Goal: Task Accomplishment & Management: Manage account settings

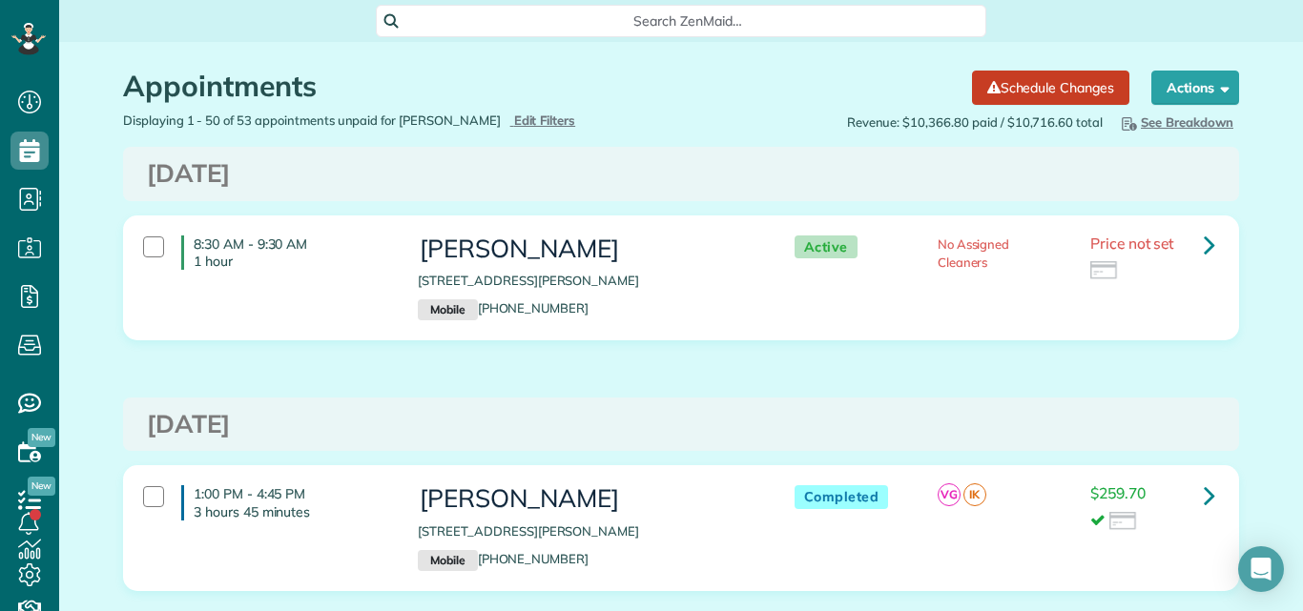
scroll to position [630, 0]
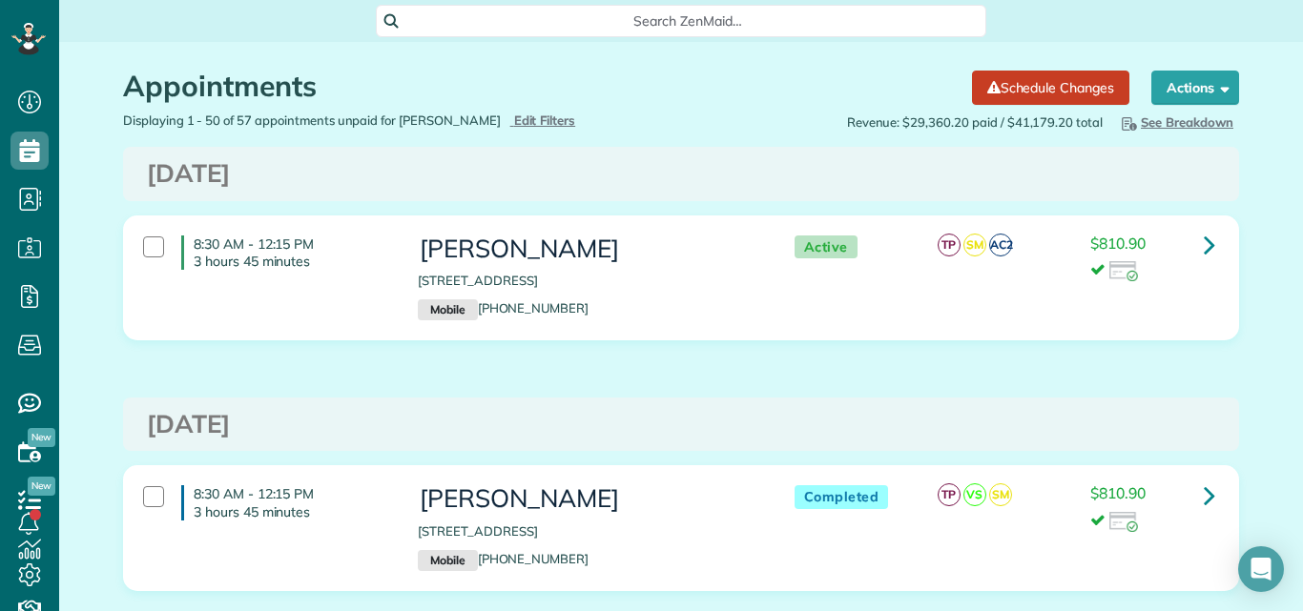
scroll to position [9, 9]
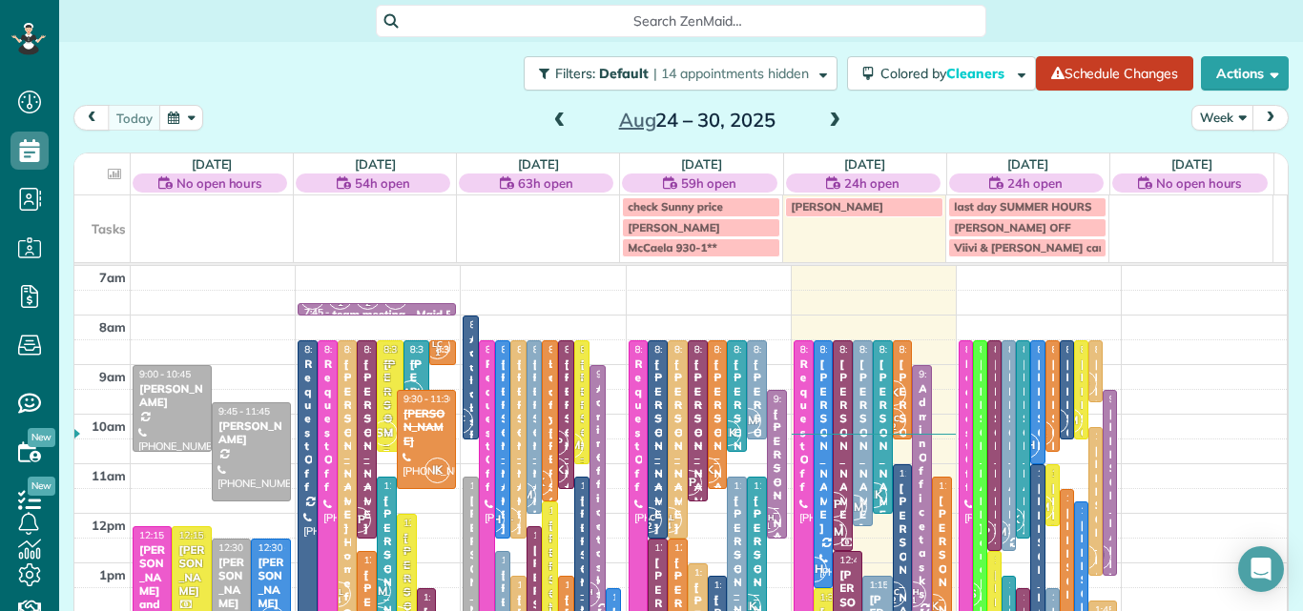
click at [239, 223] on td at bounding box center [212, 227] width 163 height 62
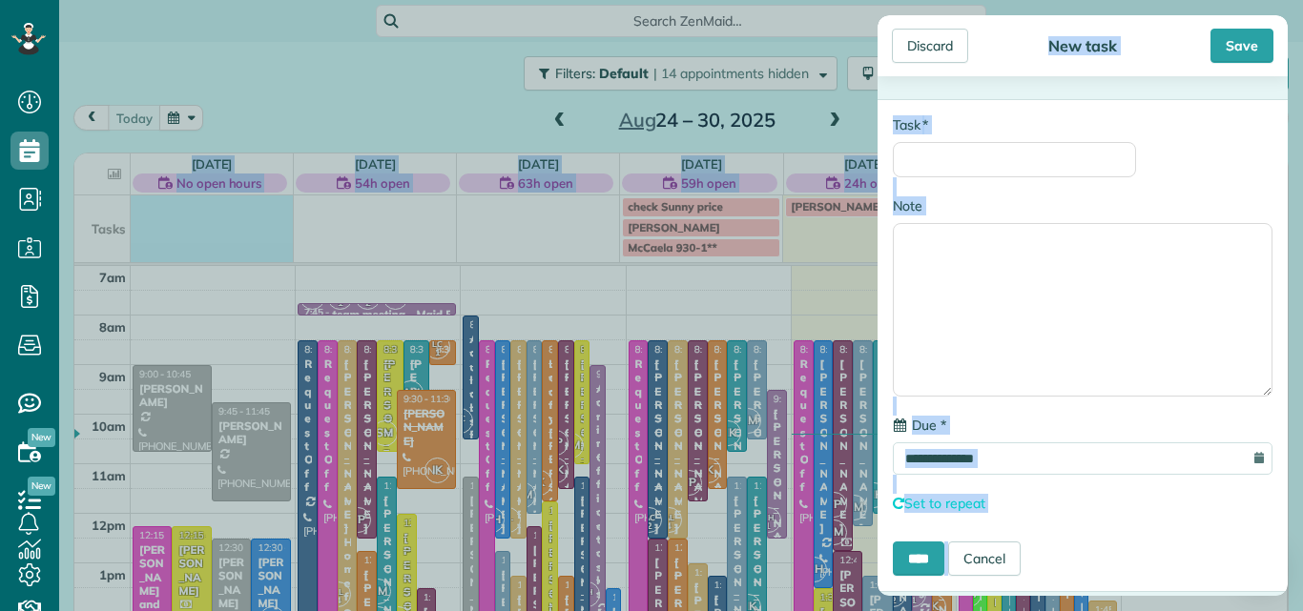
scroll to position [25, 0]
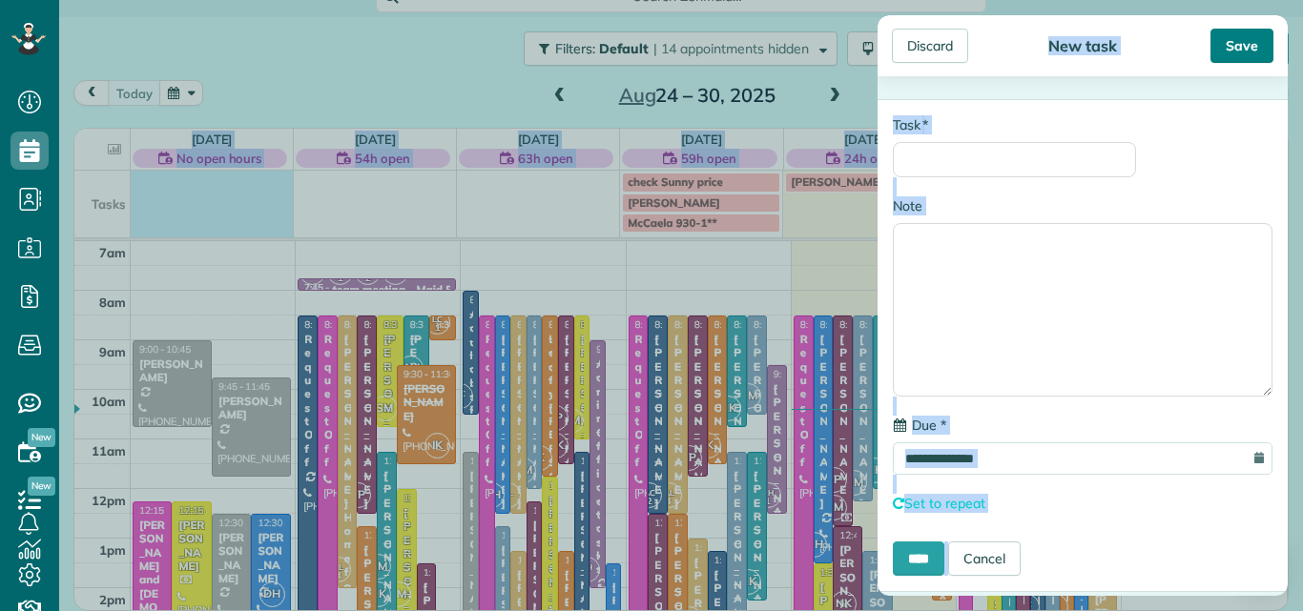
click at [1236, 33] on div "Save" at bounding box center [1241, 46] width 63 height 34
click at [1227, 42] on div "Save" at bounding box center [1241, 46] width 63 height 34
click at [932, 45] on div "Discard" at bounding box center [930, 46] width 76 height 34
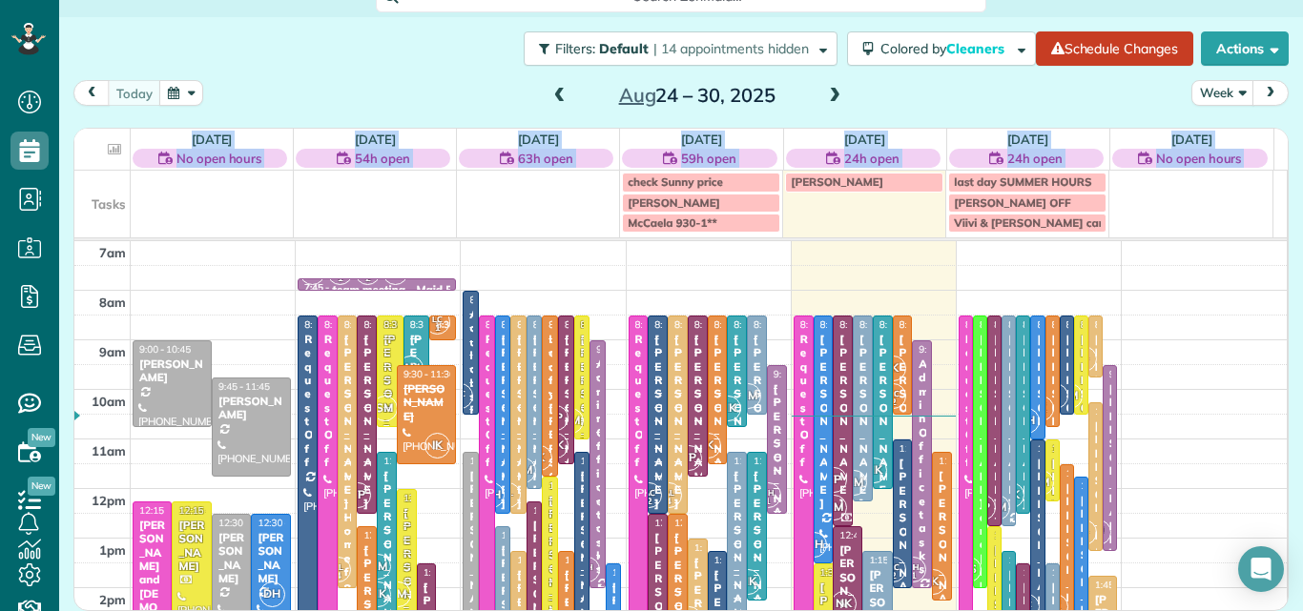
click at [826, 91] on span at bounding box center [834, 96] width 21 height 17
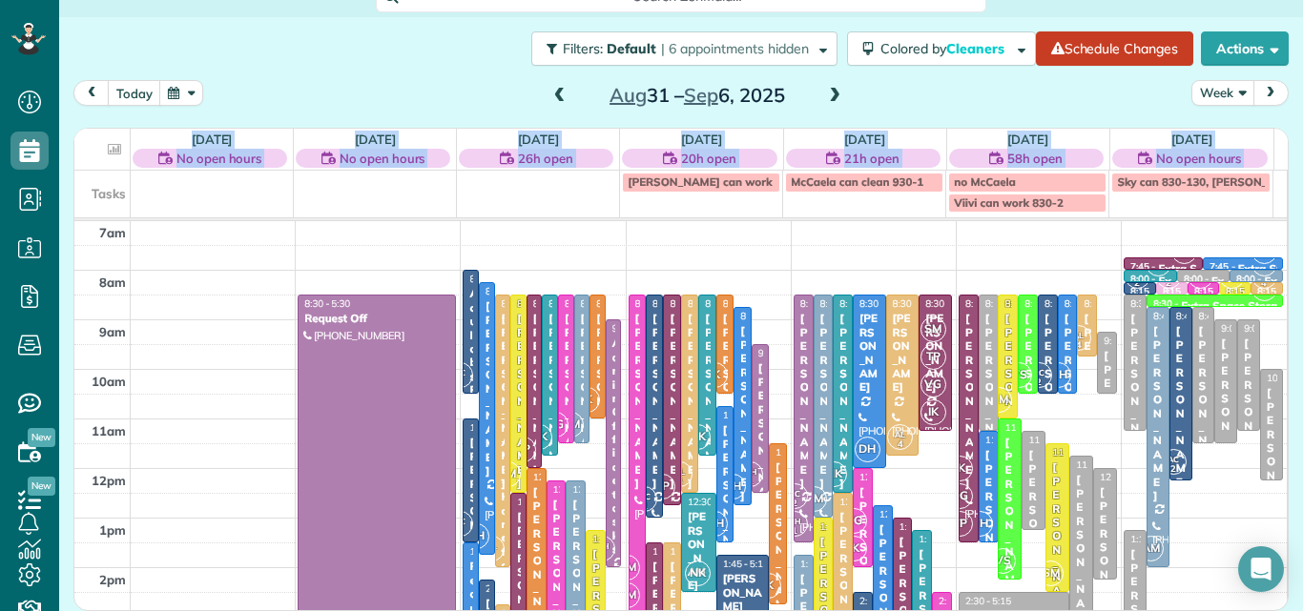
click at [1193, 89] on button "Week" at bounding box center [1222, 93] width 63 height 26
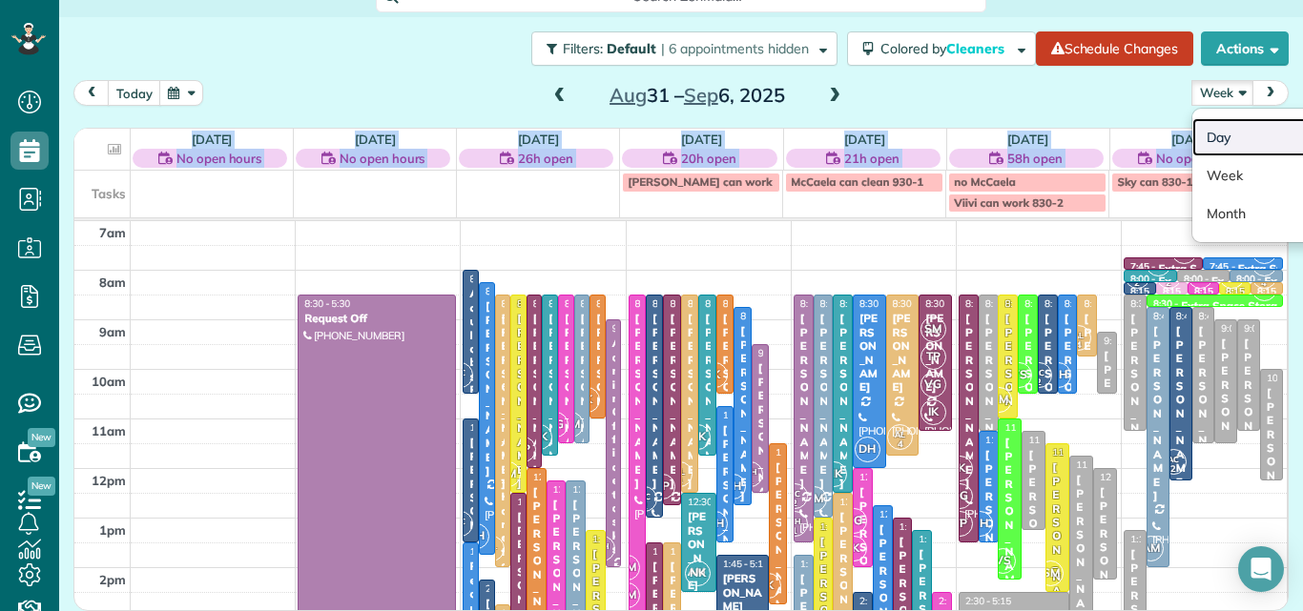
click at [1200, 134] on link "Day" at bounding box center [1267, 137] width 151 height 38
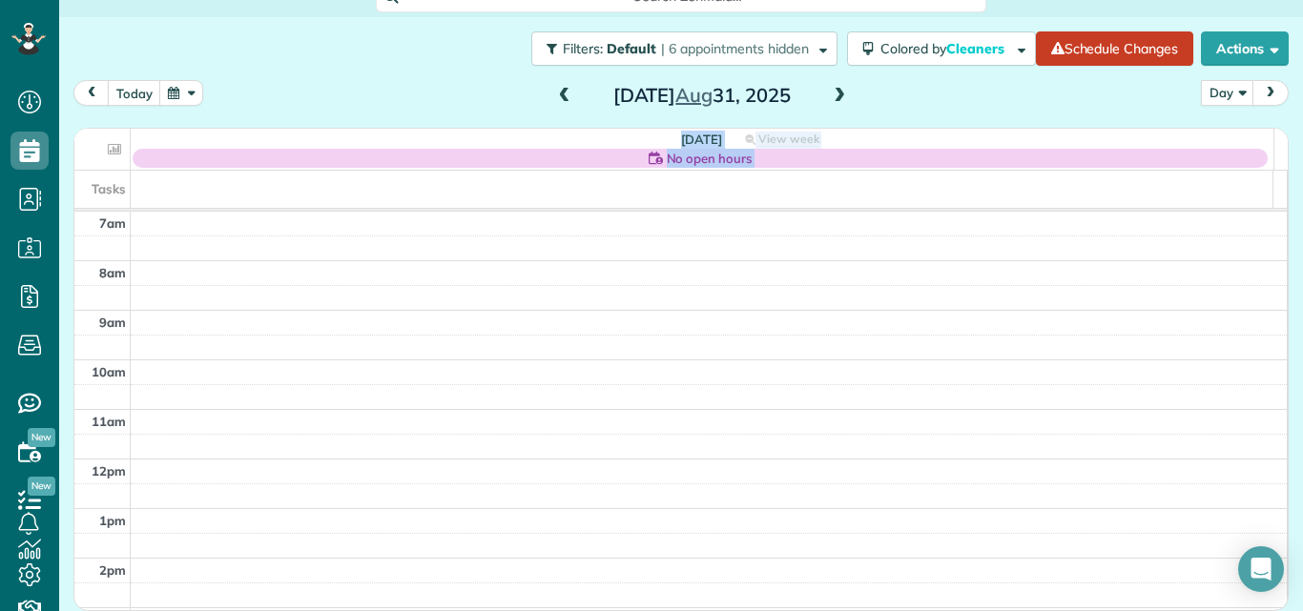
click at [833, 88] on span at bounding box center [839, 96] width 21 height 17
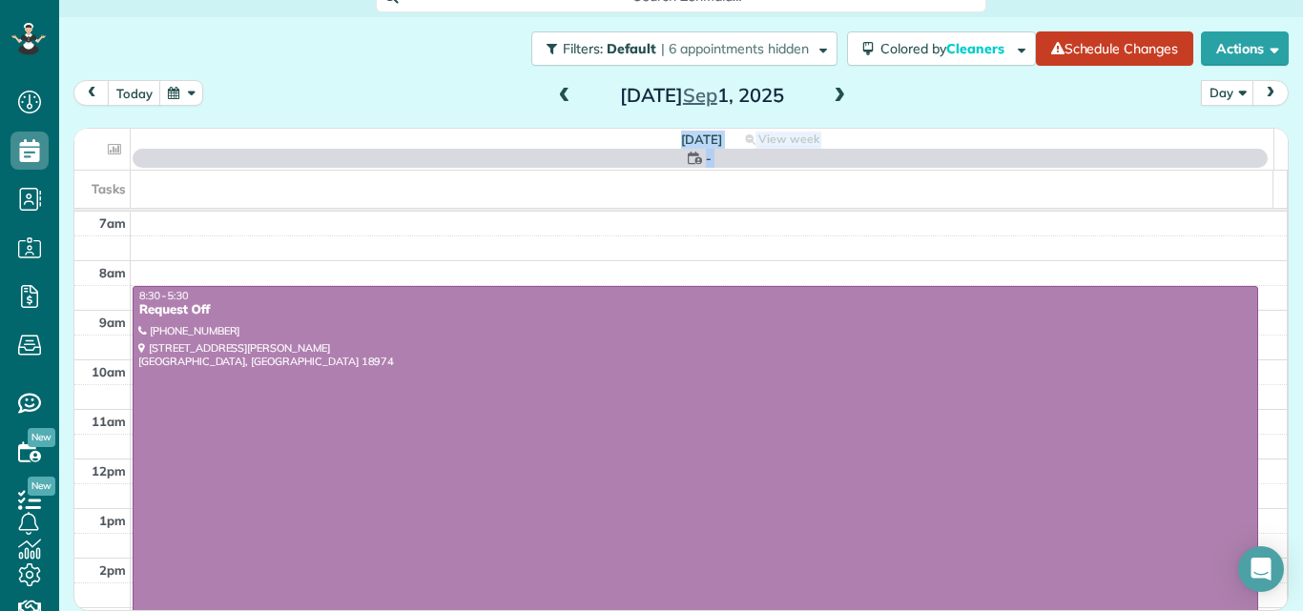
click at [833, 88] on span at bounding box center [839, 96] width 21 height 17
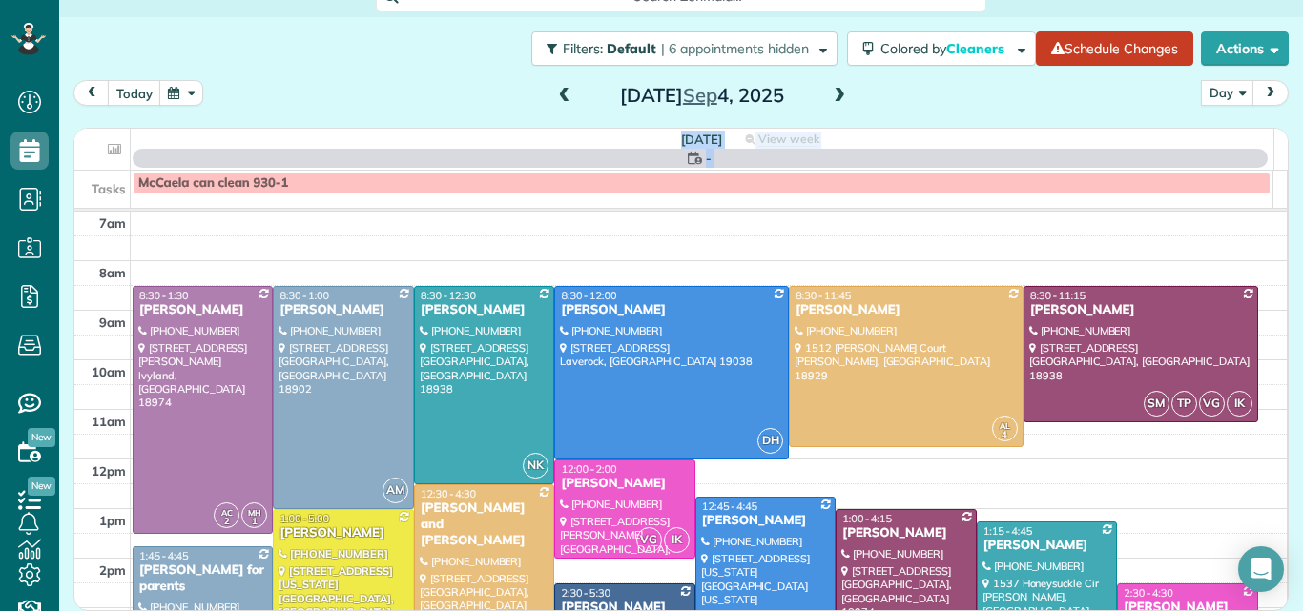
click at [833, 88] on span at bounding box center [839, 96] width 21 height 17
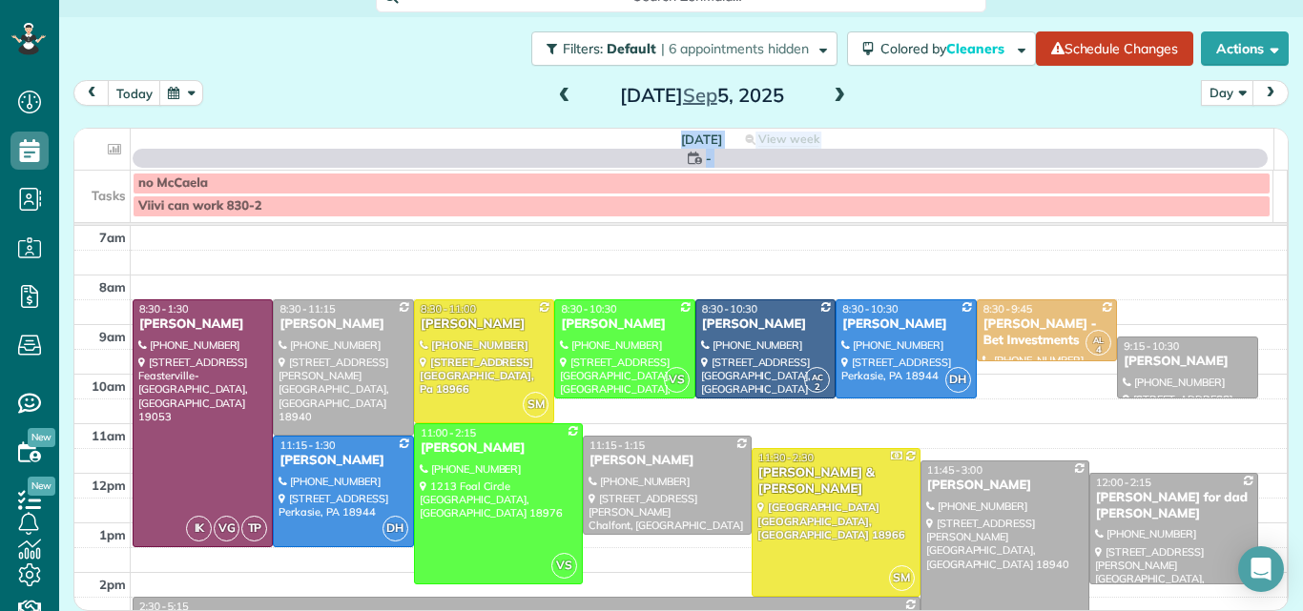
click at [833, 88] on span at bounding box center [839, 96] width 21 height 17
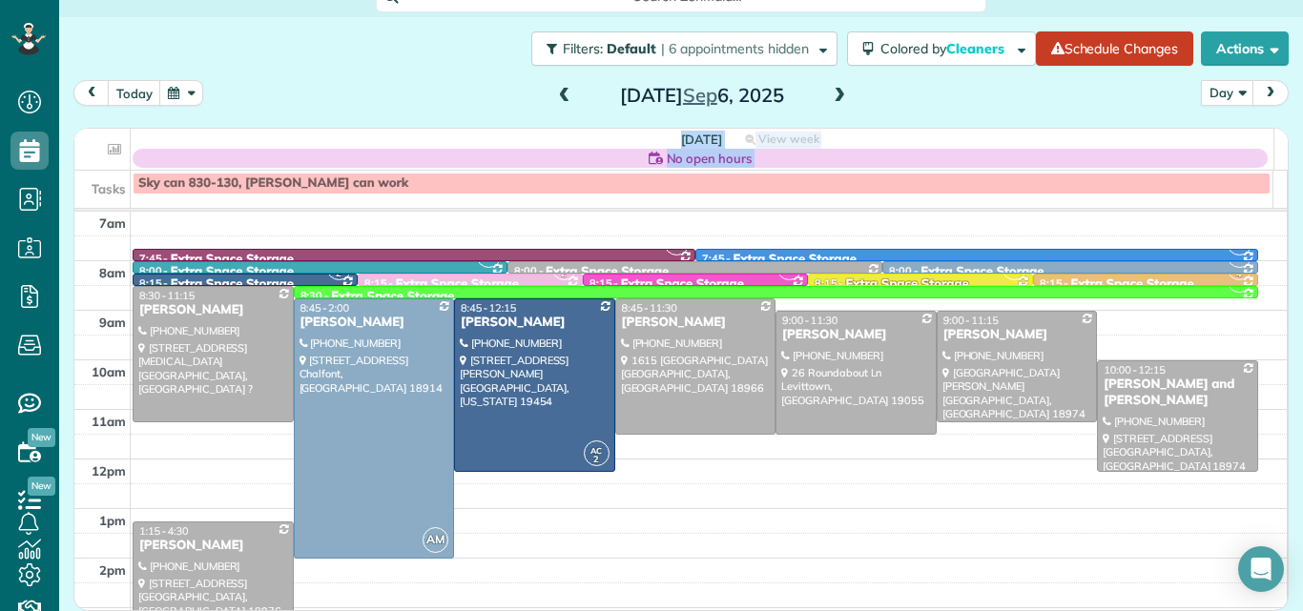
click at [833, 88] on span at bounding box center [839, 96] width 21 height 17
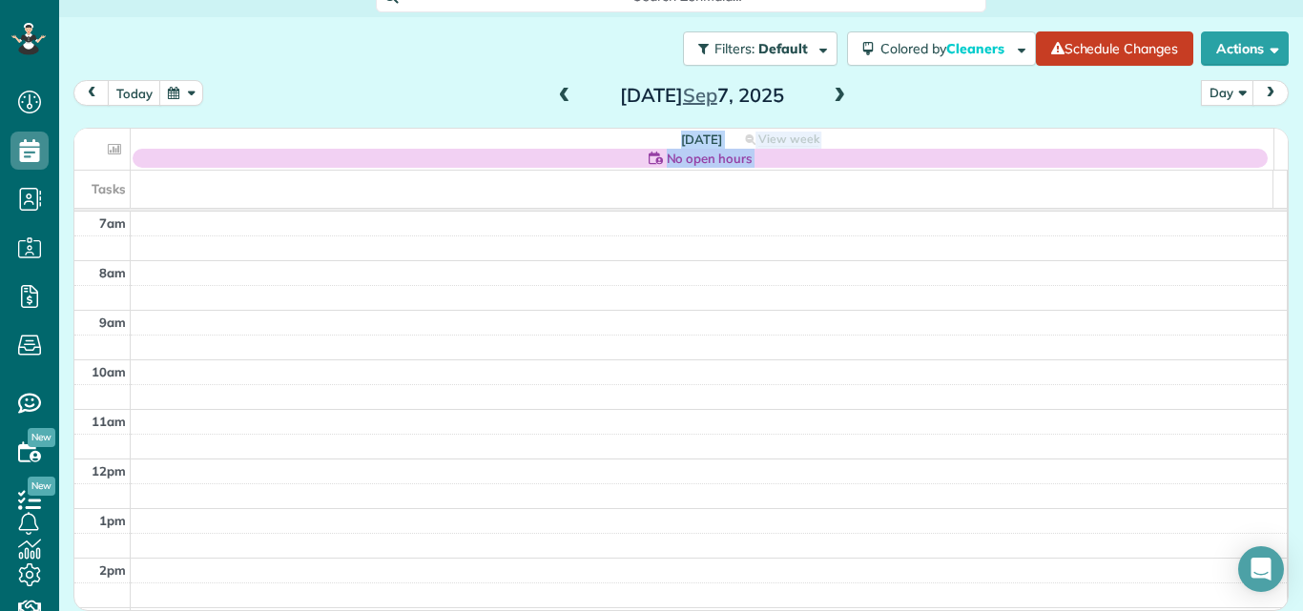
click at [833, 88] on span at bounding box center [839, 96] width 21 height 17
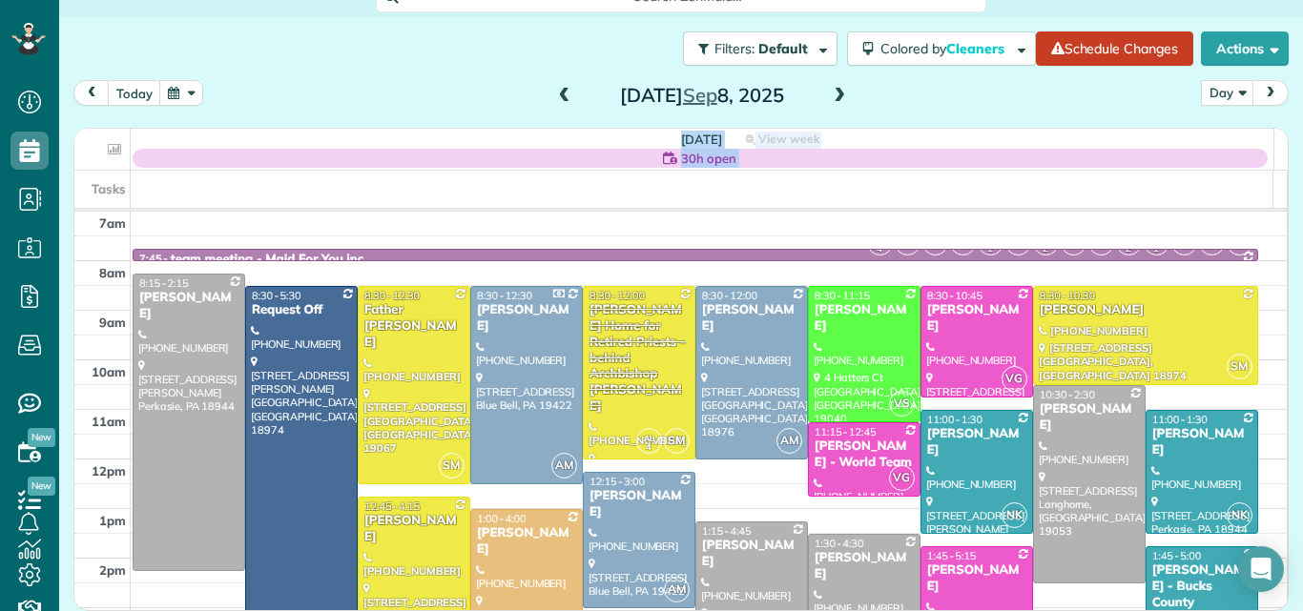
click at [554, 97] on span at bounding box center [564, 96] width 21 height 17
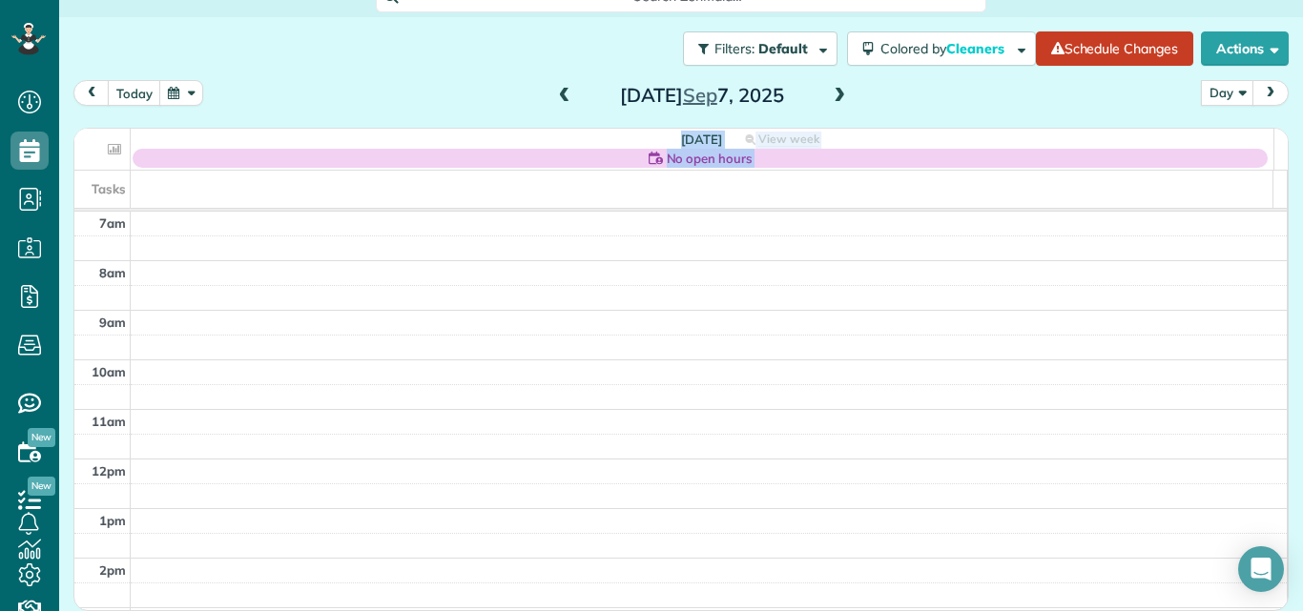
click at [554, 97] on span at bounding box center [564, 96] width 21 height 17
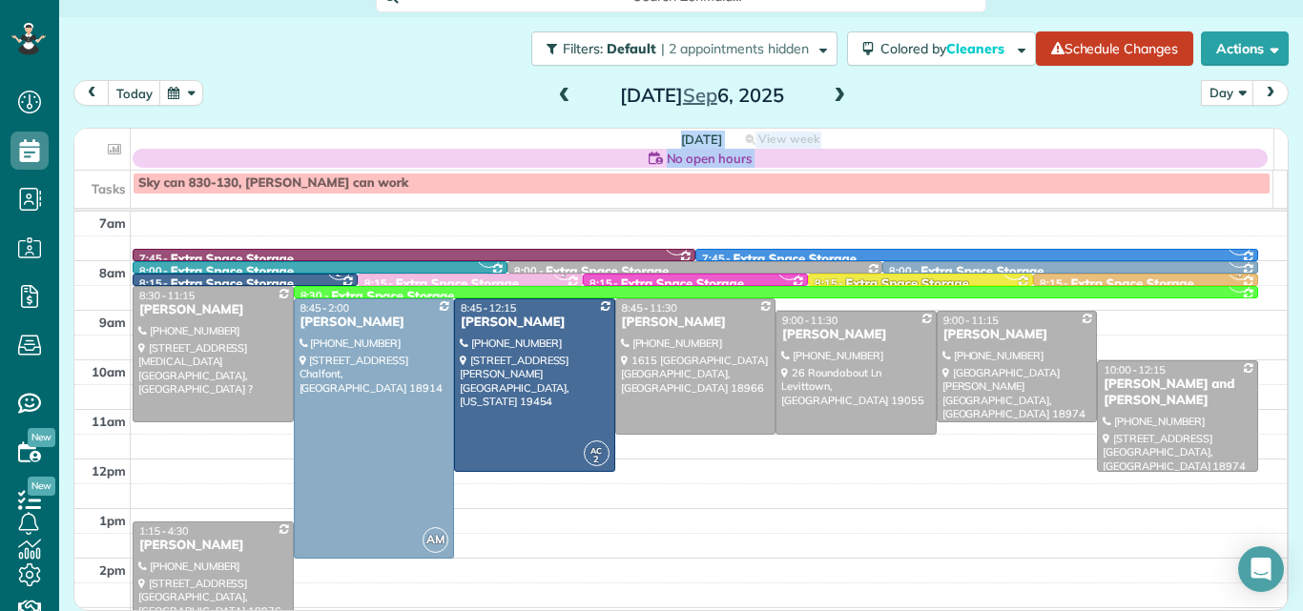
click at [554, 97] on span at bounding box center [564, 96] width 21 height 17
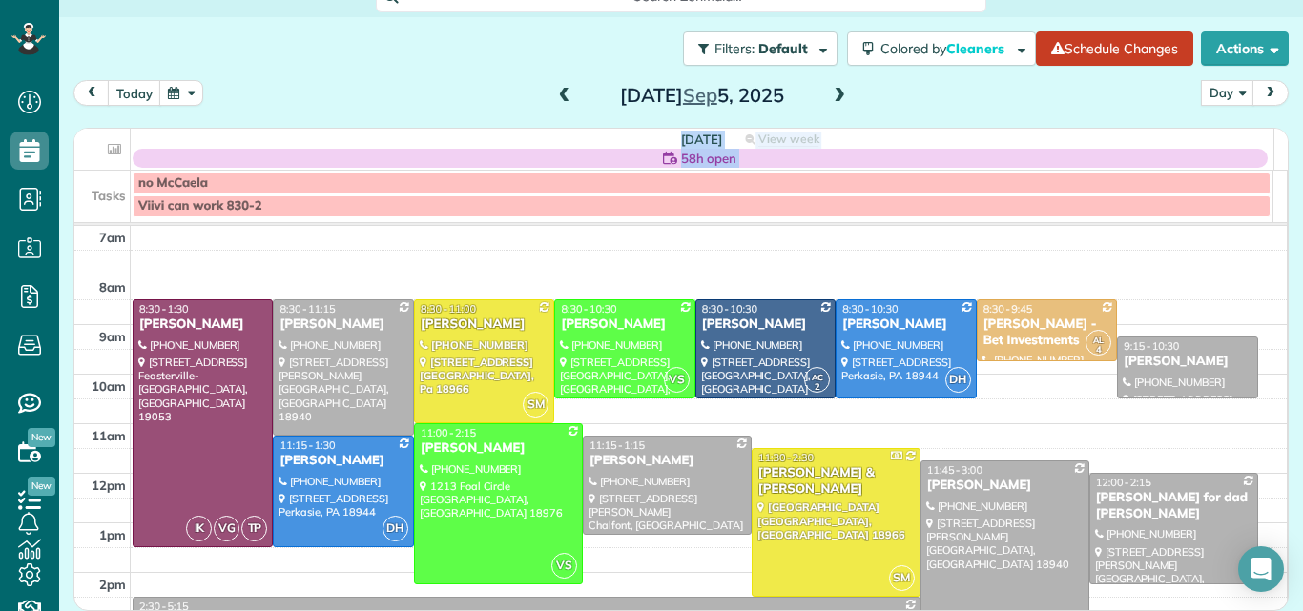
click at [829, 97] on span at bounding box center [839, 96] width 21 height 17
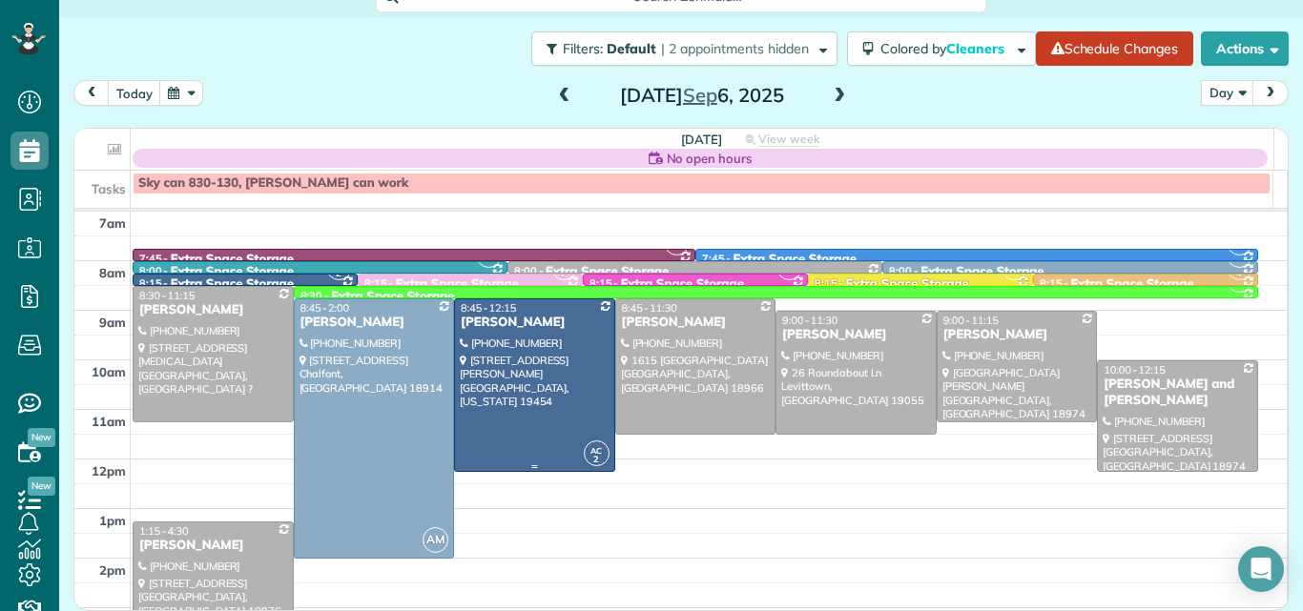
click at [483, 353] on div at bounding box center [534, 385] width 159 height 172
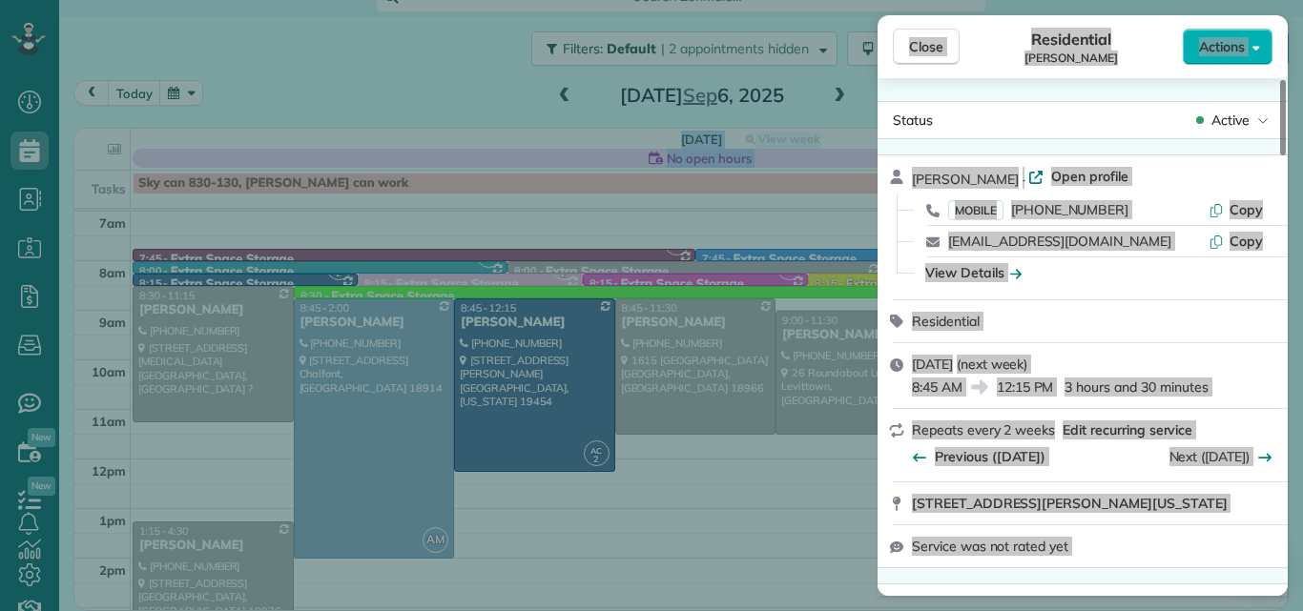
click at [1177, 55] on div "Residential Charles DiSantis" at bounding box center [1071, 47] width 223 height 38
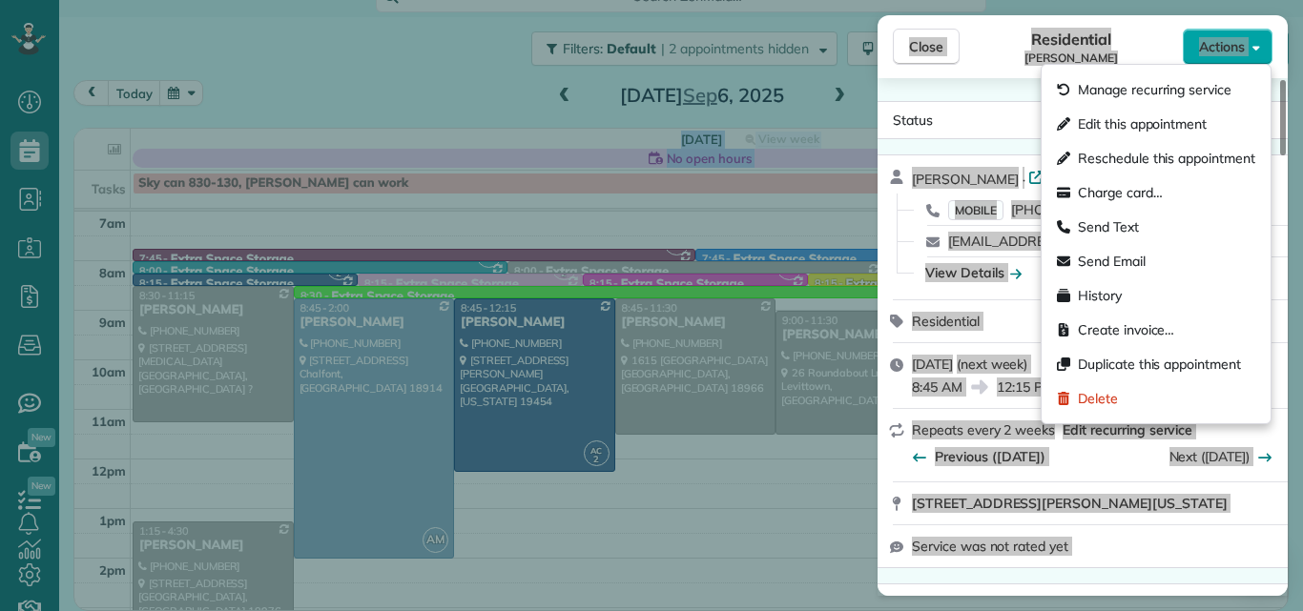
click at [1211, 43] on span "Actions" at bounding box center [1222, 46] width 46 height 19
click at [1182, 120] on span "Edit this appointment" at bounding box center [1142, 123] width 129 height 19
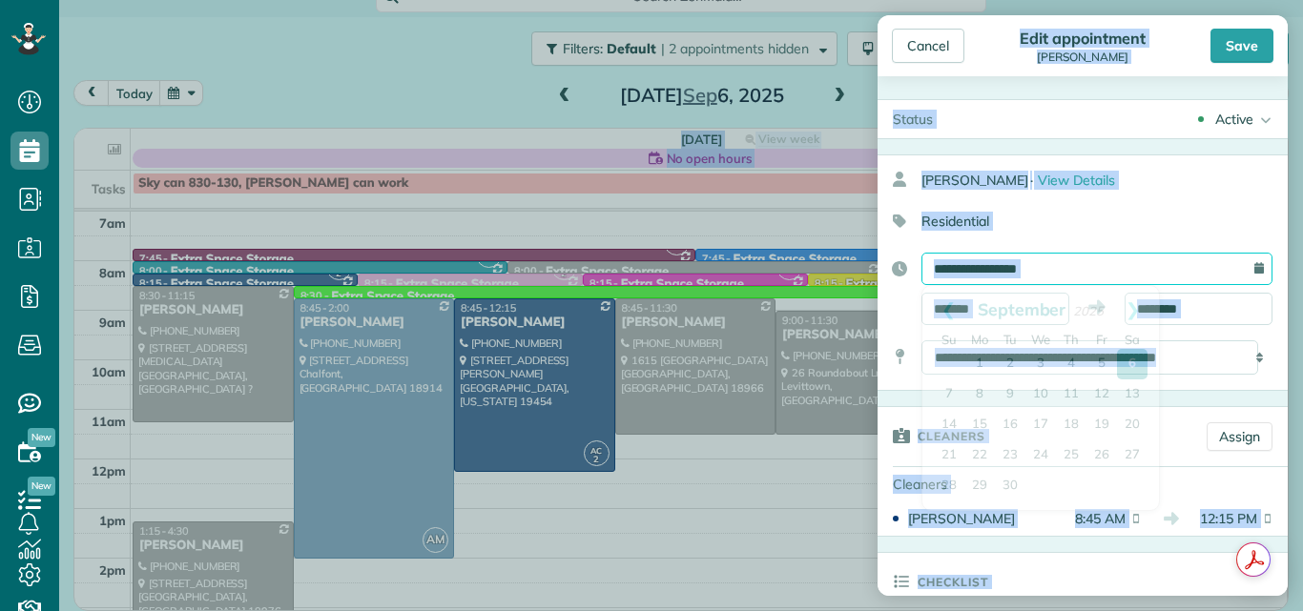
click at [1137, 269] on input "**********" at bounding box center [1096, 269] width 351 height 32
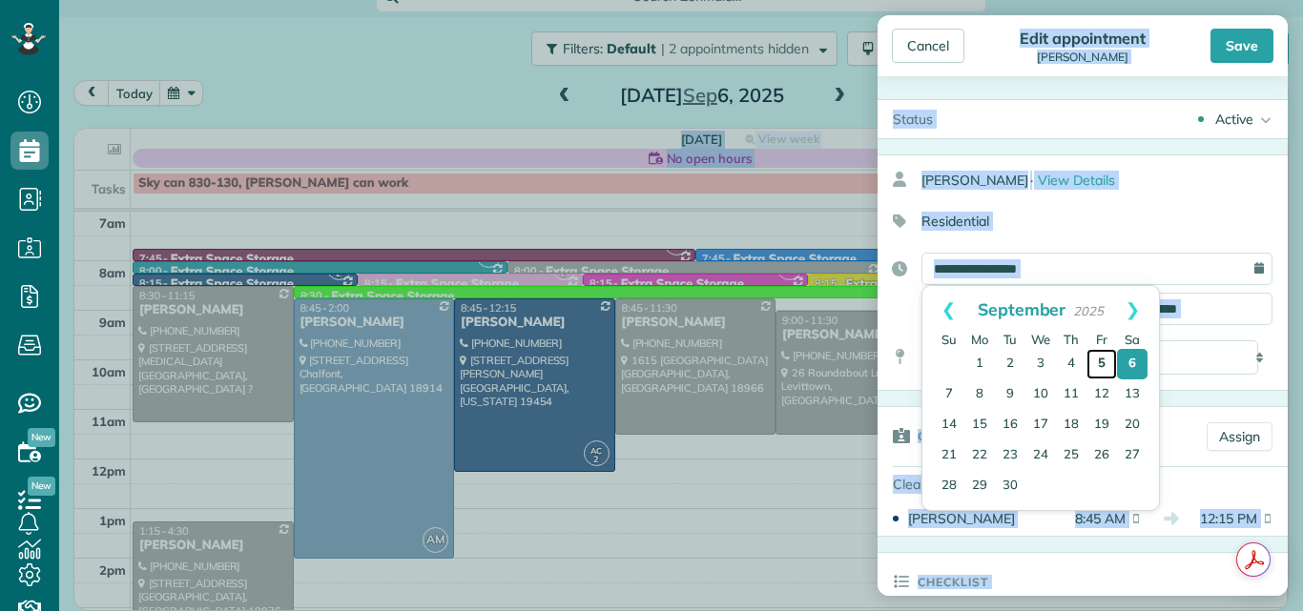
click at [1101, 364] on link "5" at bounding box center [1101, 364] width 31 height 31
type input "**********"
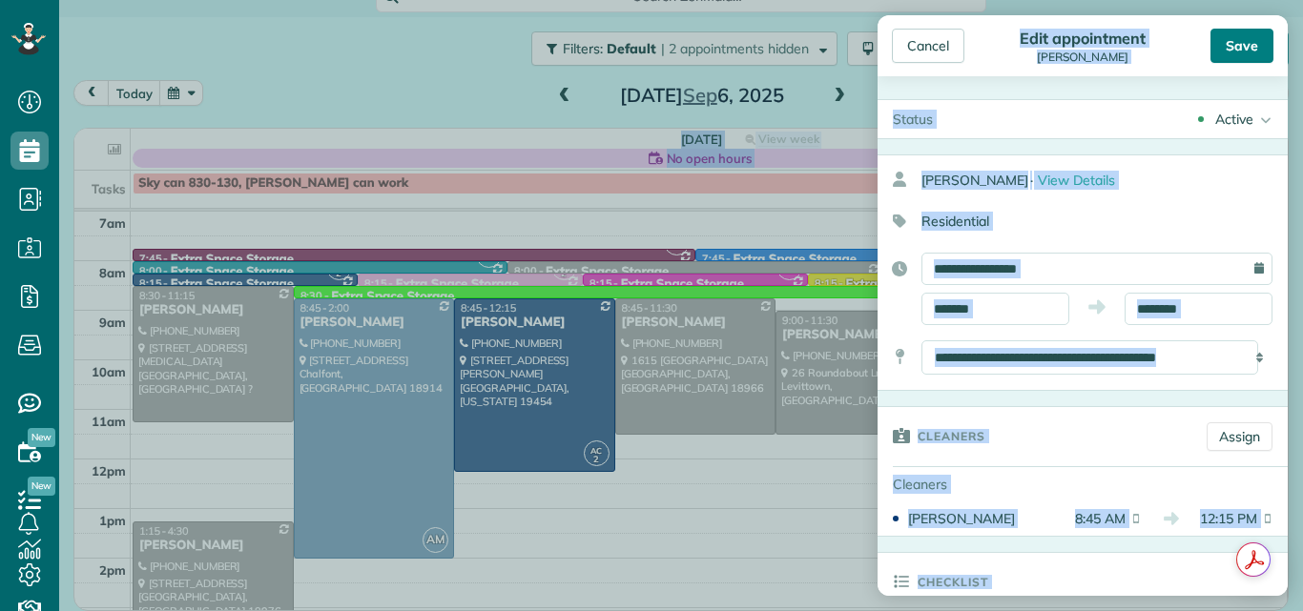
click at [1237, 45] on div "Save" at bounding box center [1241, 46] width 63 height 34
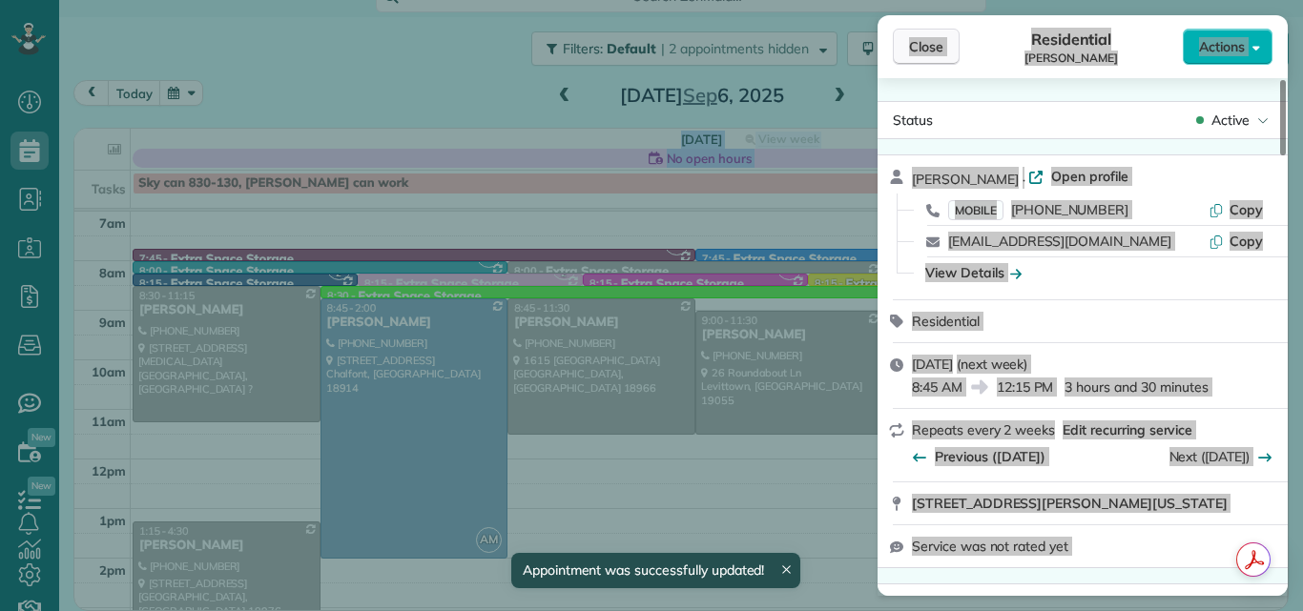
click at [939, 41] on span "Close" at bounding box center [926, 46] width 34 height 19
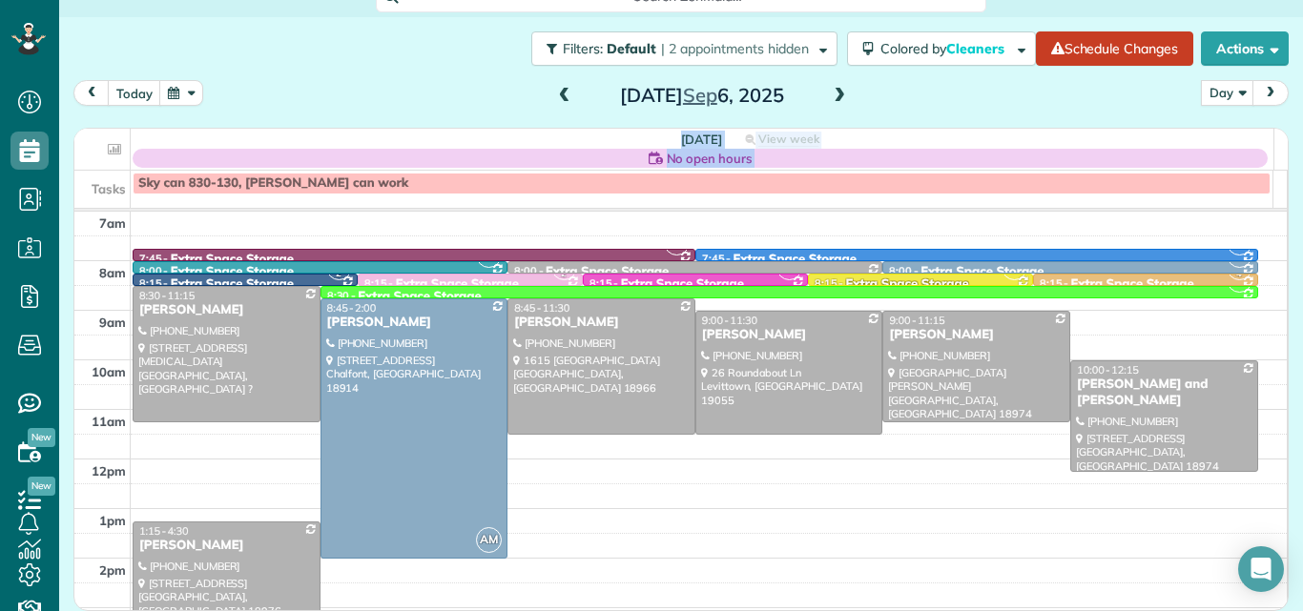
click at [558, 96] on span at bounding box center [564, 96] width 21 height 17
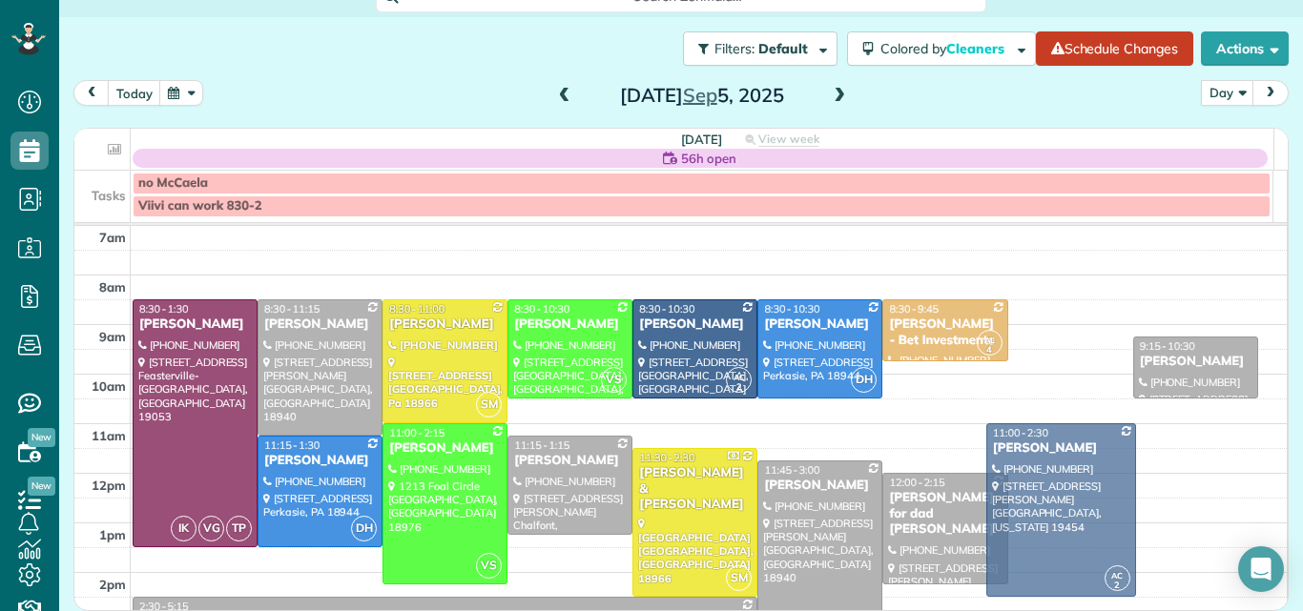
drag, startPoint x: 1021, startPoint y: 331, endPoint x: 1017, endPoint y: 437, distance: 105.9
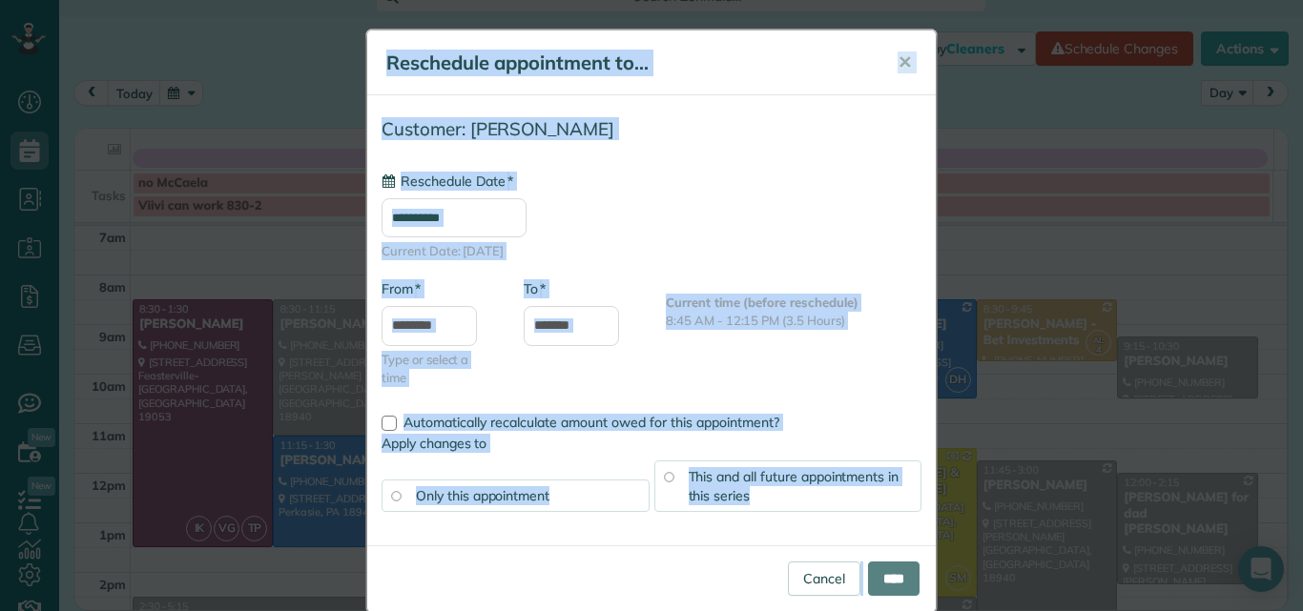
type input "**********"
click at [898, 57] on span "✕" at bounding box center [905, 63] width 14 height 22
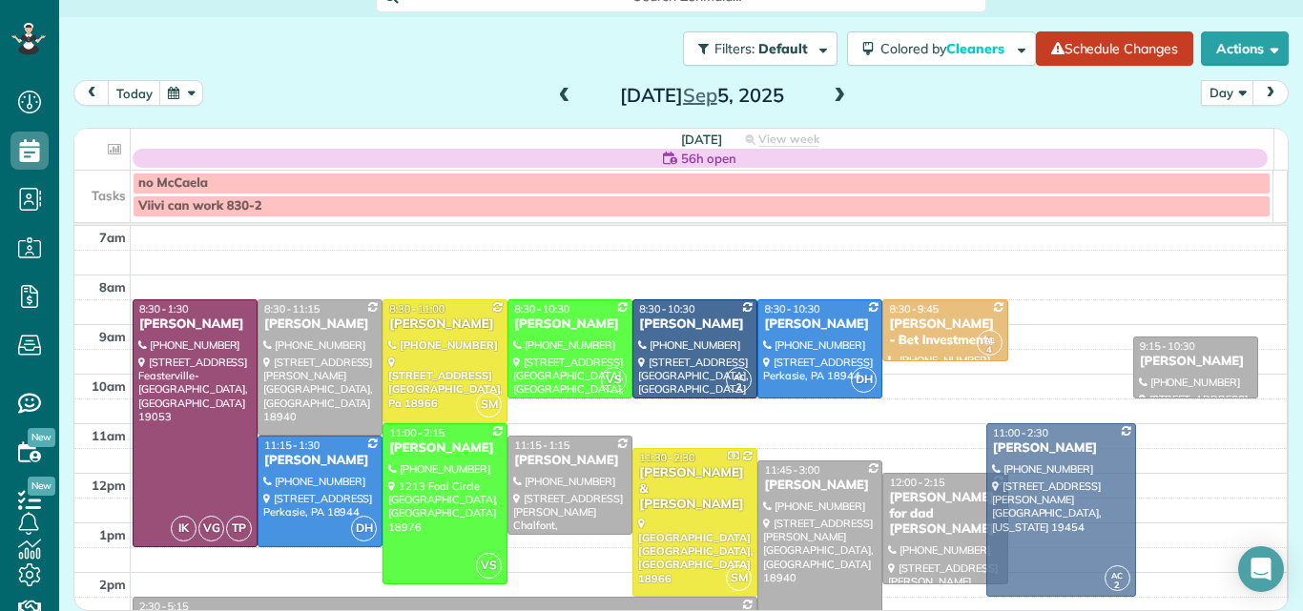
drag, startPoint x: 1039, startPoint y: 383, endPoint x: 1019, endPoint y: 499, distance: 117.1
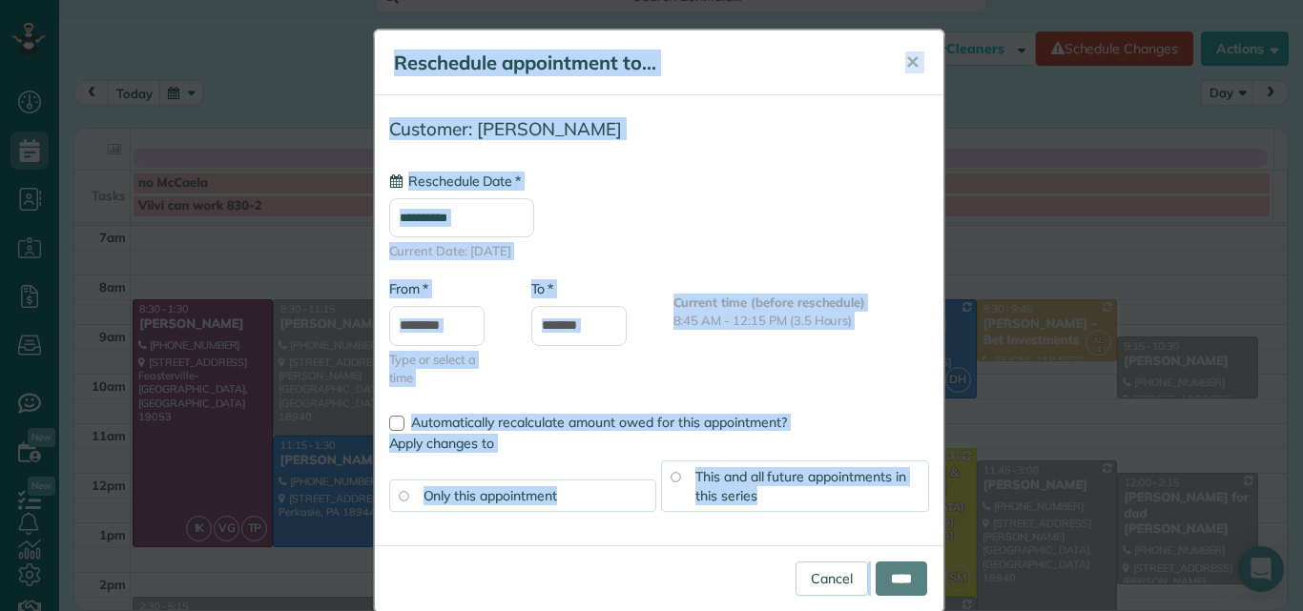
type input "**********"
click at [895, 563] on input "****" at bounding box center [902, 579] width 52 height 34
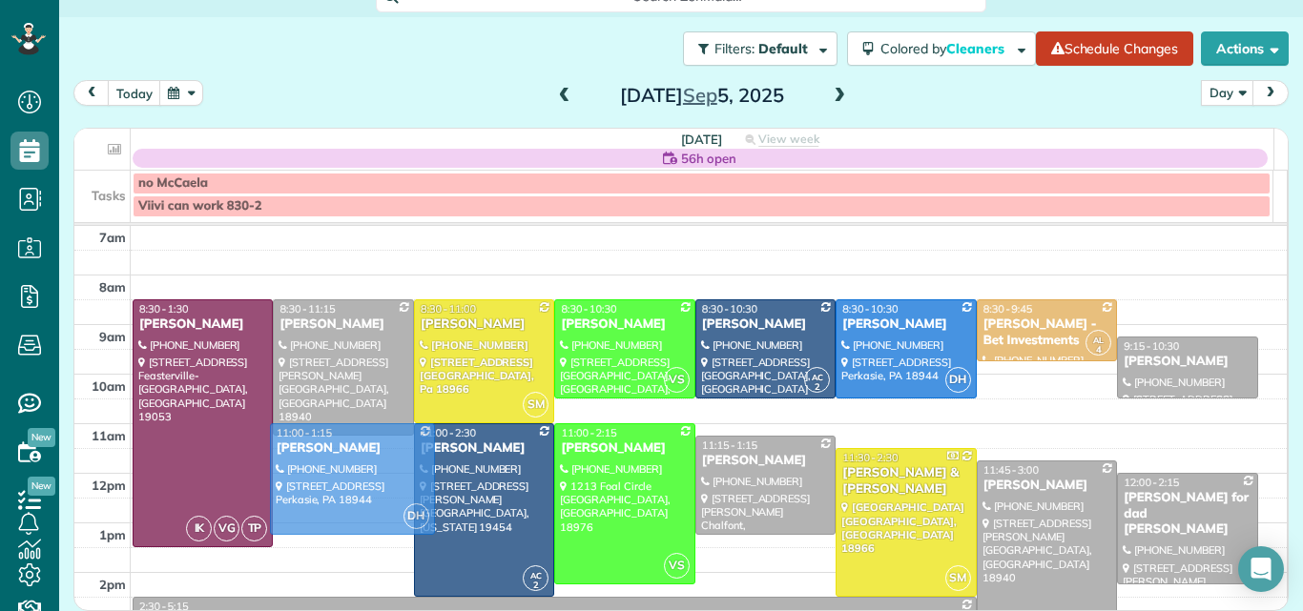
drag, startPoint x: 280, startPoint y: 467, endPoint x: 278, endPoint y: 452, distance: 15.5
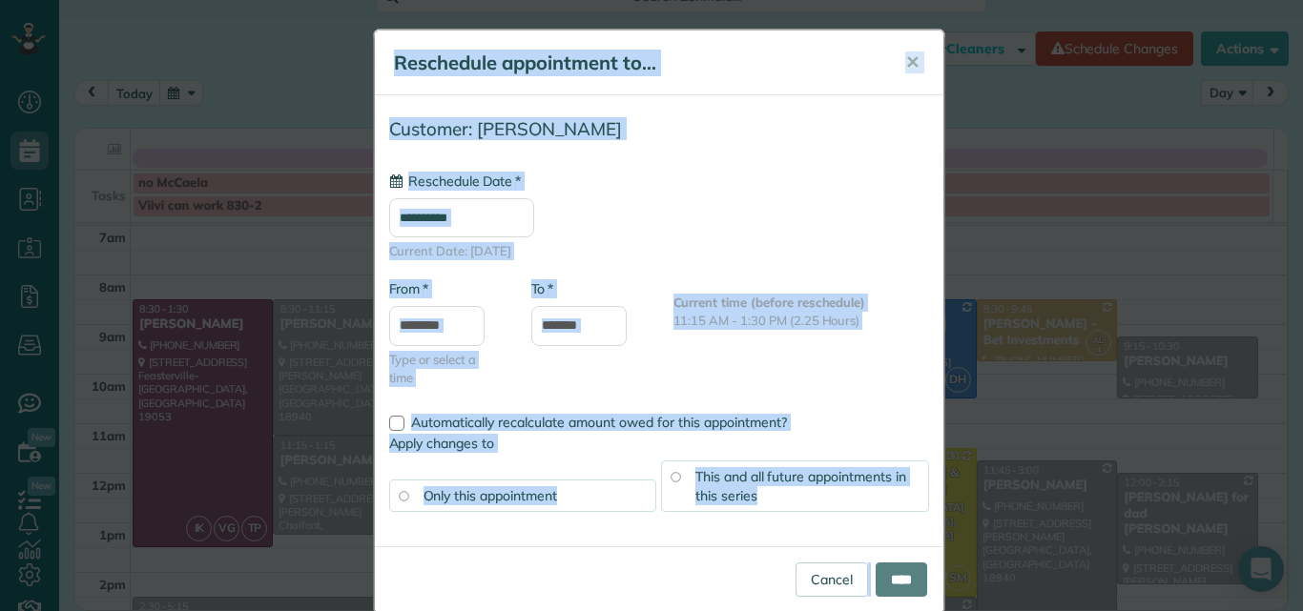
click at [278, 452] on body "Dashboard Scheduling Calendar View List View Dispatch View - Weekly scheduling …" at bounding box center [651, 305] width 1303 height 611
type input "**********"
click at [901, 564] on input "****" at bounding box center [902, 579] width 52 height 34
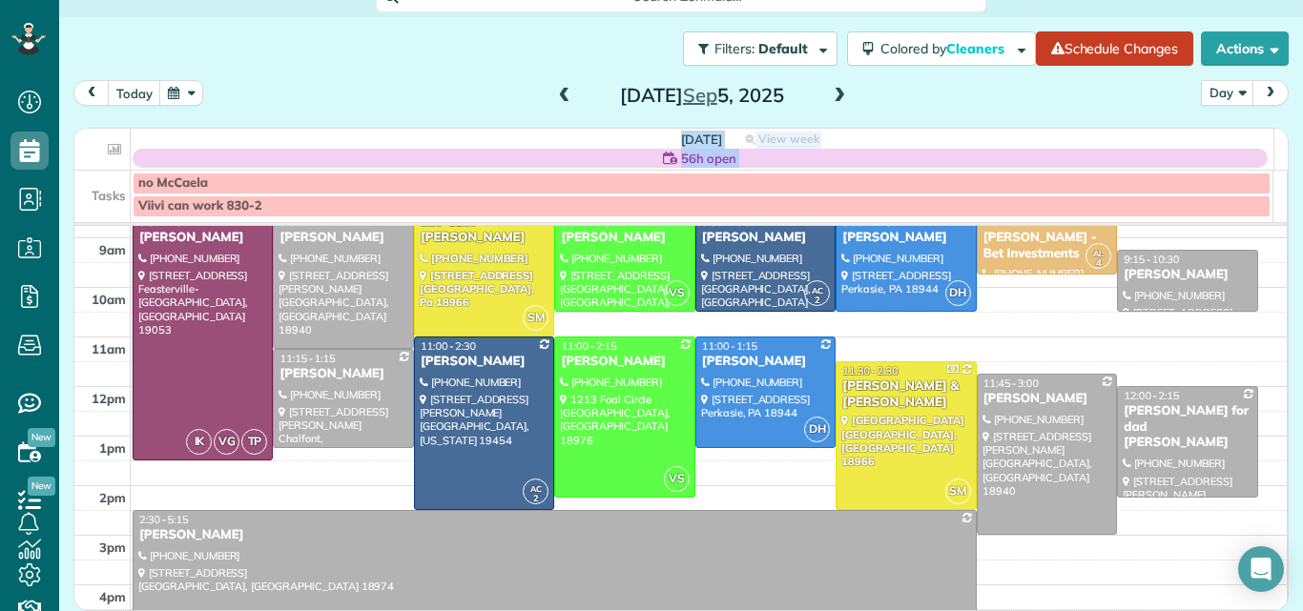
scroll to position [102, 0]
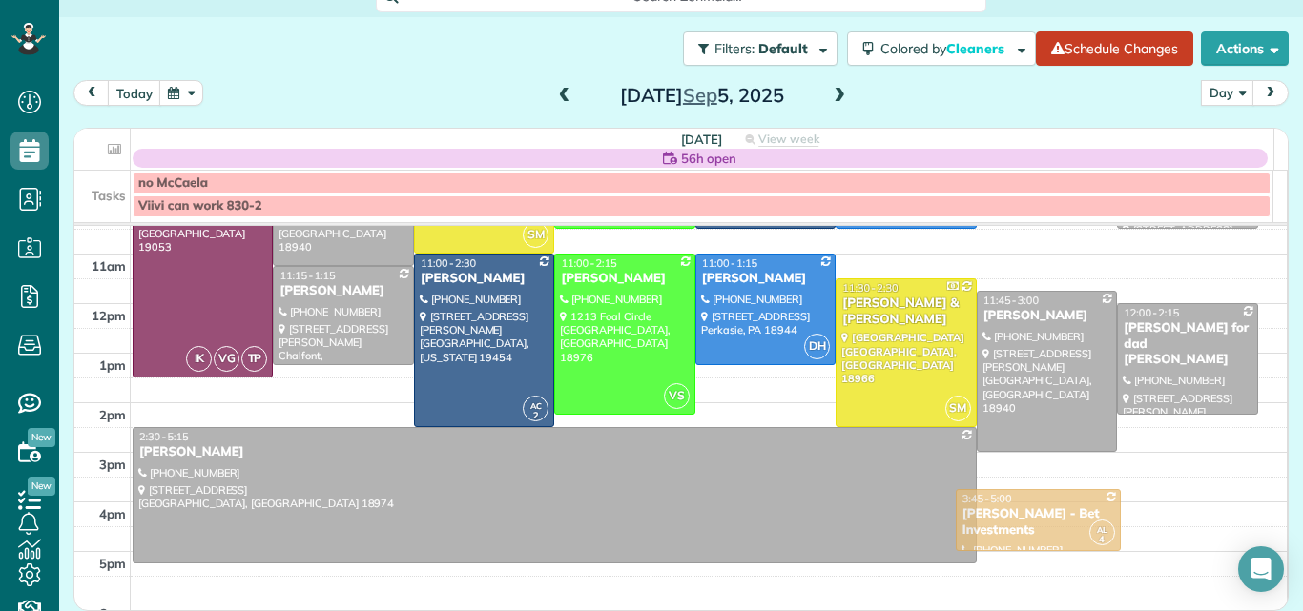
drag, startPoint x: 1018, startPoint y: 239, endPoint x: 999, endPoint y: 599, distance: 360.1
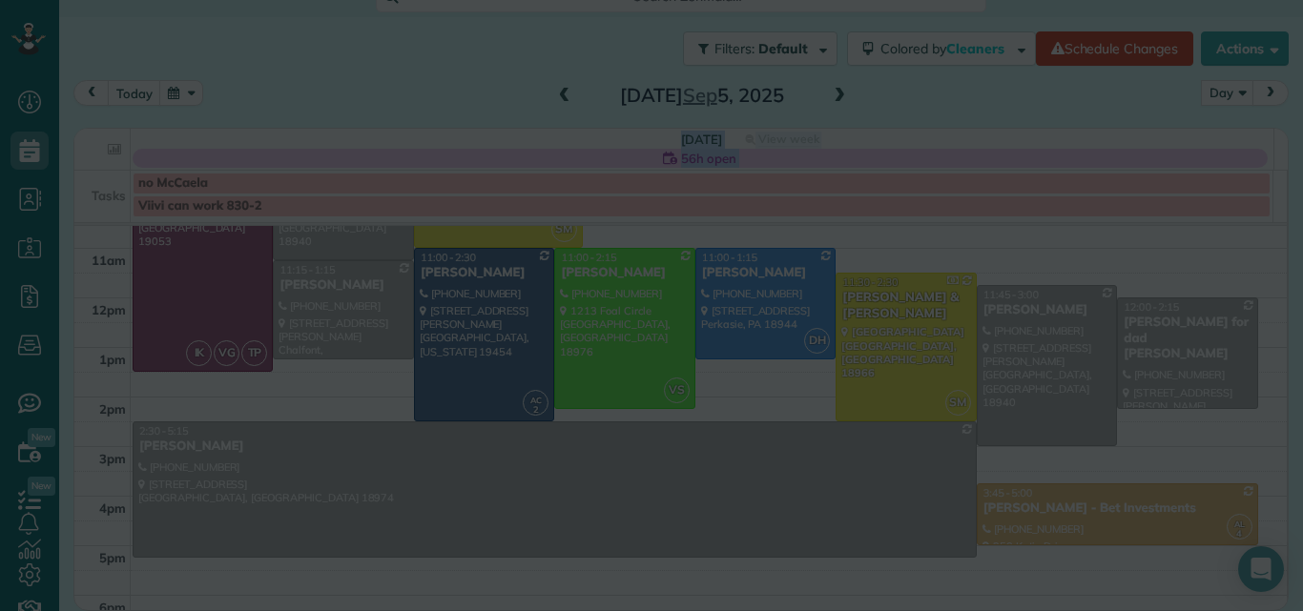
scroll to position [23, 0]
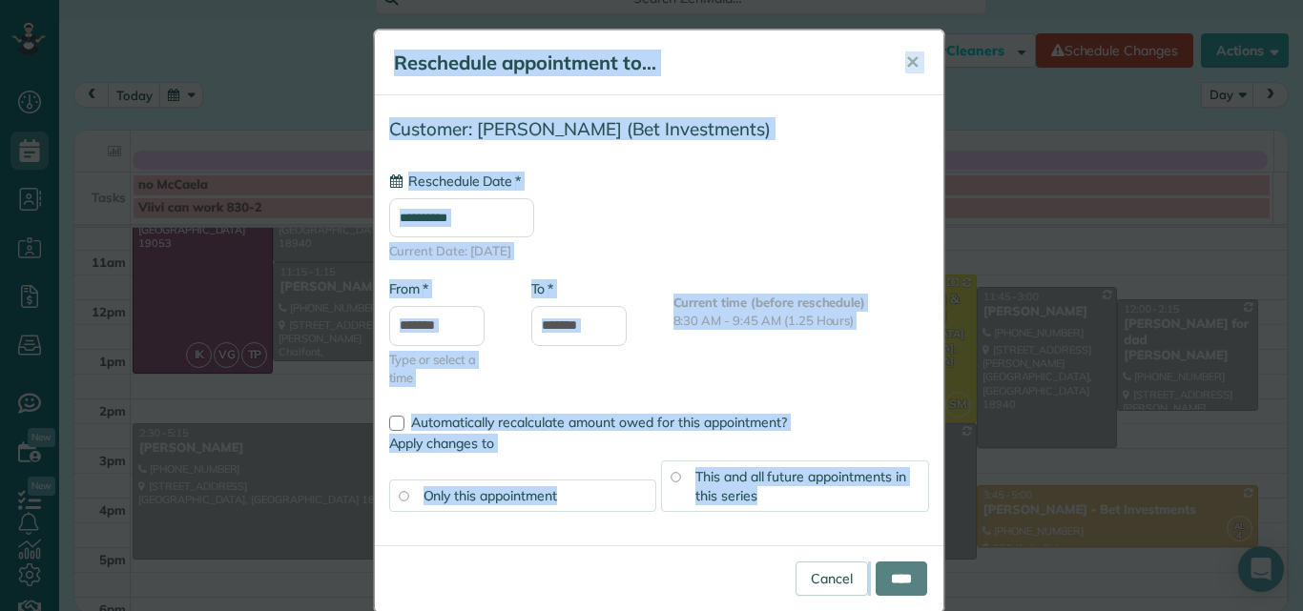
type input "**********"
click at [894, 573] on input "****" at bounding box center [902, 579] width 52 height 34
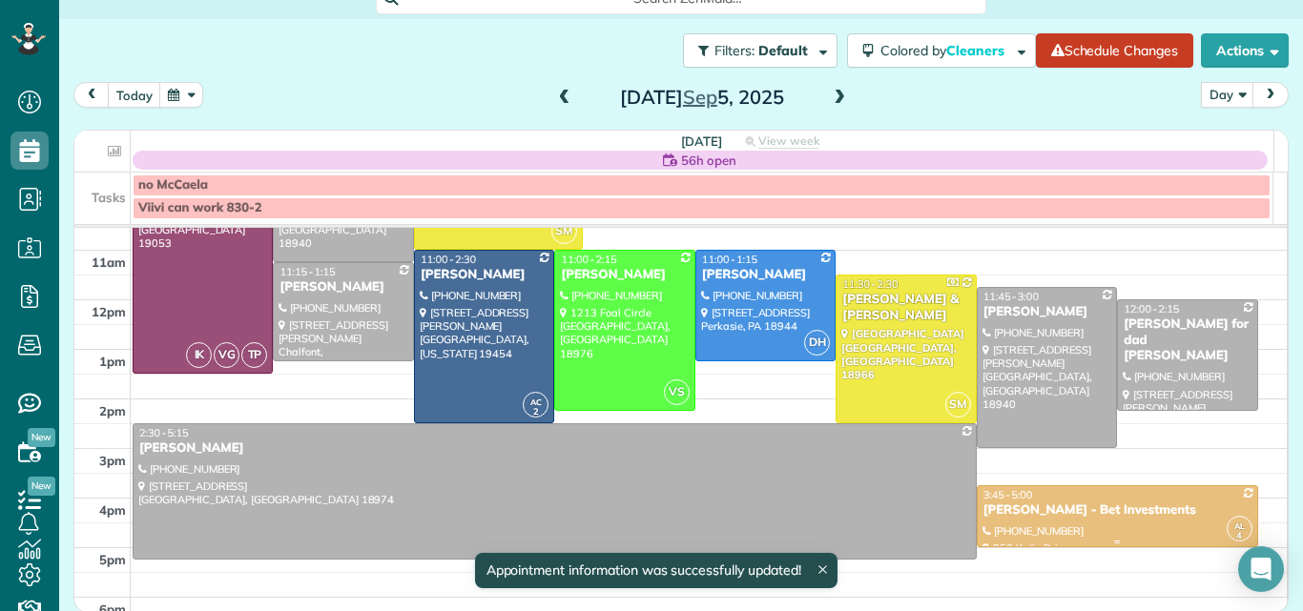
click at [1140, 505] on div "Julie Sulpizio - Bet Investments" at bounding box center [1117, 511] width 270 height 16
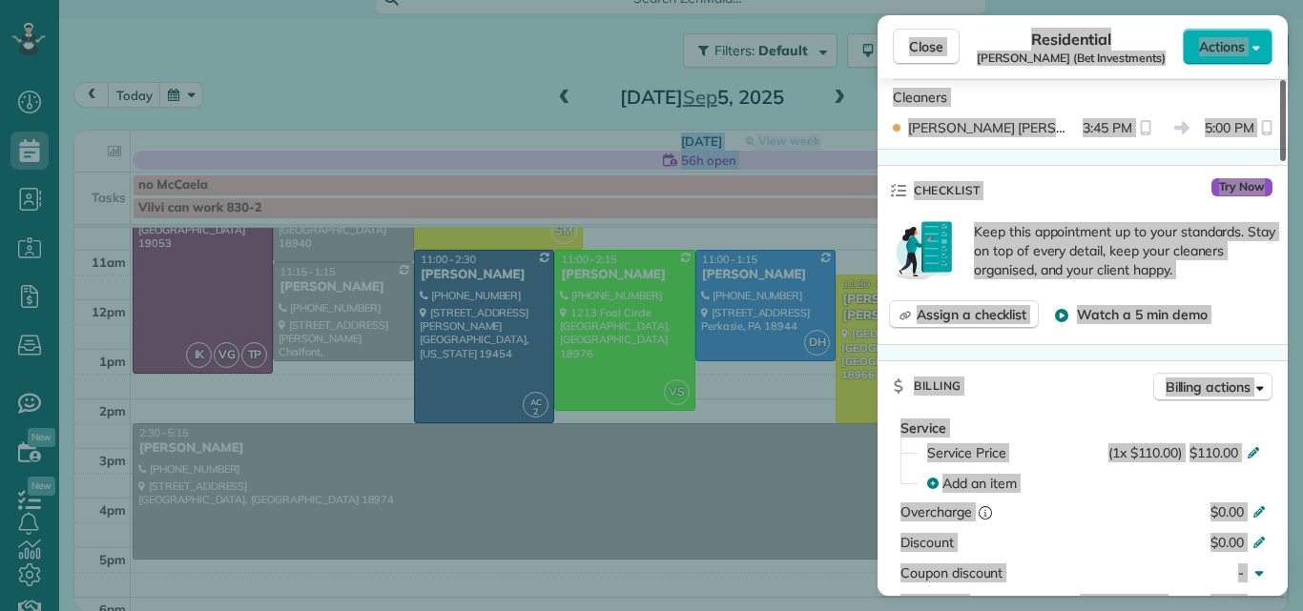
scroll to position [813, 0]
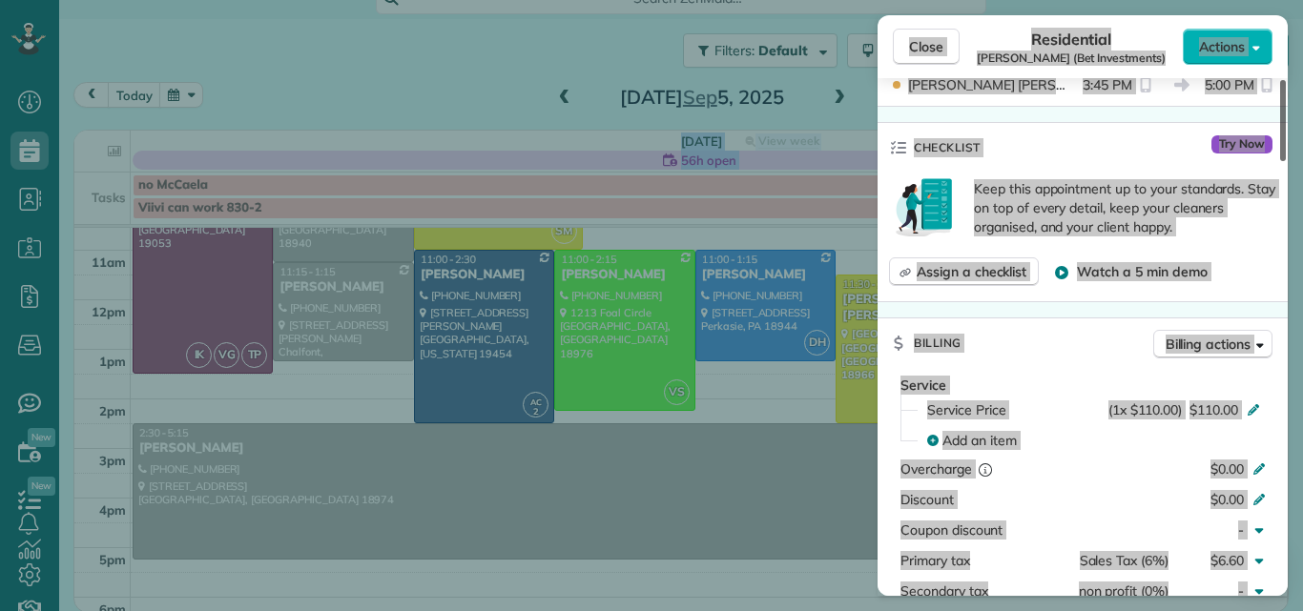
drag, startPoint x: 1282, startPoint y: 124, endPoint x: 1252, endPoint y: 251, distance: 130.3
click at [1280, 161] on div at bounding box center [1283, 120] width 6 height 81
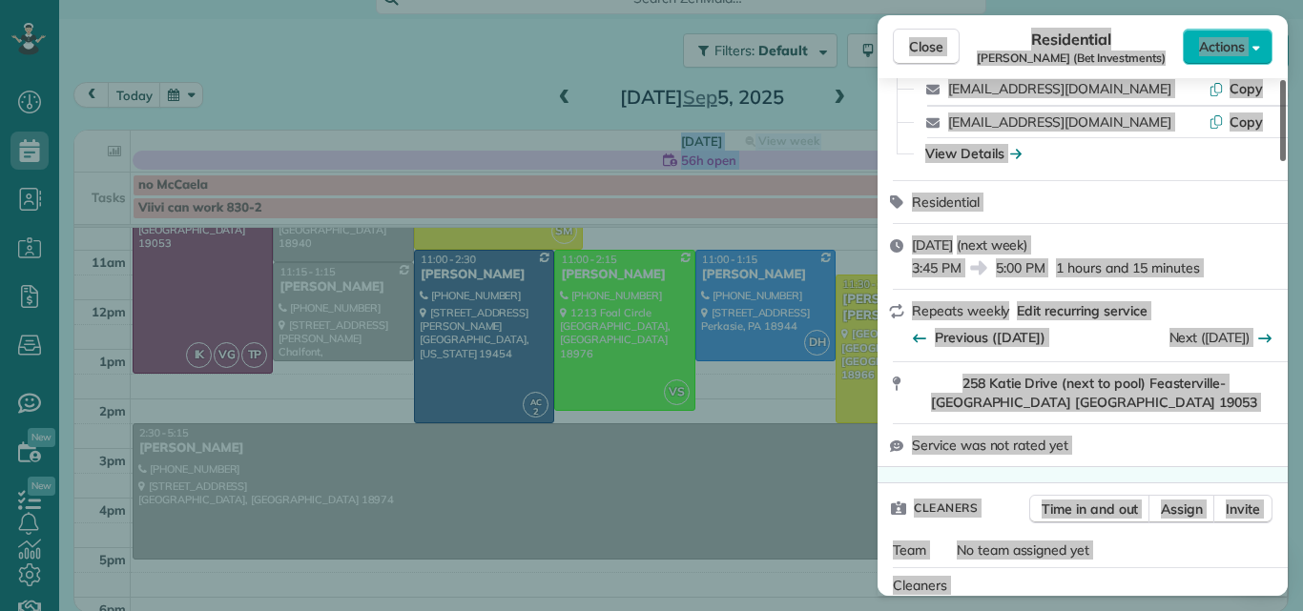
drag, startPoint x: 1280, startPoint y: 219, endPoint x: 1298, endPoint y: 134, distance: 86.8
click at [1286, 134] on div at bounding box center [1283, 120] width 6 height 81
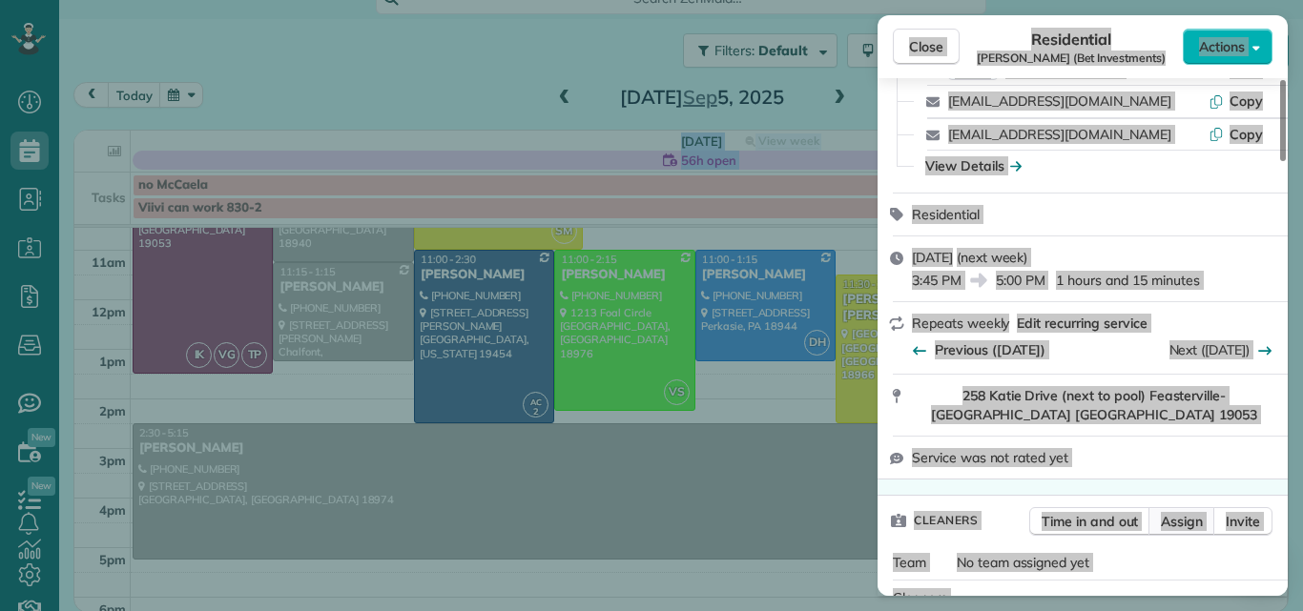
click at [1180, 512] on span "Assign" at bounding box center [1182, 521] width 42 height 19
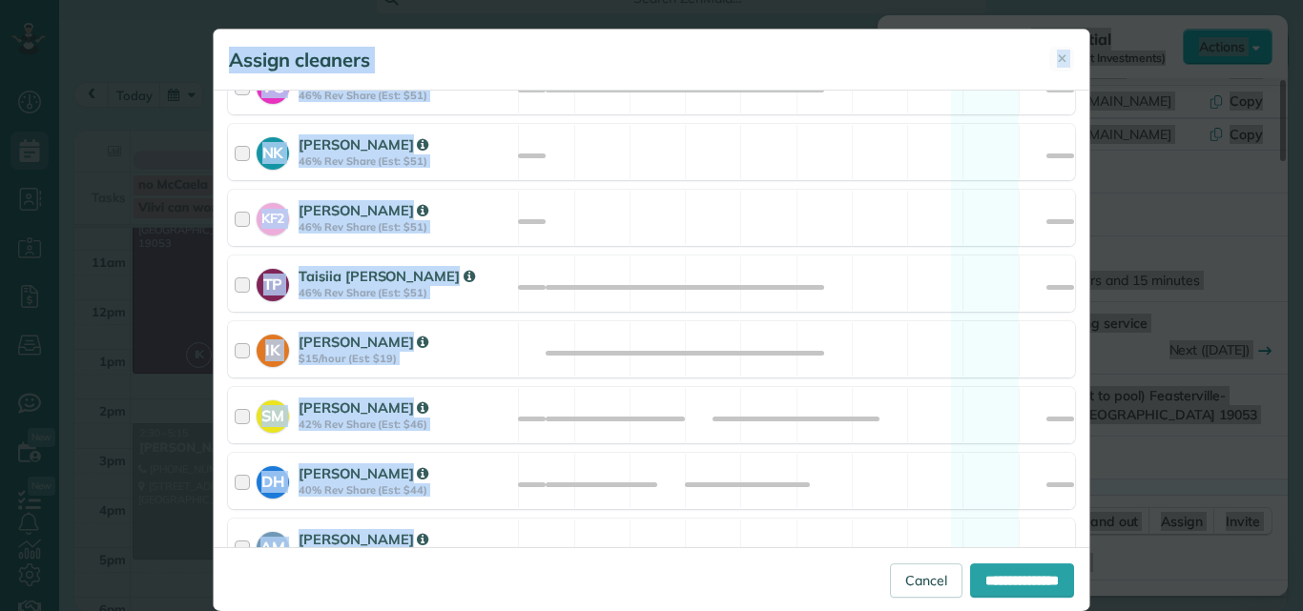
scroll to position [840, 0]
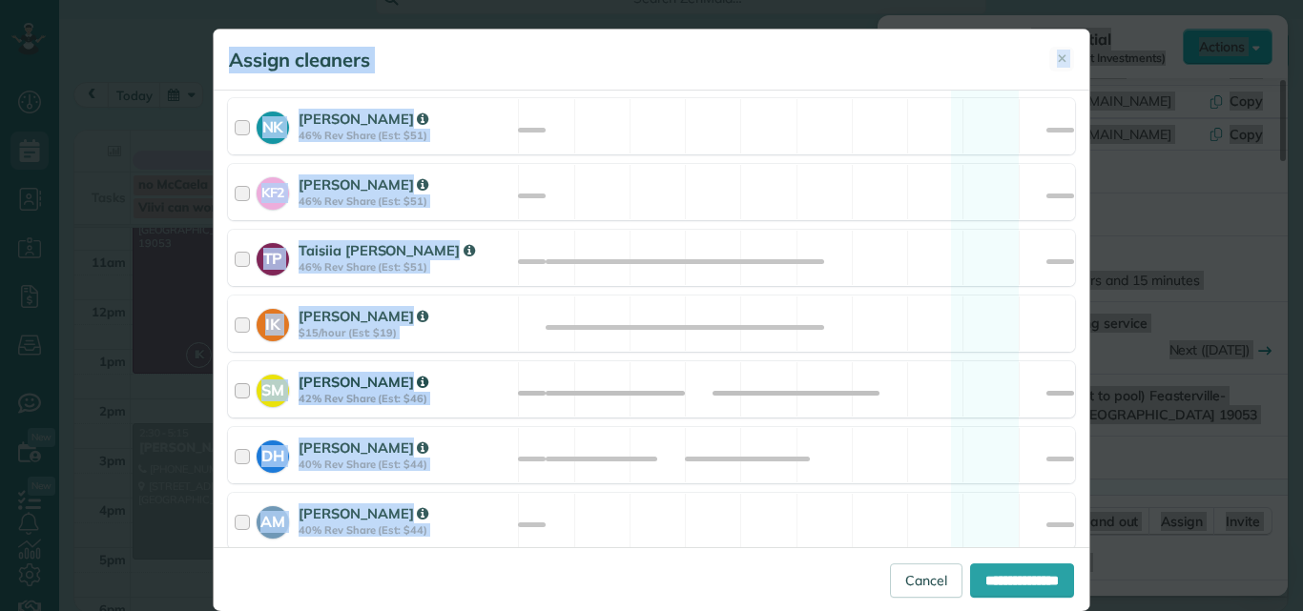
click at [237, 395] on div at bounding box center [246, 389] width 22 height 35
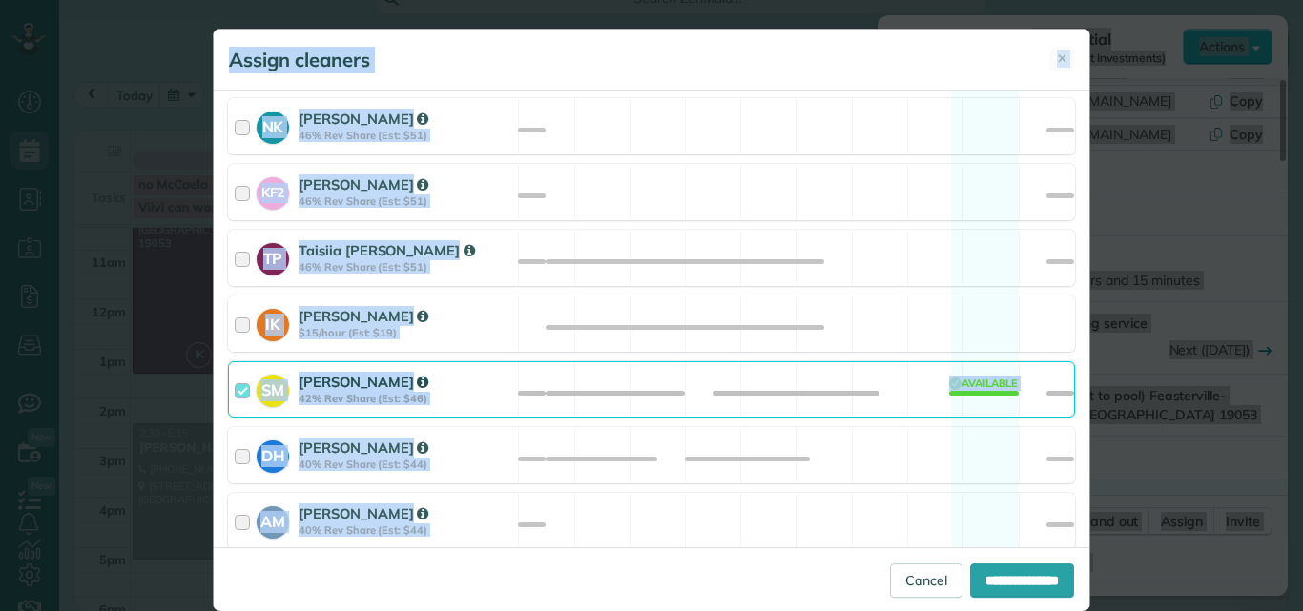
scroll to position [976, 0]
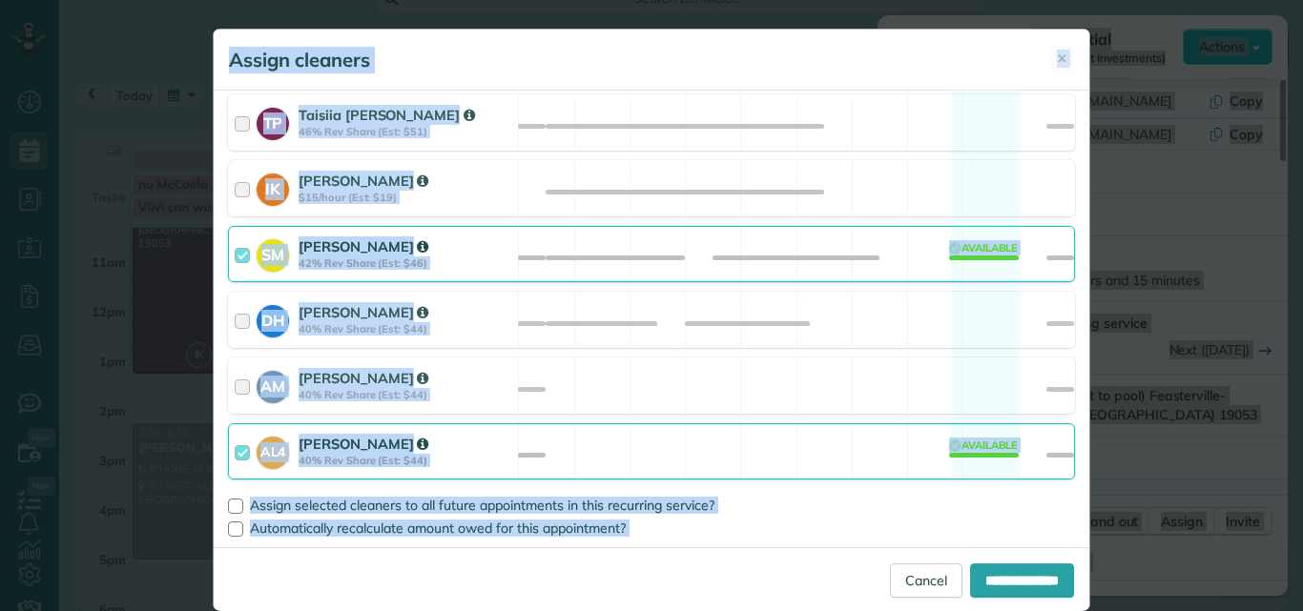
click at [235, 451] on div at bounding box center [246, 451] width 22 height 35
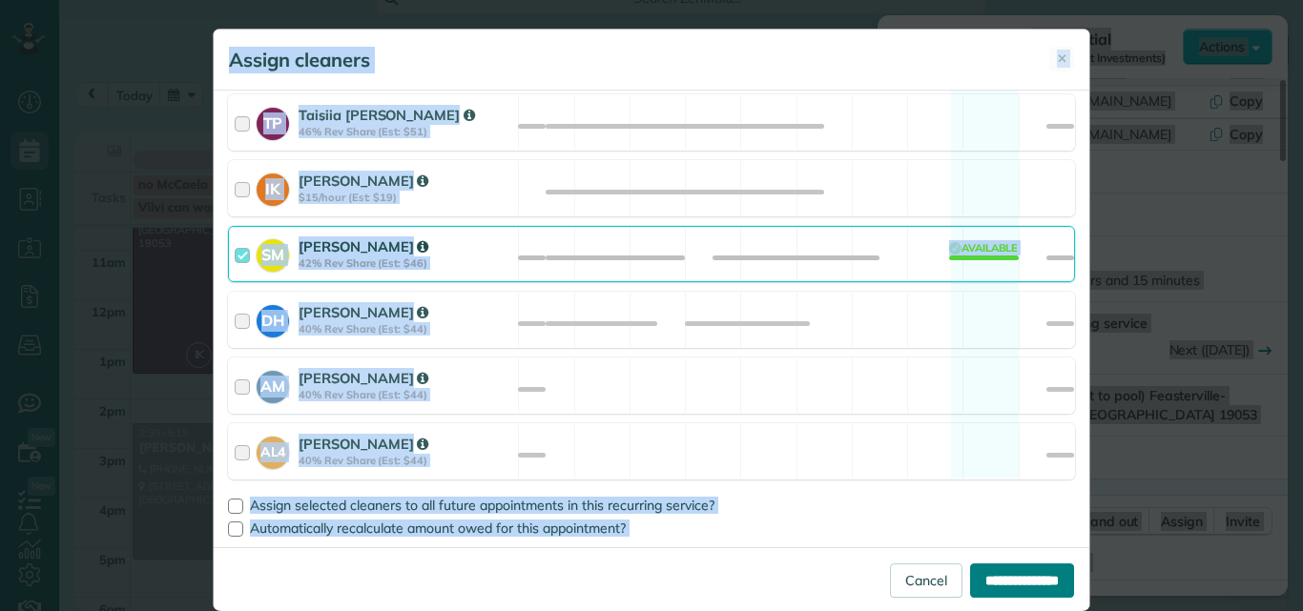
click at [988, 569] on input "**********" at bounding box center [1022, 581] width 104 height 34
type input "**********"
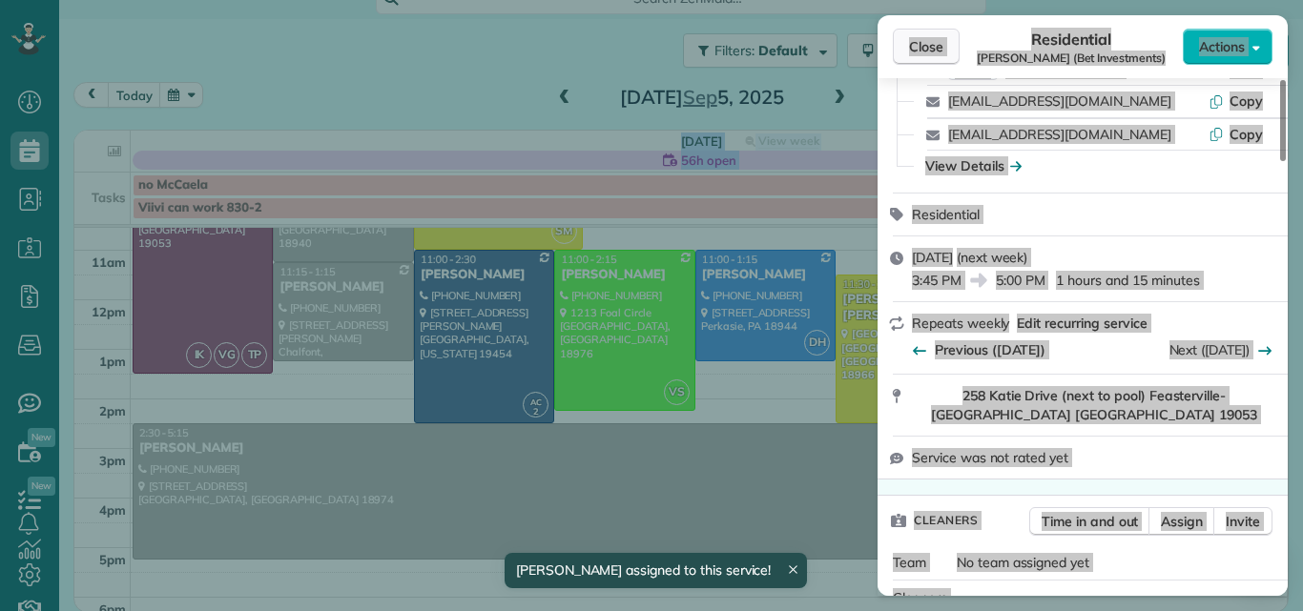
click at [939, 42] on span "Close" at bounding box center [926, 46] width 34 height 19
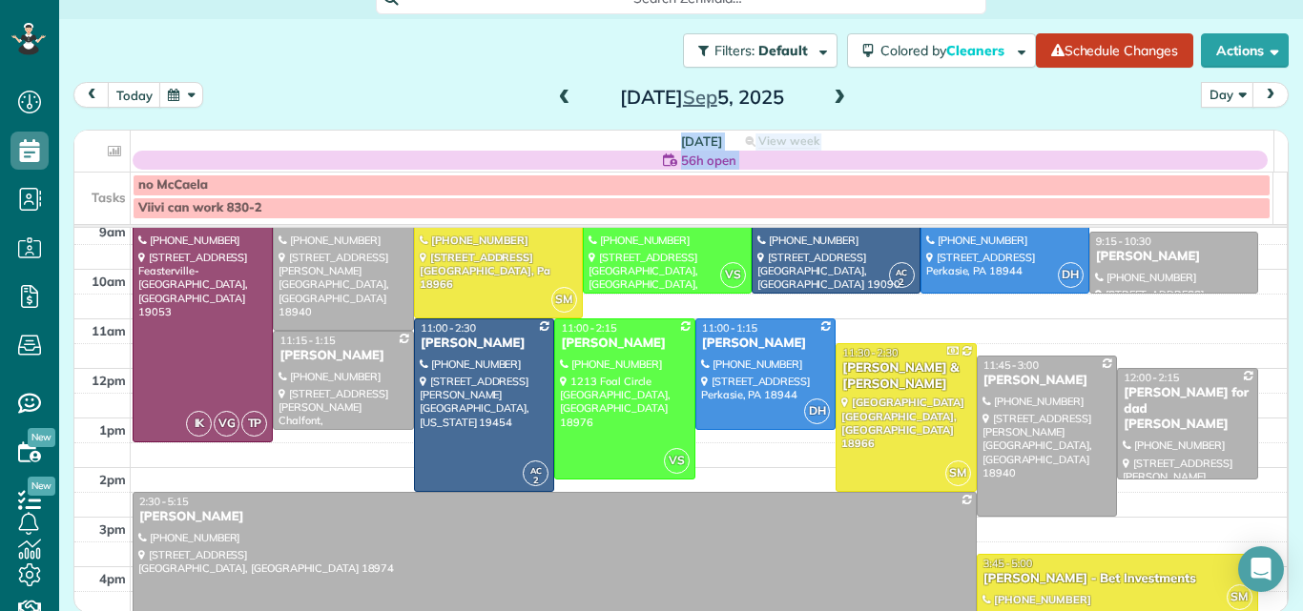
scroll to position [109, 0]
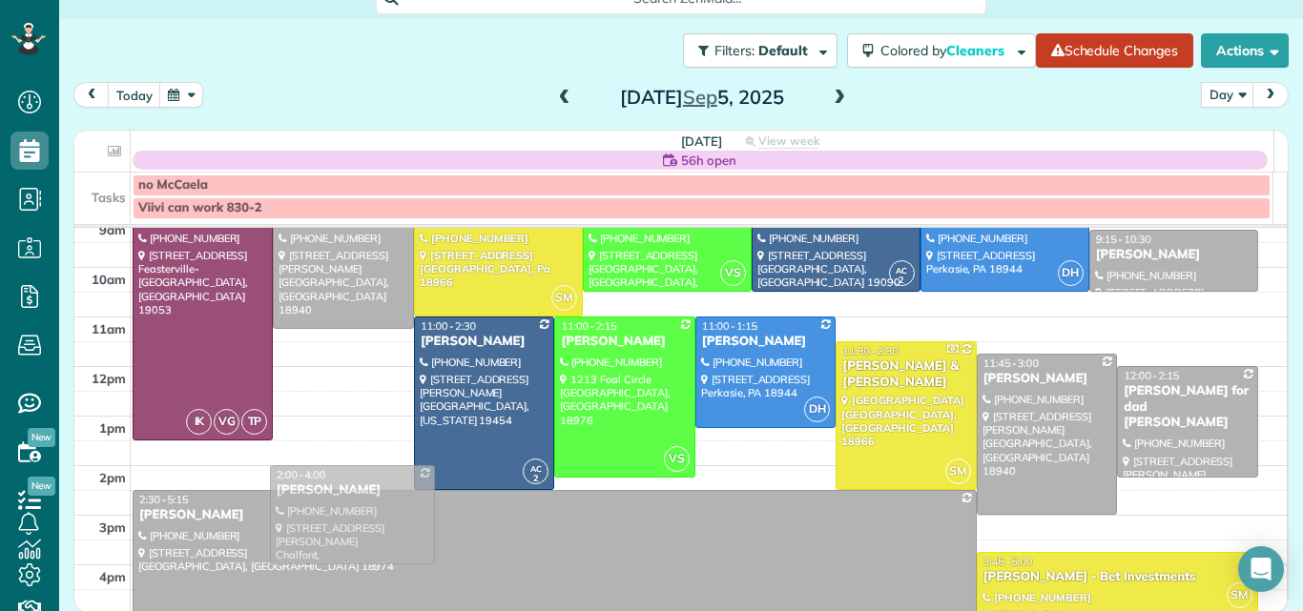
drag, startPoint x: 304, startPoint y: 383, endPoint x: 319, endPoint y: 520, distance: 137.1
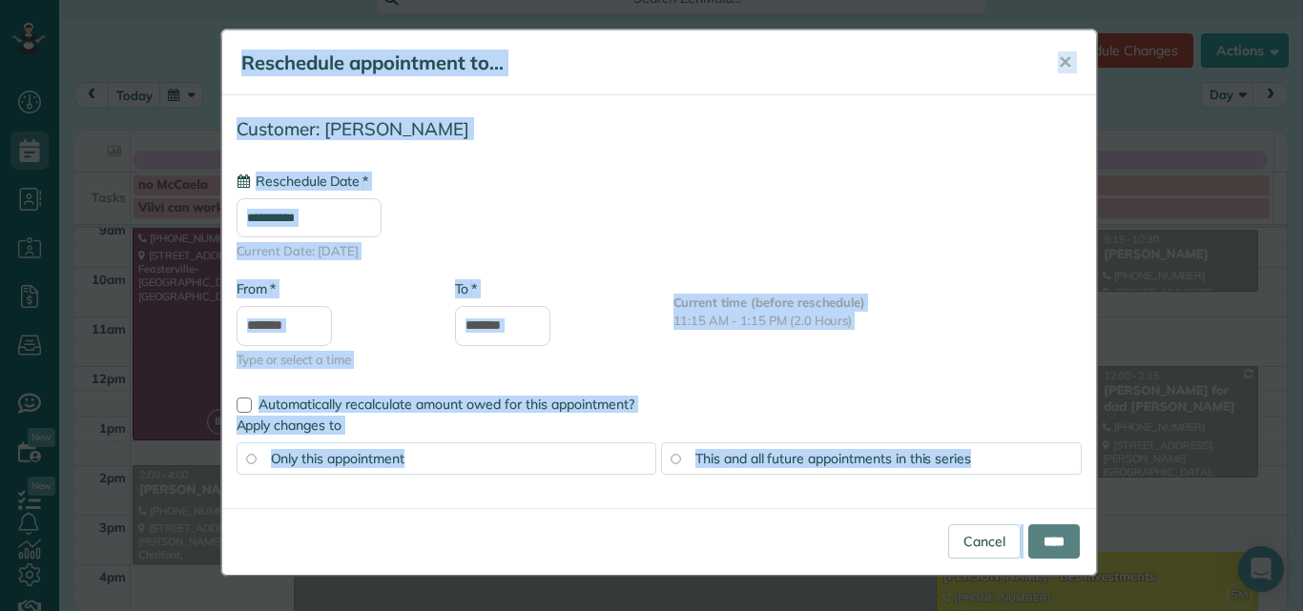
type input "**********"
click at [1059, 527] on input "****" at bounding box center [1054, 542] width 52 height 34
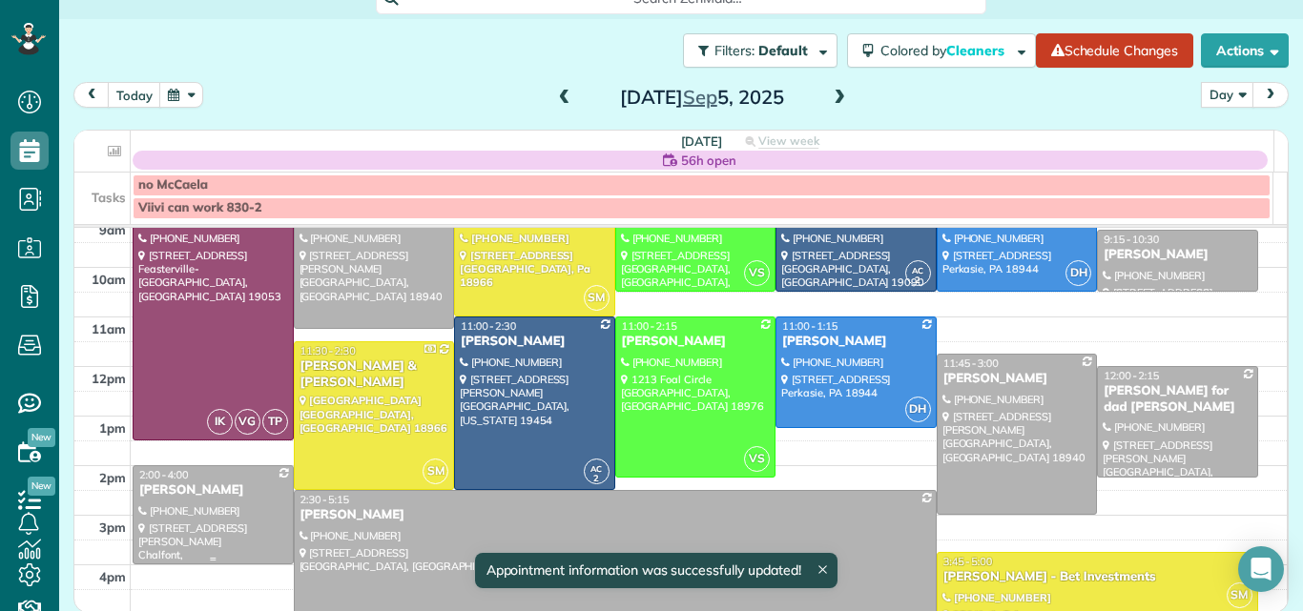
click at [197, 513] on div at bounding box center [213, 514] width 159 height 97
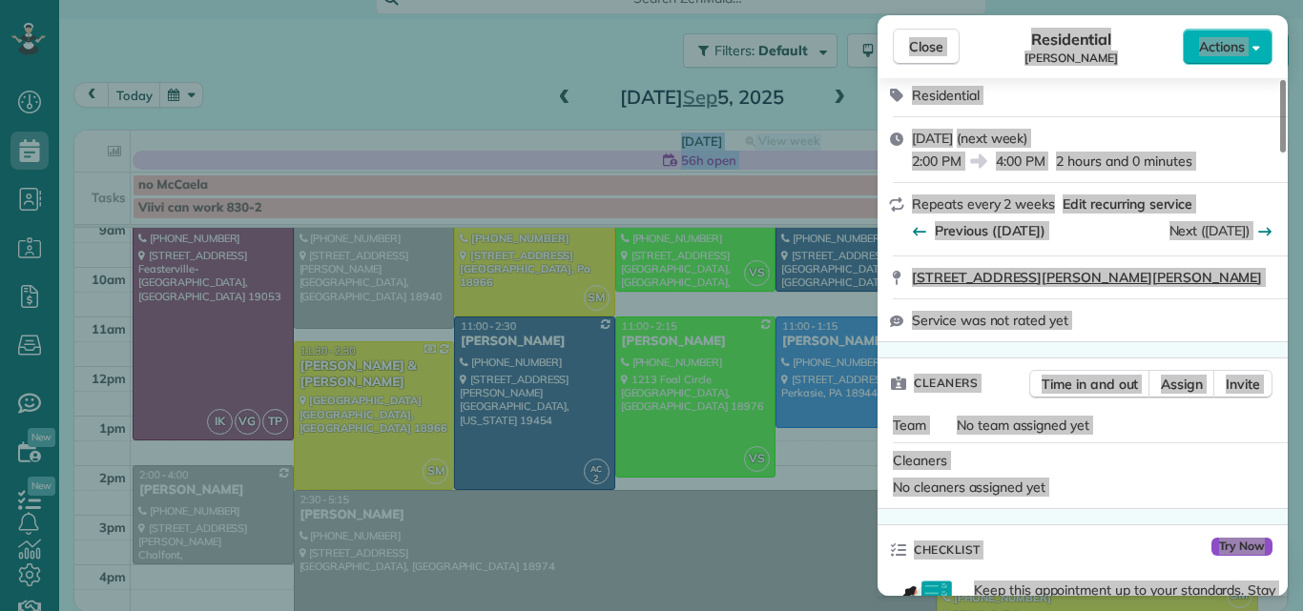
drag, startPoint x: 1282, startPoint y: 140, endPoint x: 1271, endPoint y: 185, distance: 46.0
click at [1280, 153] on div at bounding box center [1283, 116] width 6 height 72
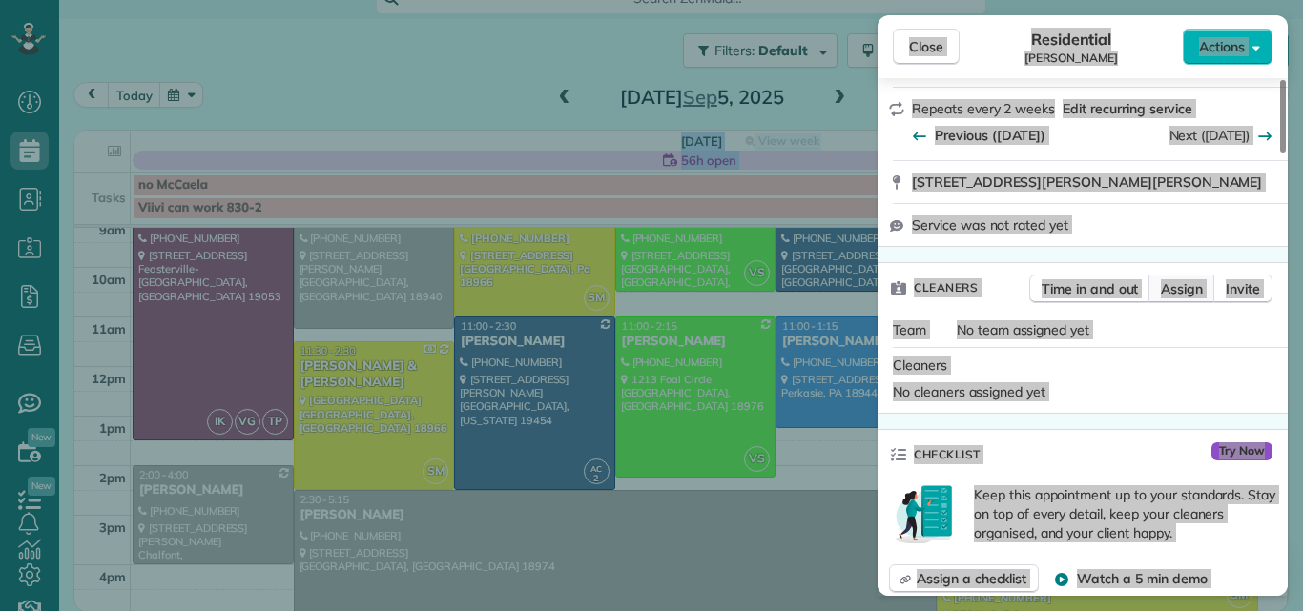
click at [1167, 286] on span "Assign" at bounding box center [1182, 288] width 42 height 19
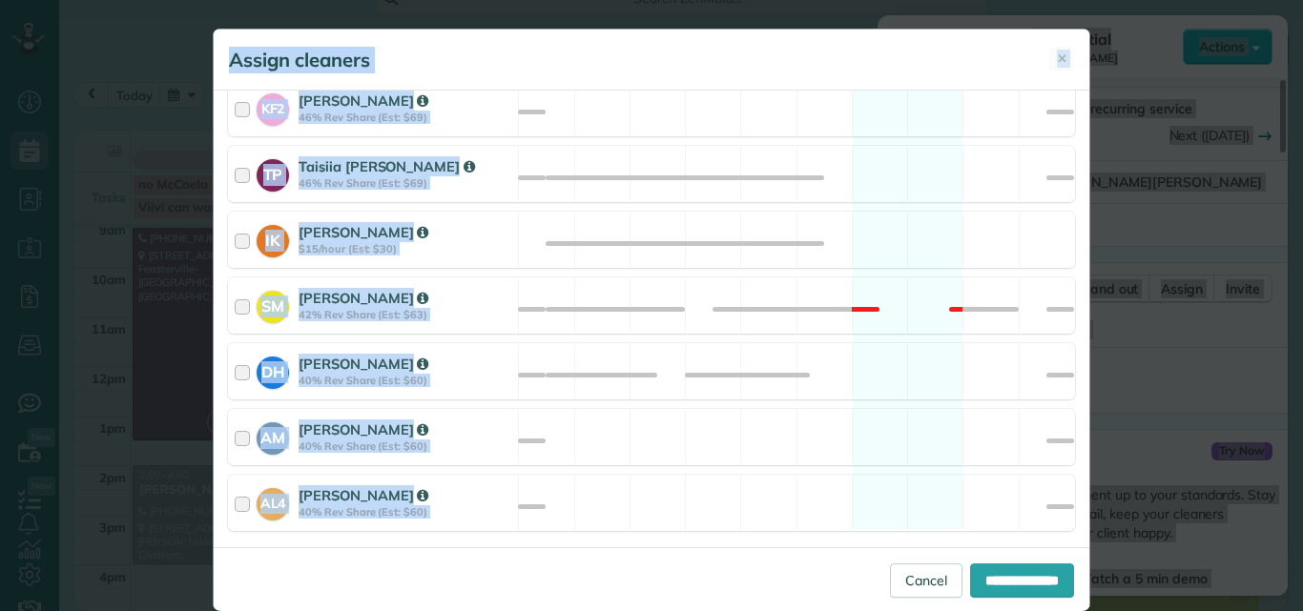
scroll to position [976, 0]
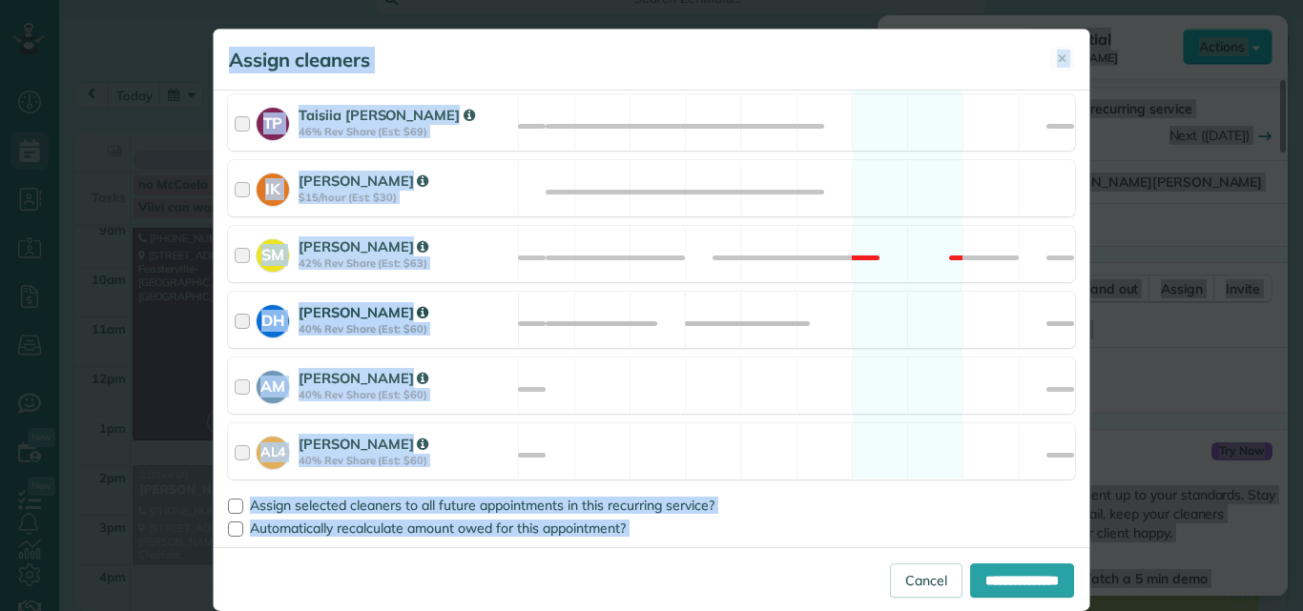
click at [235, 318] on div at bounding box center [246, 319] width 22 height 35
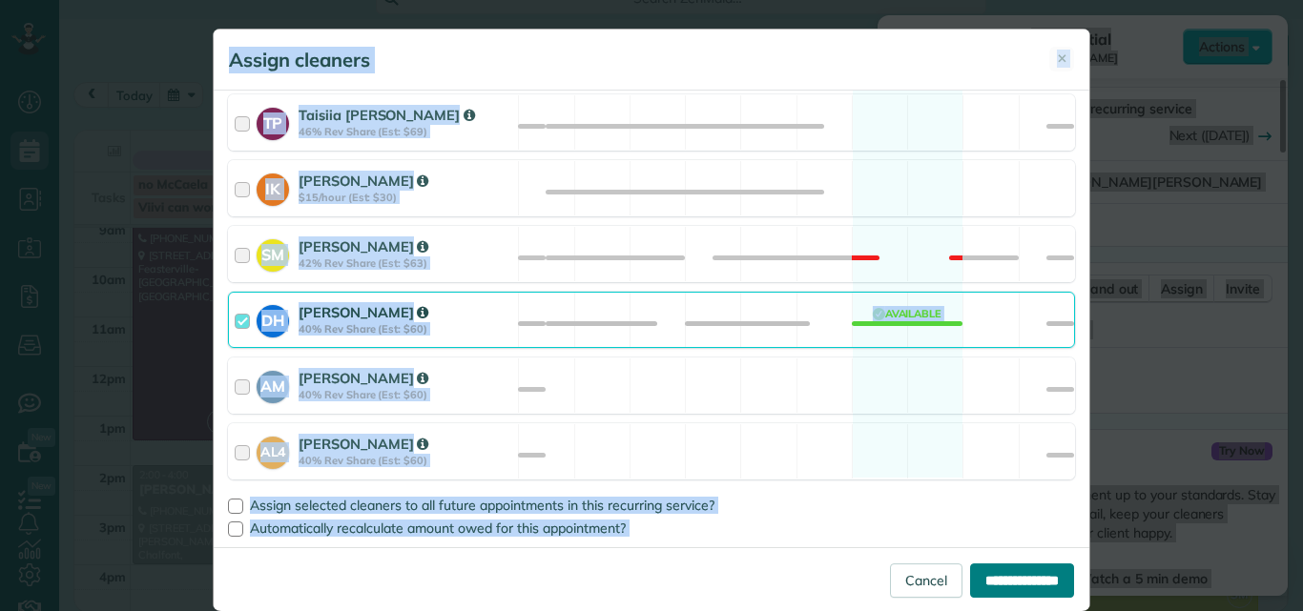
click at [995, 582] on input "**********" at bounding box center [1022, 581] width 104 height 34
type input "**********"
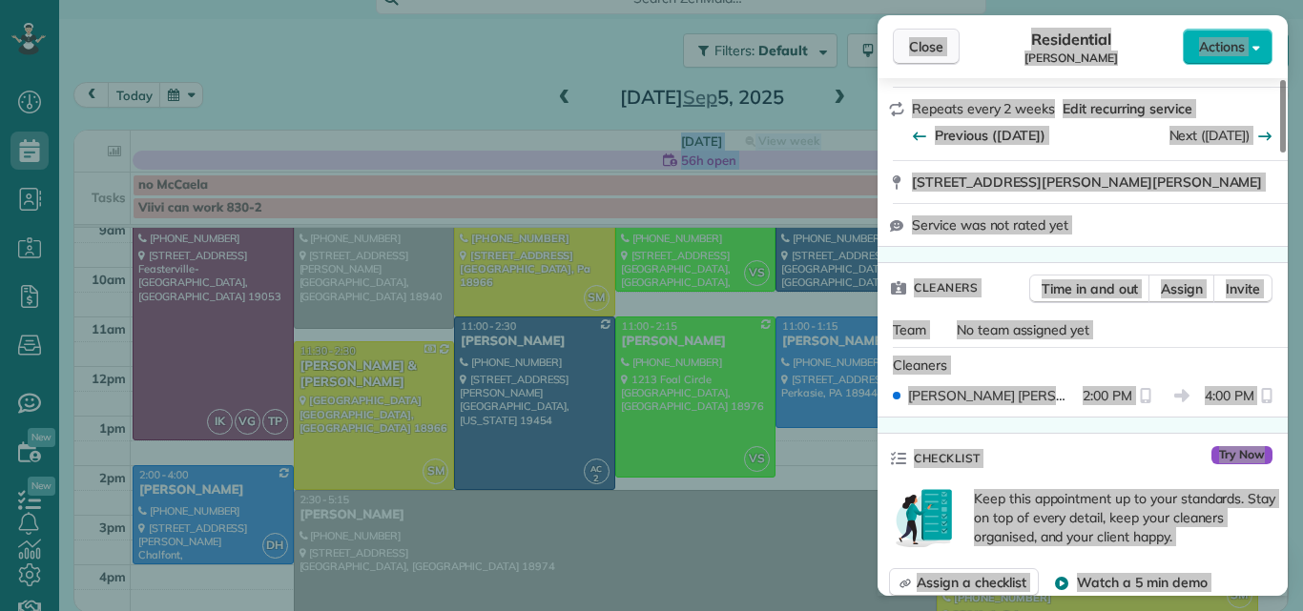
click at [906, 40] on button "Close" at bounding box center [926, 47] width 67 height 36
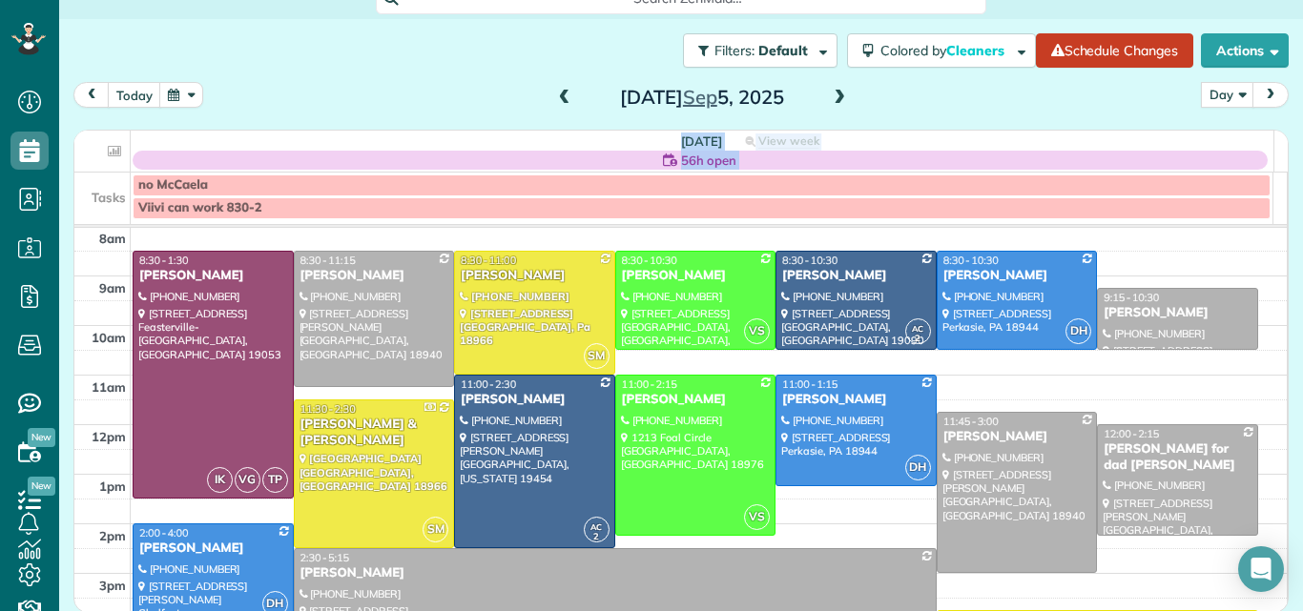
scroll to position [32, 0]
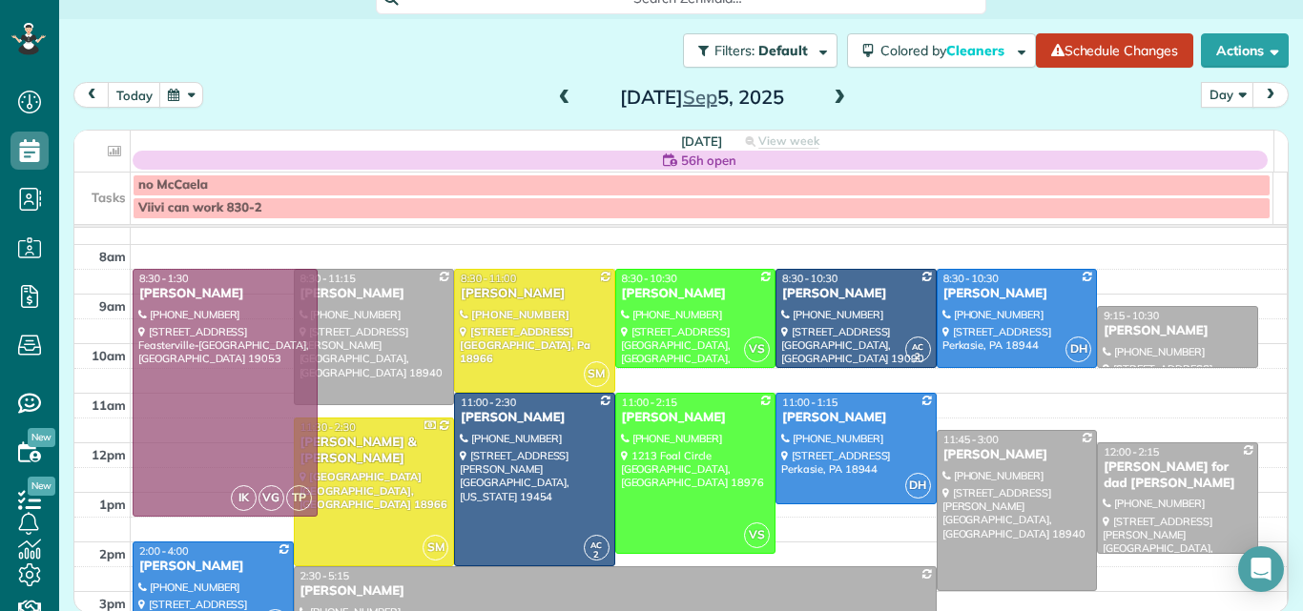
drag, startPoint x: 219, startPoint y: 319, endPoint x: 237, endPoint y: 314, distance: 18.7
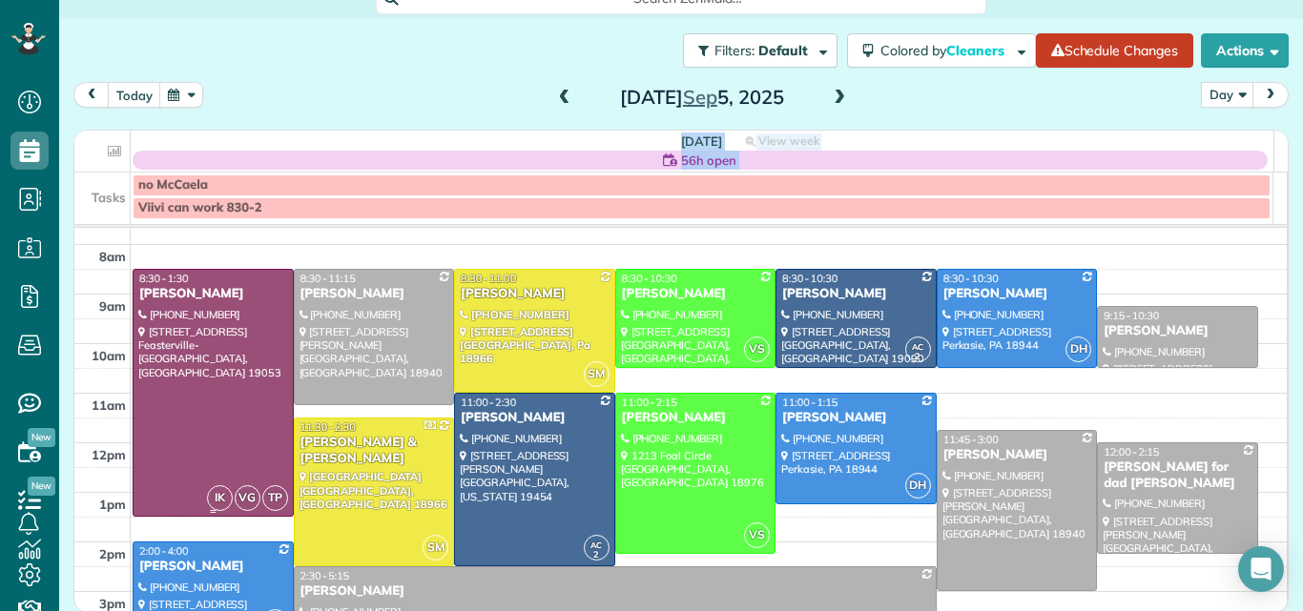
click at [237, 314] on div at bounding box center [213, 393] width 159 height 246
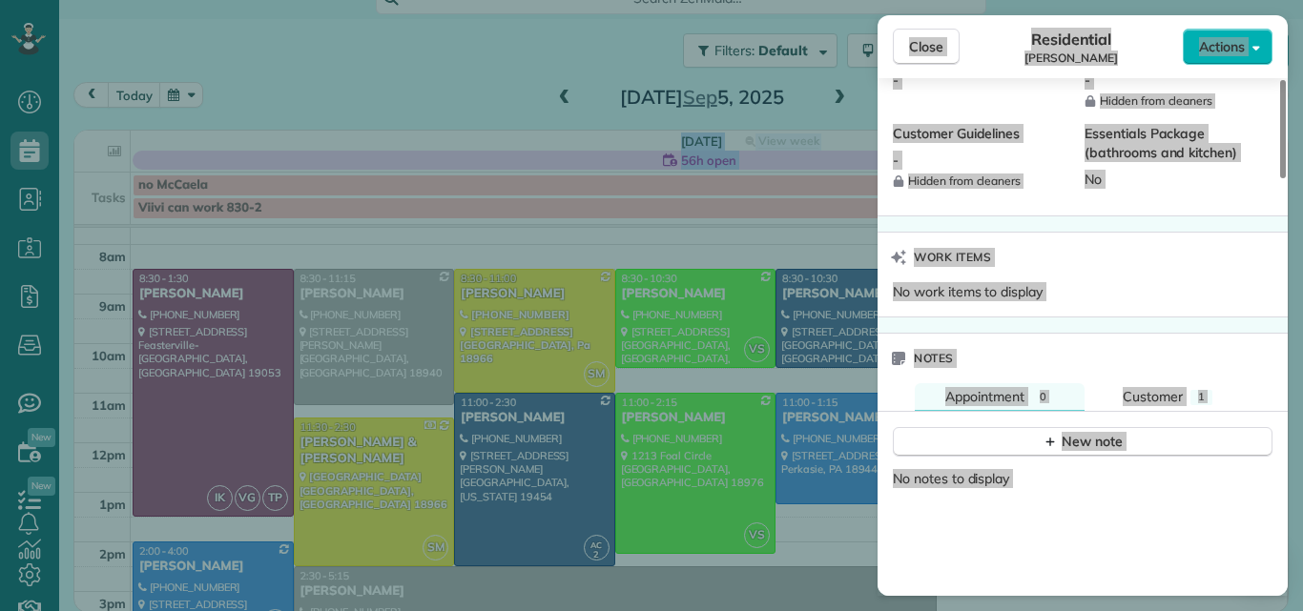
scroll to position [1827, 0]
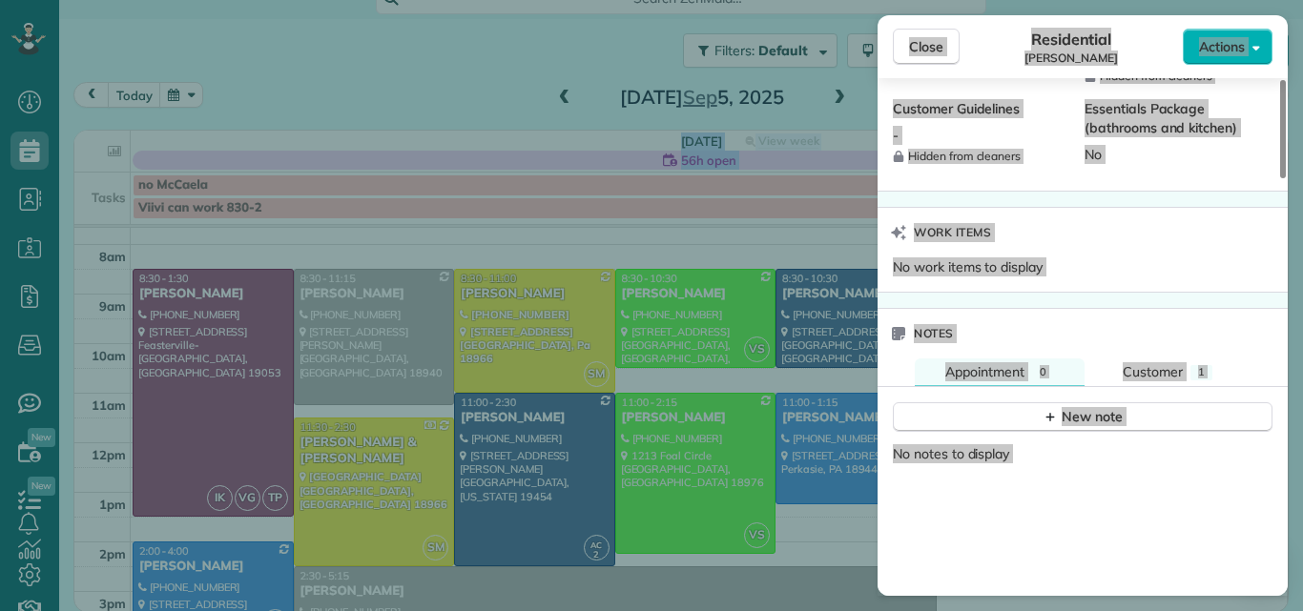
drag, startPoint x: 1280, startPoint y: 125, endPoint x: 1248, endPoint y: 472, distance: 348.6
click at [1280, 178] on div at bounding box center [1283, 129] width 6 height 98
click at [1158, 371] on span "Customer" at bounding box center [1153, 371] width 60 height 17
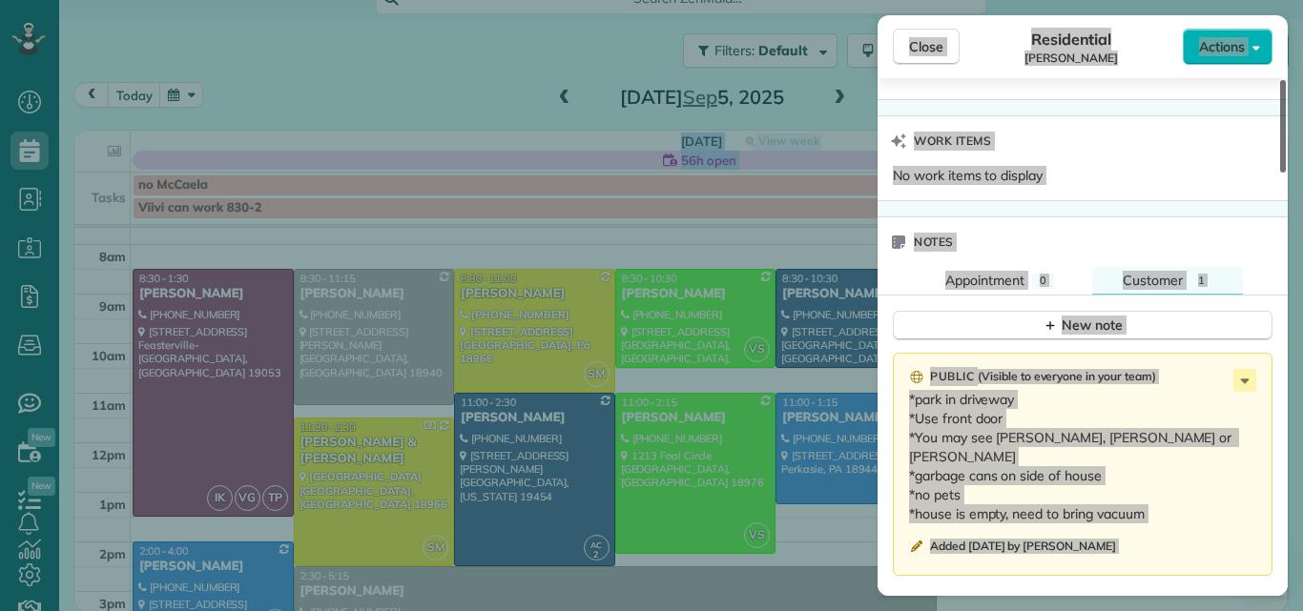
scroll to position [1758, 0]
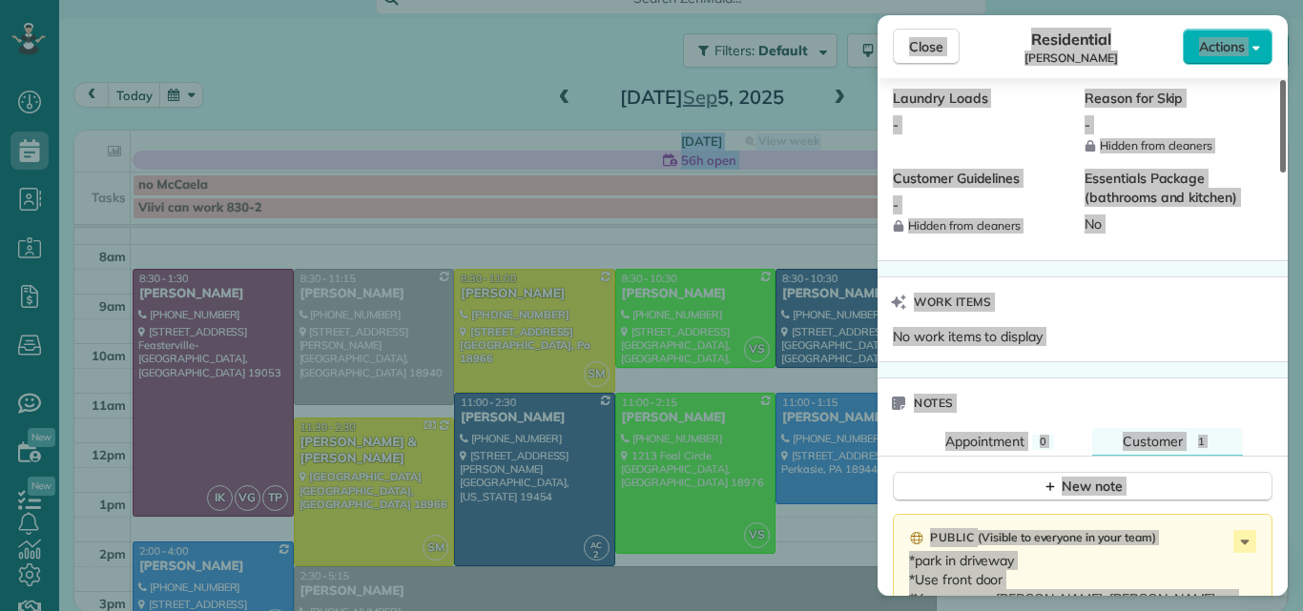
drag, startPoint x: 1282, startPoint y: 413, endPoint x: 1290, endPoint y: 401, distance: 15.1
click at [1286, 173] on div at bounding box center [1283, 126] width 6 height 93
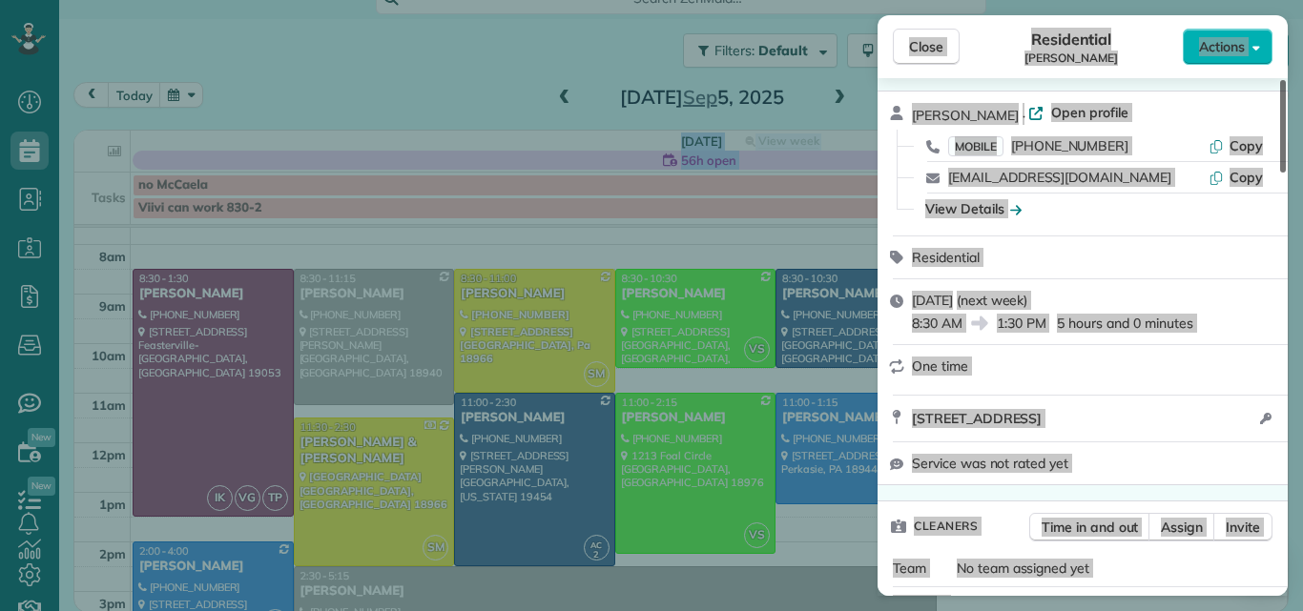
scroll to position [10, 0]
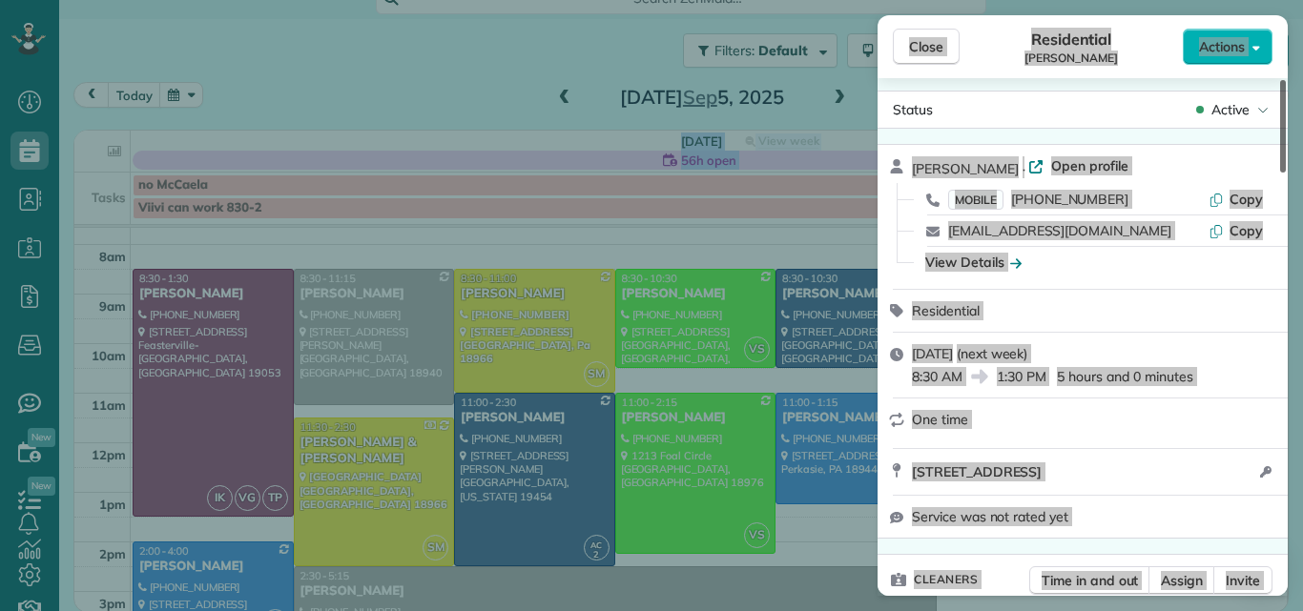
drag, startPoint x: 1283, startPoint y: 399, endPoint x: 1294, endPoint y: 88, distance: 311.1
click at [1286, 88] on div at bounding box center [1283, 126] width 6 height 93
click at [1051, 168] on span "Open profile" at bounding box center [1089, 165] width 77 height 19
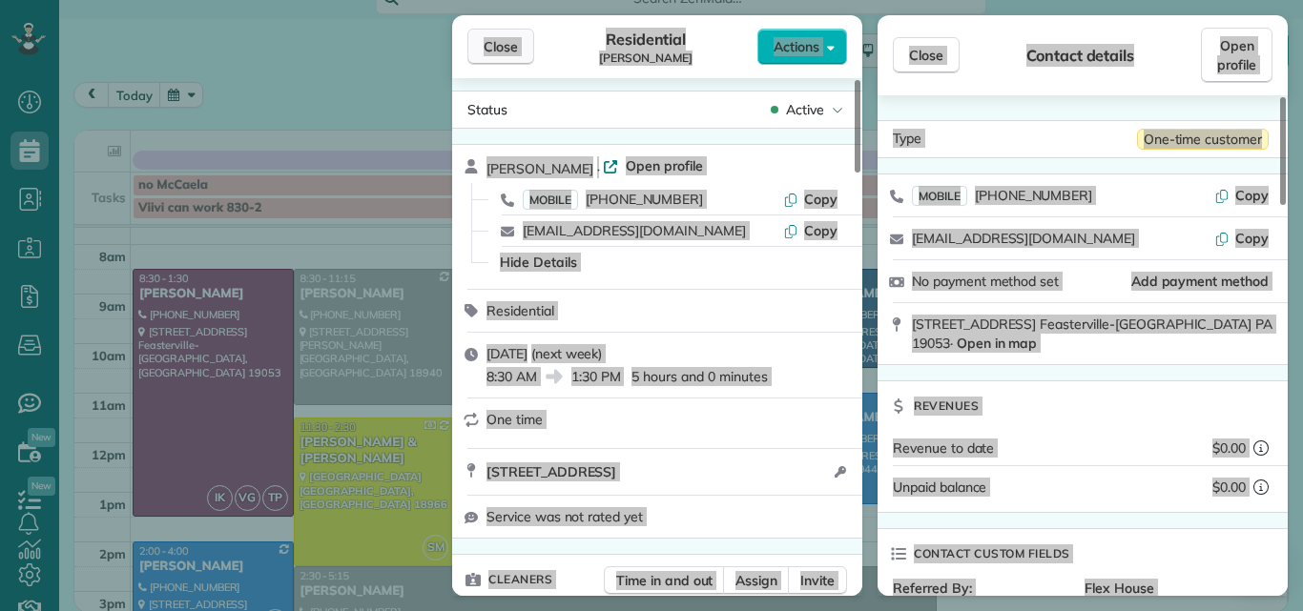
click at [486, 45] on span "Close" at bounding box center [501, 46] width 34 height 19
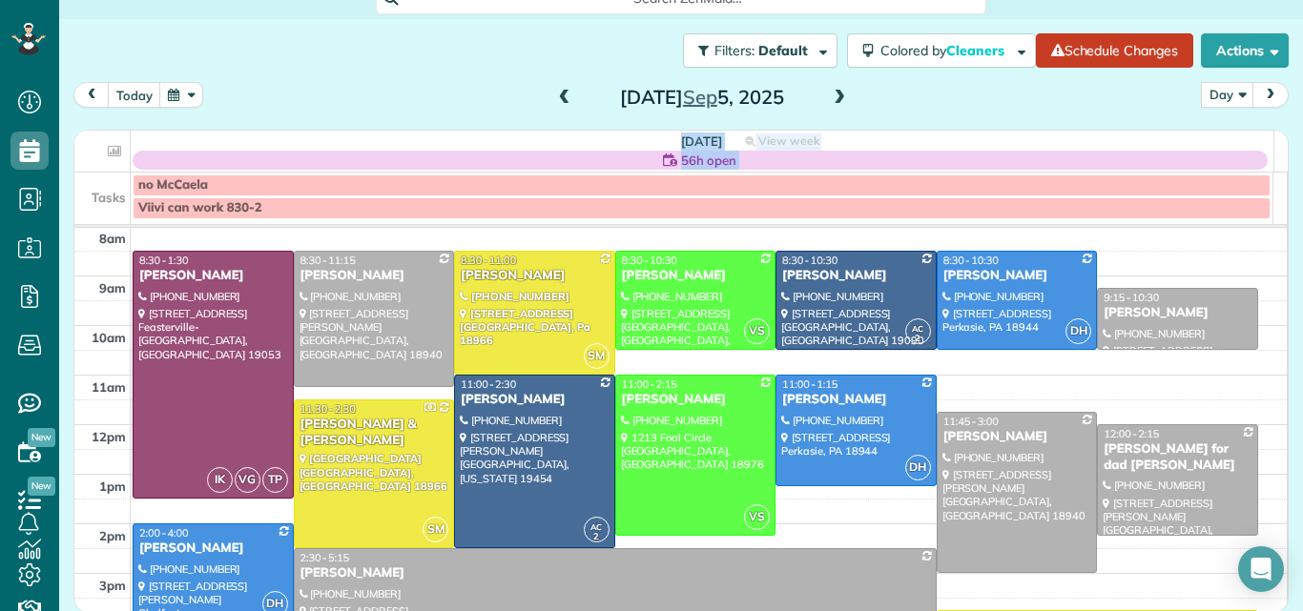
scroll to position [50, 0]
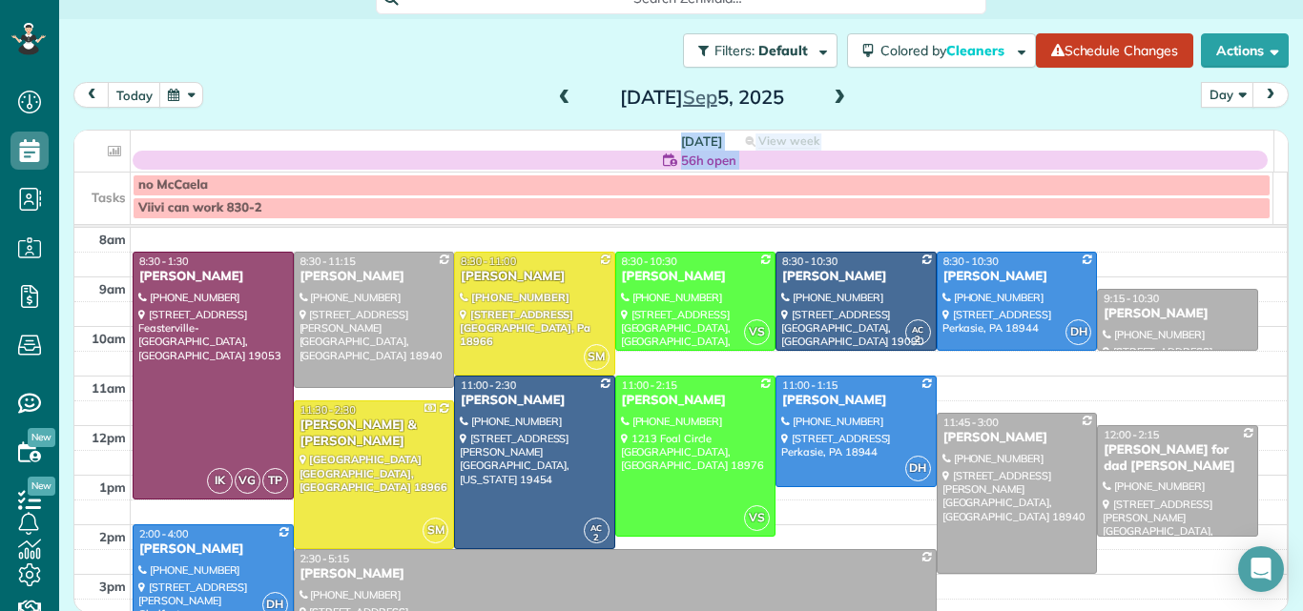
click at [1257, 283] on td at bounding box center [709, 289] width 1157 height 25
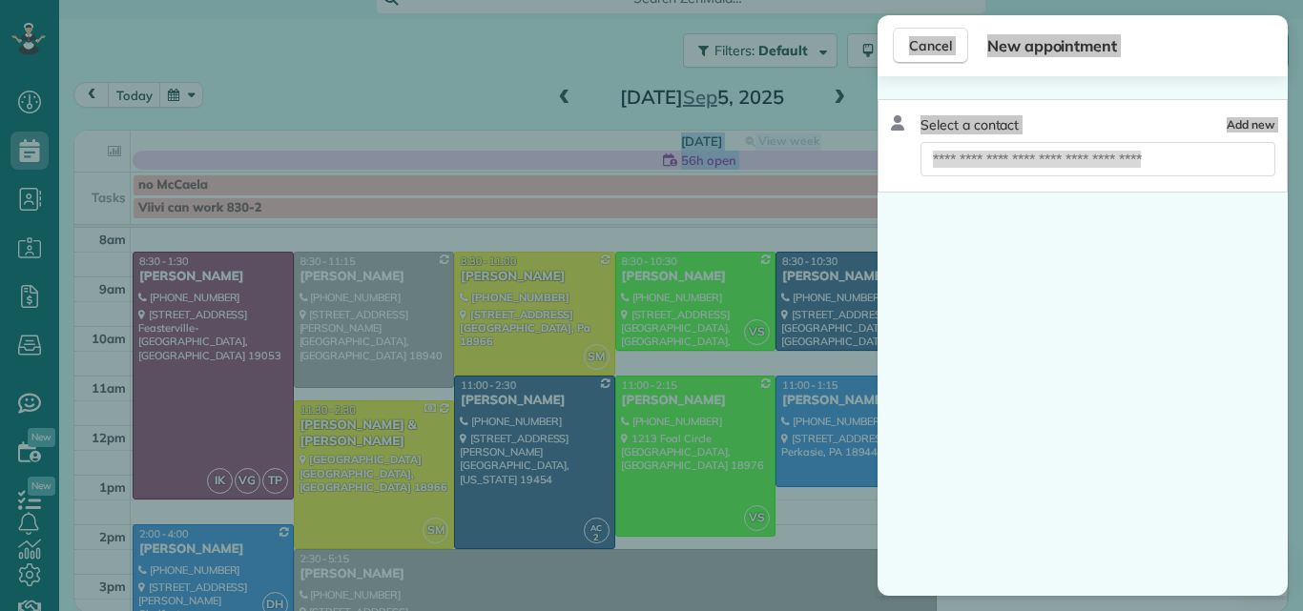
click at [1257, 283] on div "Select a contact Add new" at bounding box center [1082, 336] width 410 height 520
click at [922, 38] on span "Cancel" at bounding box center [930, 45] width 43 height 19
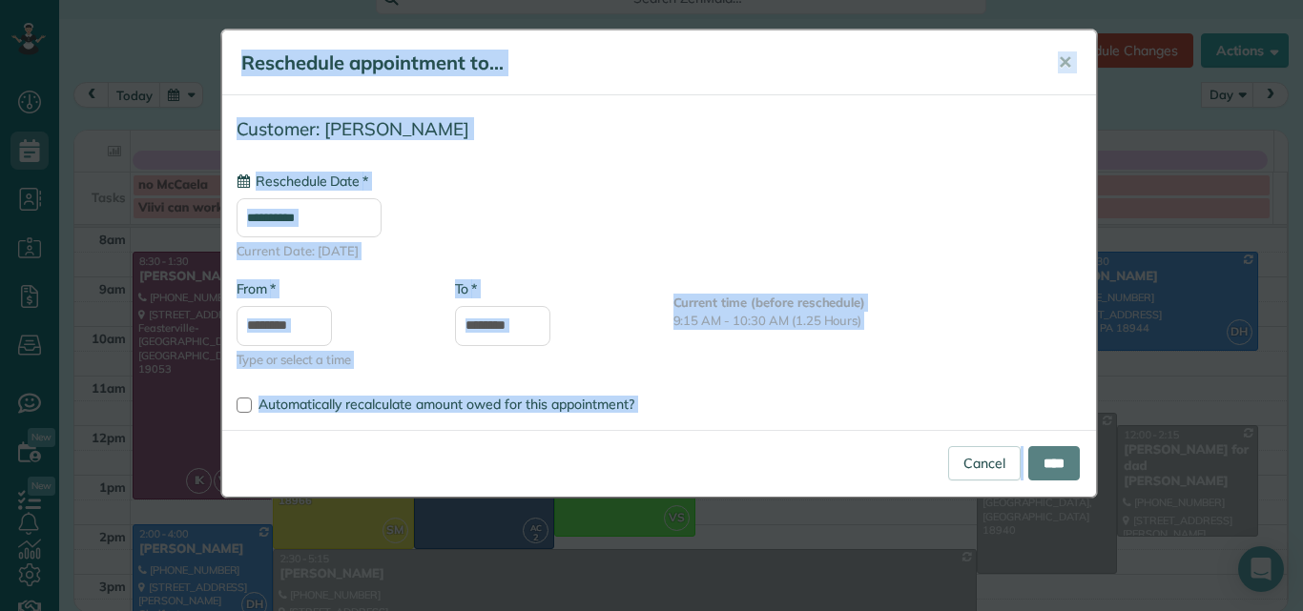
type input "**********"
click at [1043, 457] on input "****" at bounding box center [1054, 463] width 52 height 34
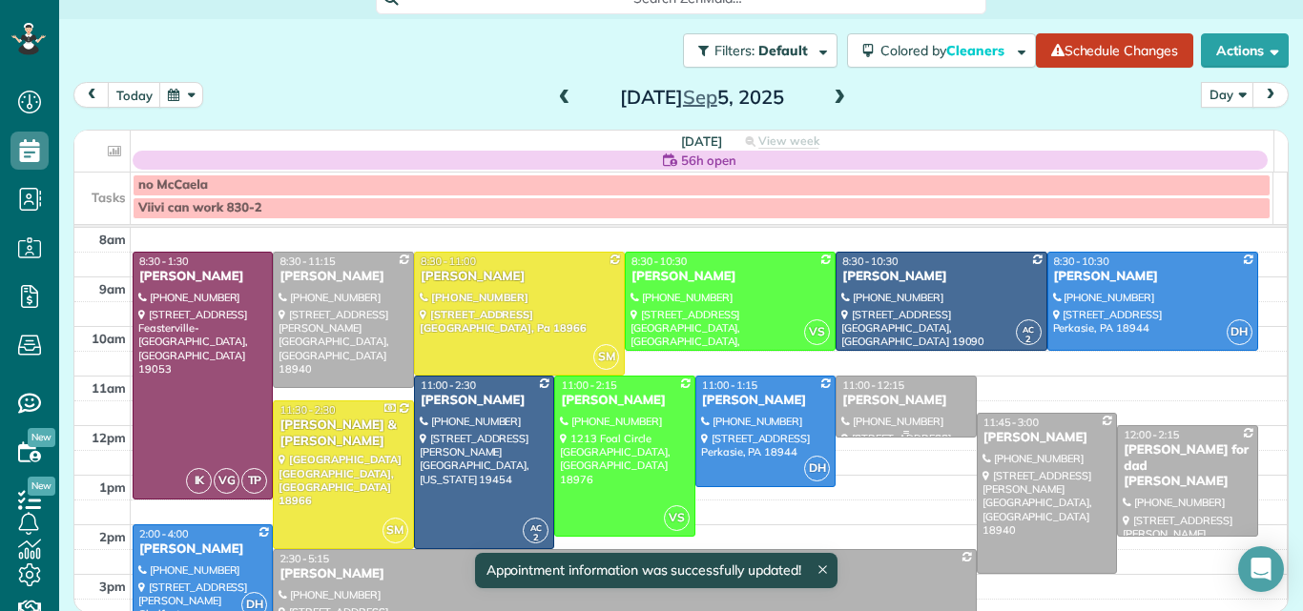
click at [852, 390] on span "11:00 - 12:15" at bounding box center [873, 385] width 62 height 13
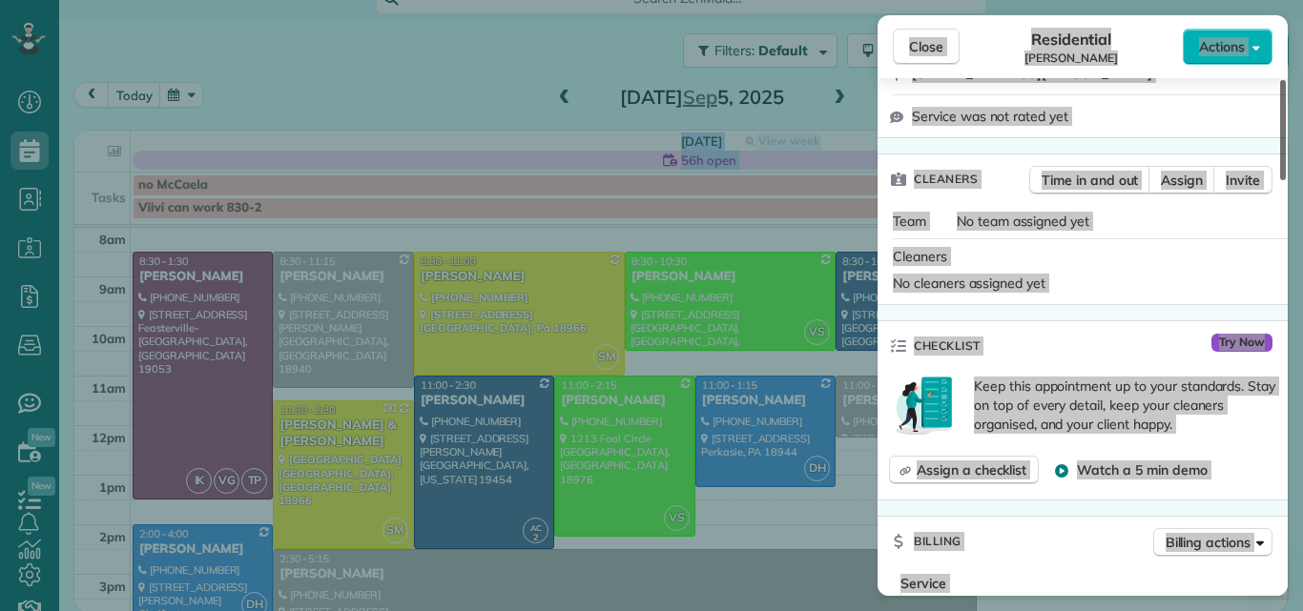
scroll to position [490, 0]
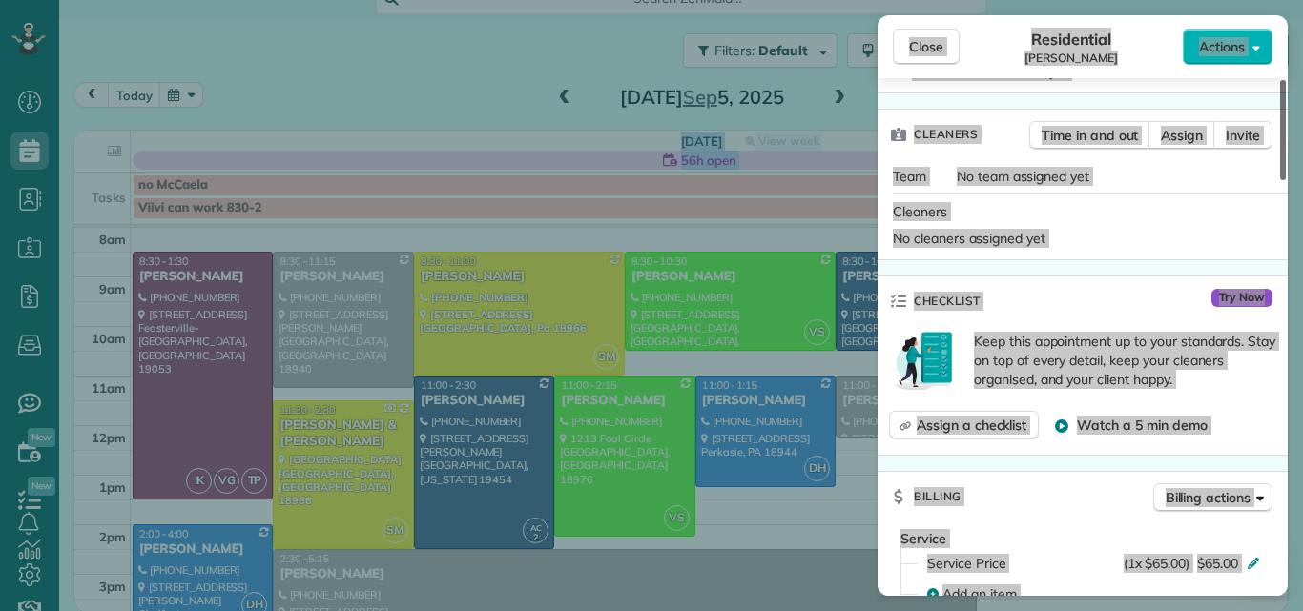
drag, startPoint x: 1285, startPoint y: 114, endPoint x: 1276, endPoint y: 220, distance: 106.2
click at [1280, 180] on div at bounding box center [1283, 130] width 6 height 100
click at [1187, 137] on span "Assign" at bounding box center [1182, 135] width 42 height 19
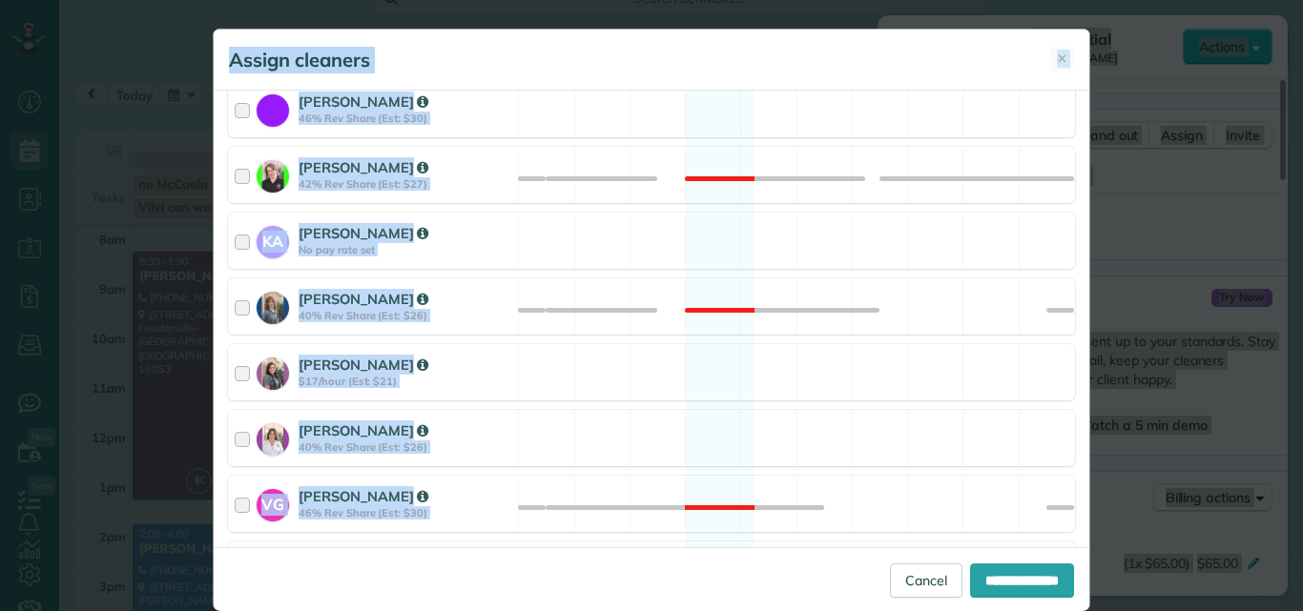
scroll to position [429, 0]
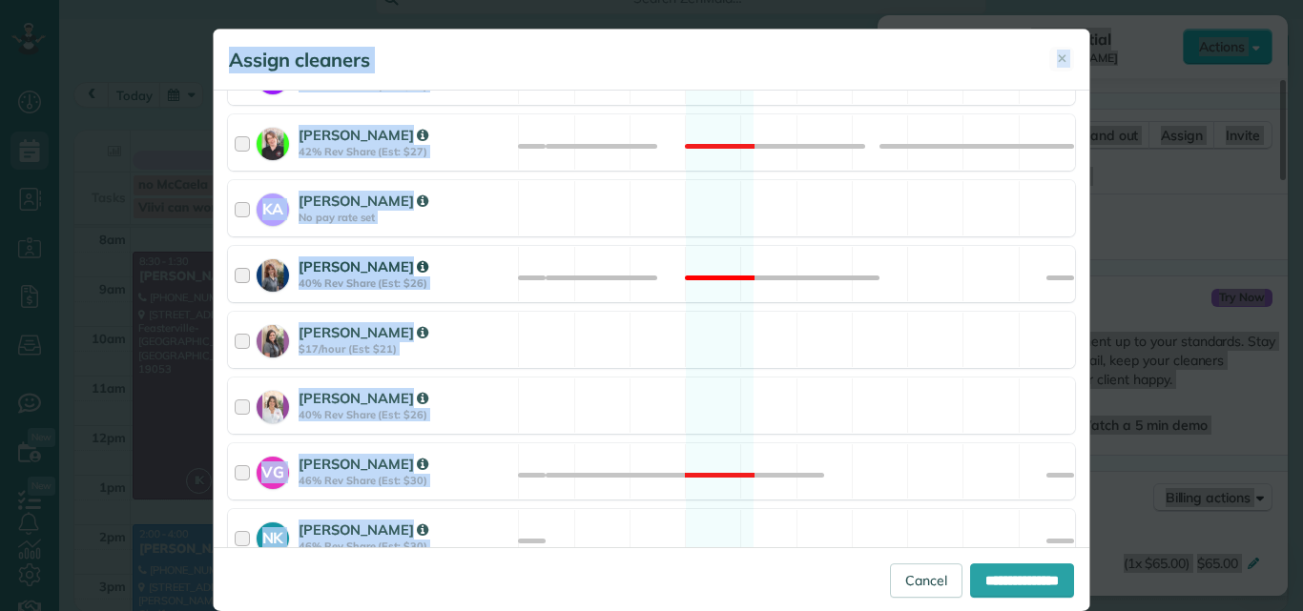
click at [235, 274] on div at bounding box center [246, 274] width 22 height 35
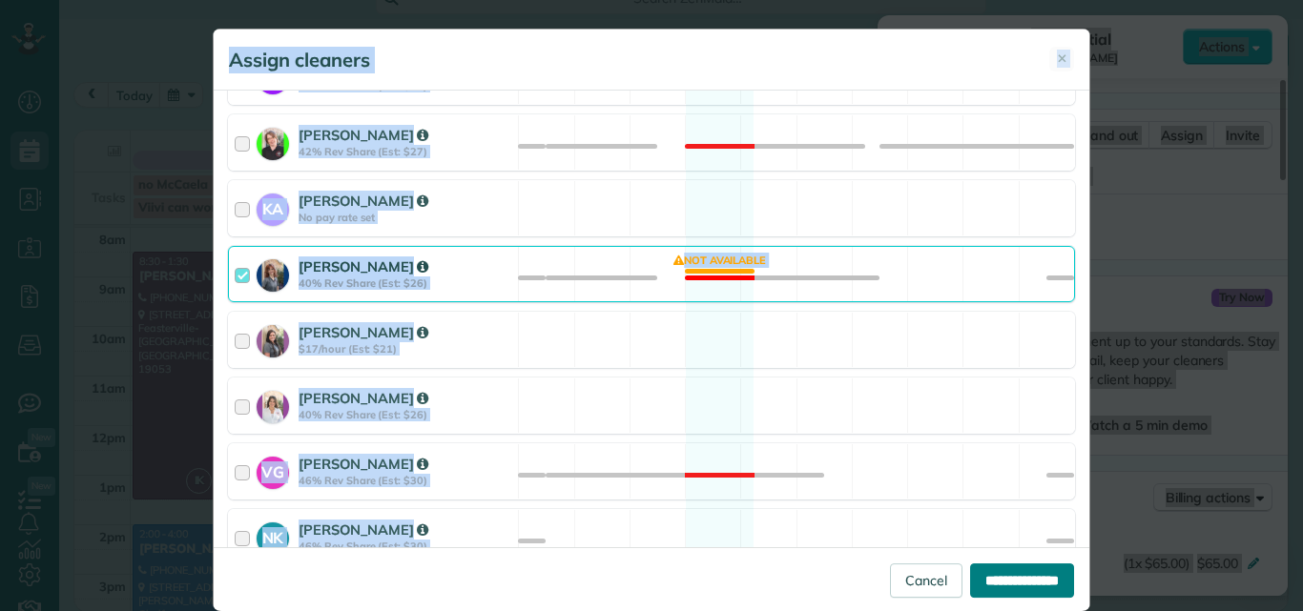
click at [972, 578] on input "**********" at bounding box center [1022, 581] width 104 height 34
type input "**********"
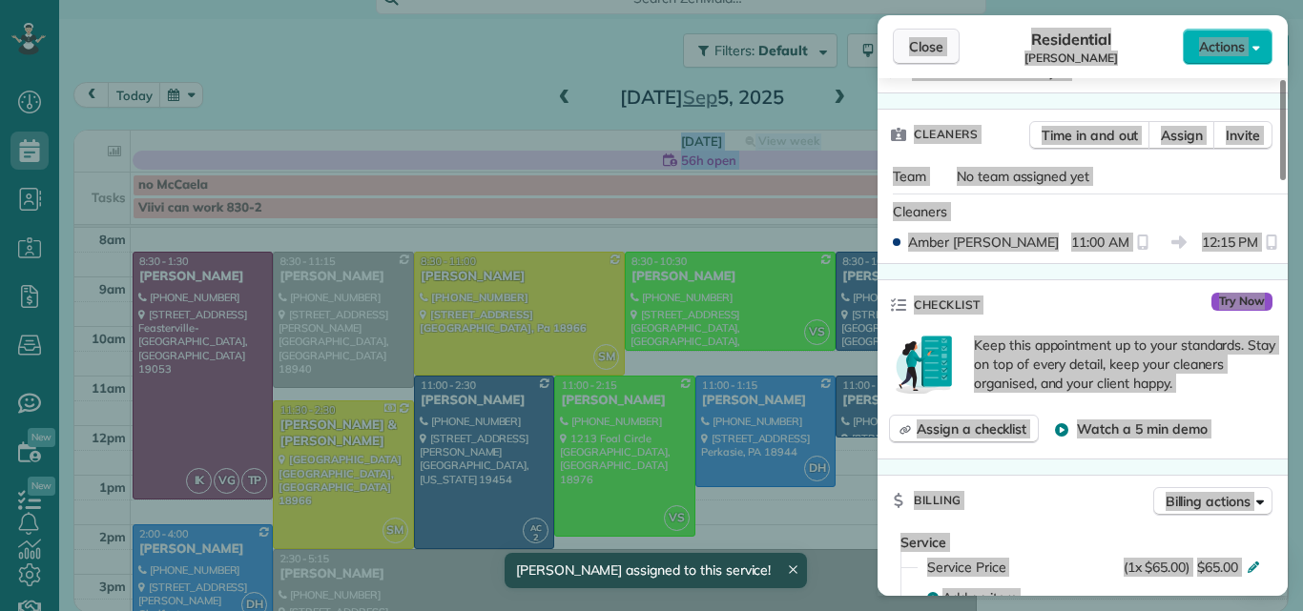
click at [930, 39] on span "Close" at bounding box center [926, 46] width 34 height 19
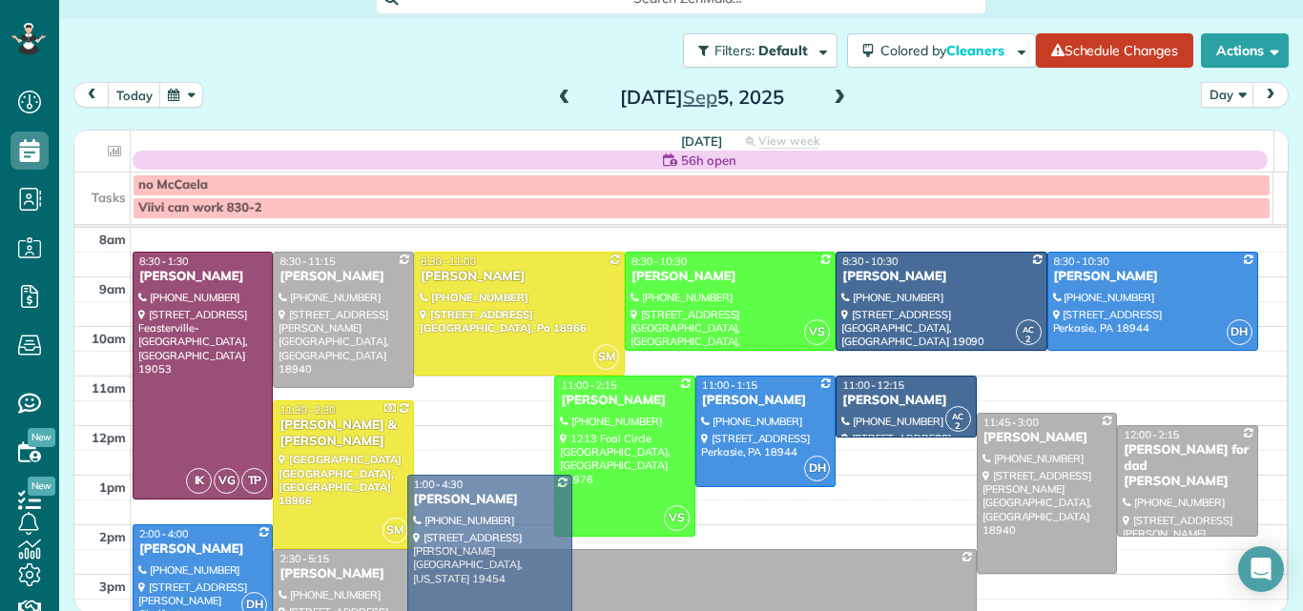
drag, startPoint x: 498, startPoint y: 462, endPoint x: 501, endPoint y: 566, distance: 104.0
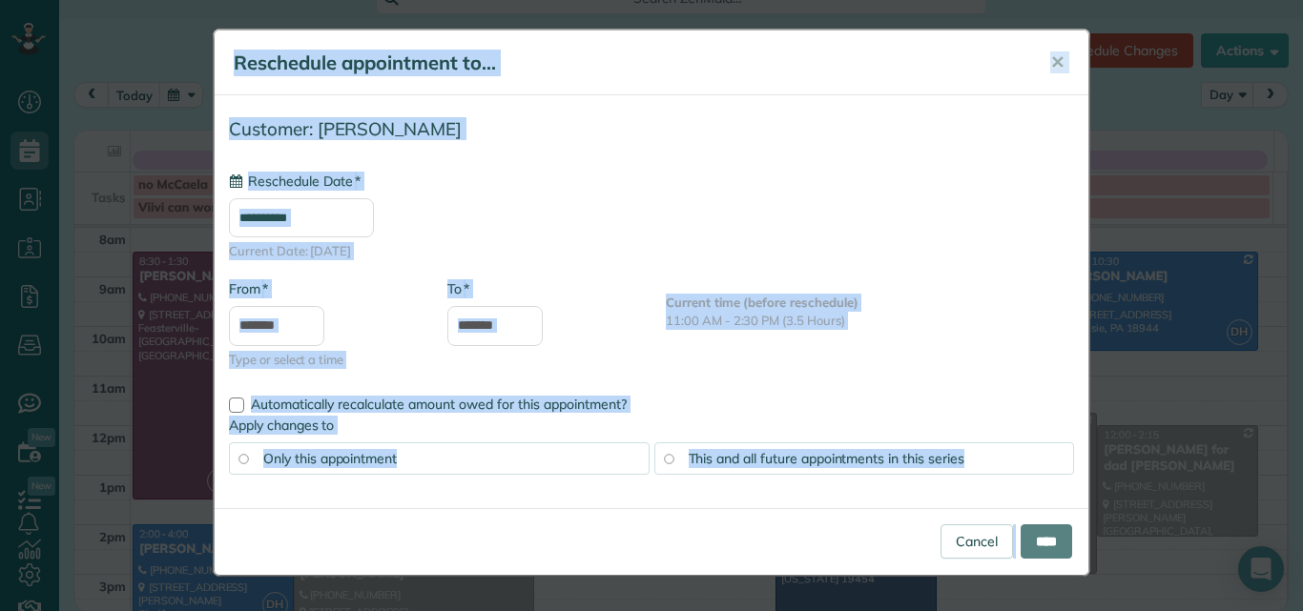
type input "**********"
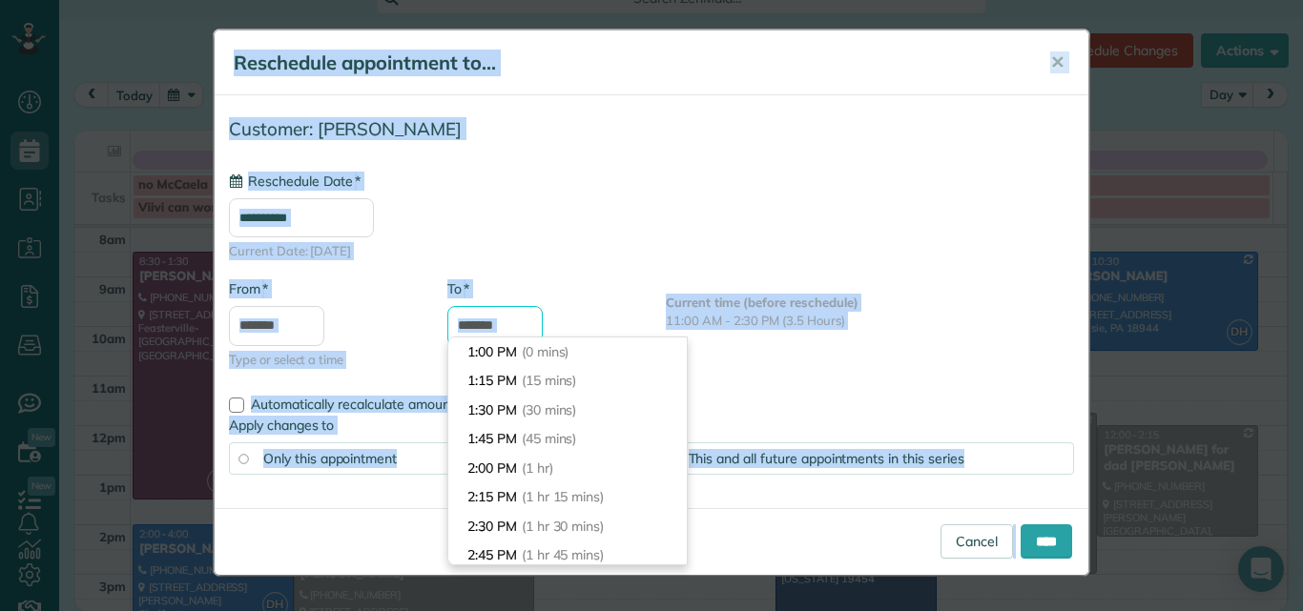
click at [475, 325] on input "*******" at bounding box center [494, 326] width 95 height 40
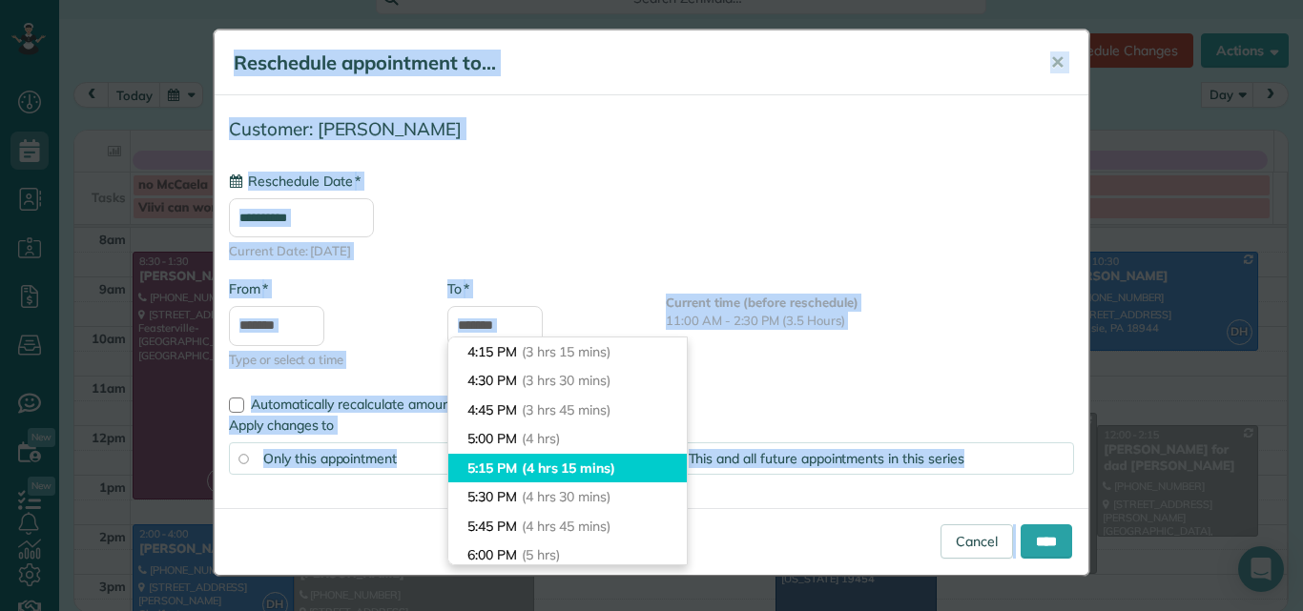
type input "*******"
click at [500, 464] on li "5:15 PM (4 hrs 15 mins)" at bounding box center [567, 469] width 238 height 30
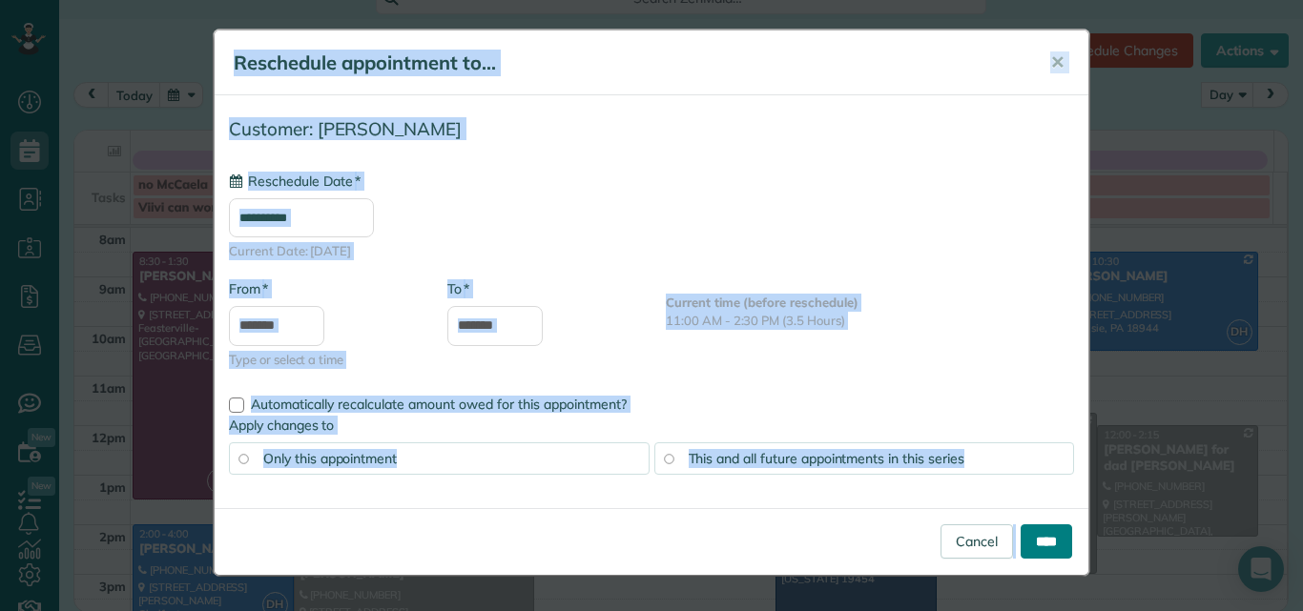
click at [1041, 530] on input "****" at bounding box center [1047, 542] width 52 height 34
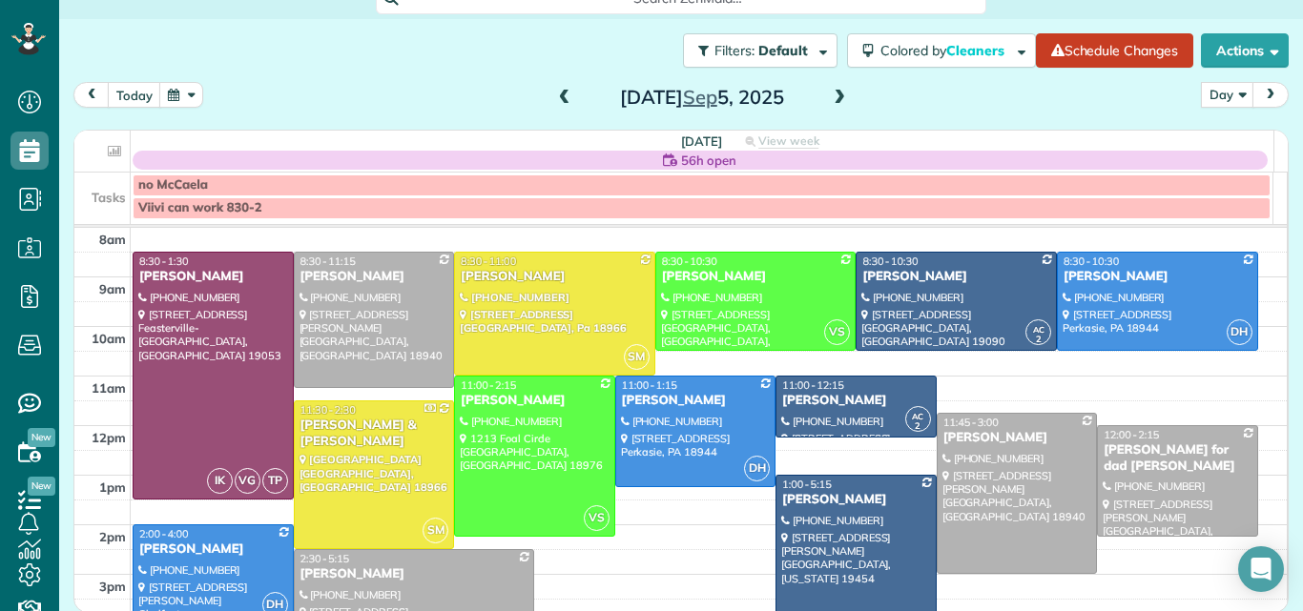
click at [854, 513] on div at bounding box center [855, 580] width 159 height 209
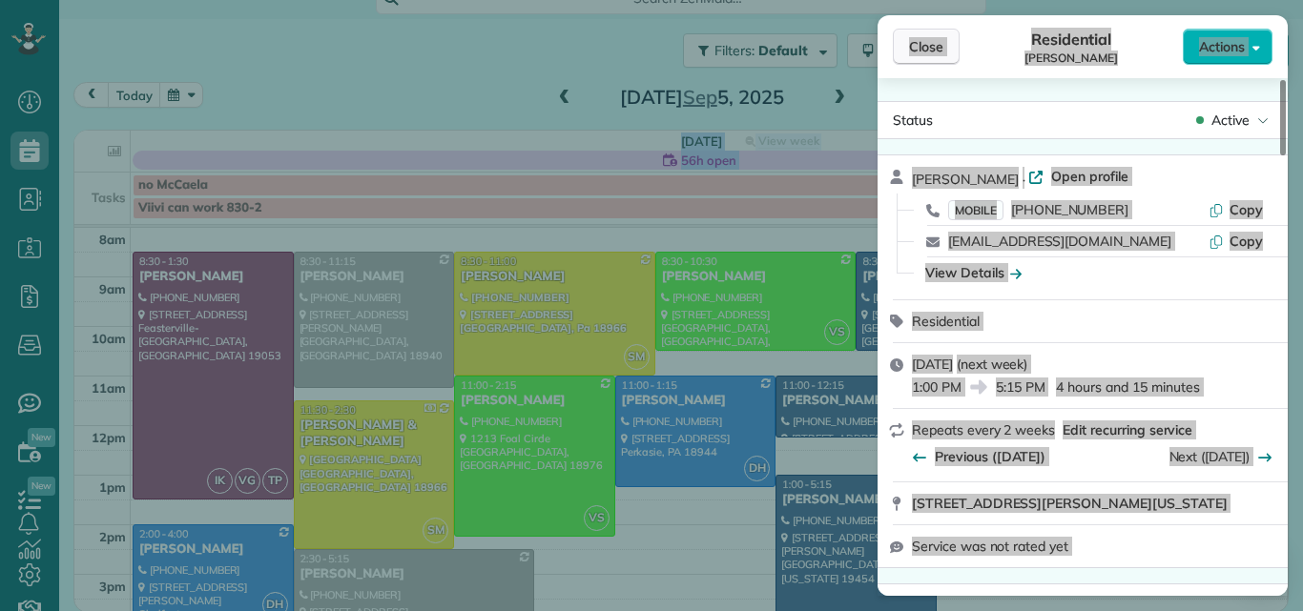
click at [932, 51] on span "Close" at bounding box center [926, 46] width 34 height 19
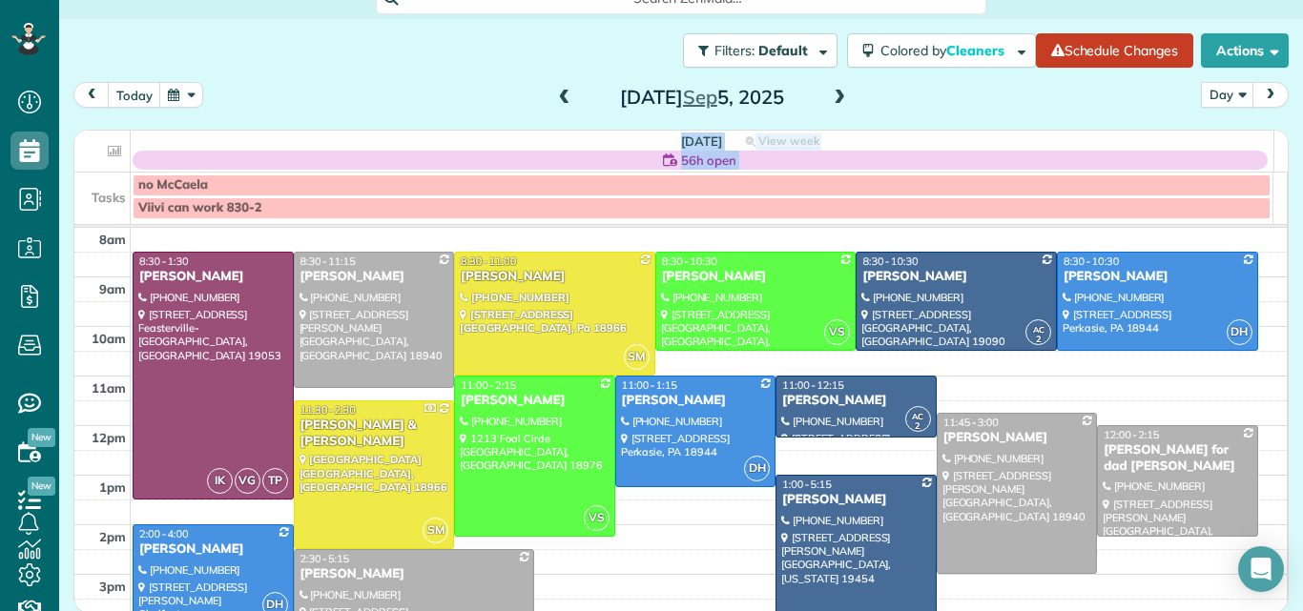
click at [555, 93] on span at bounding box center [564, 98] width 21 height 17
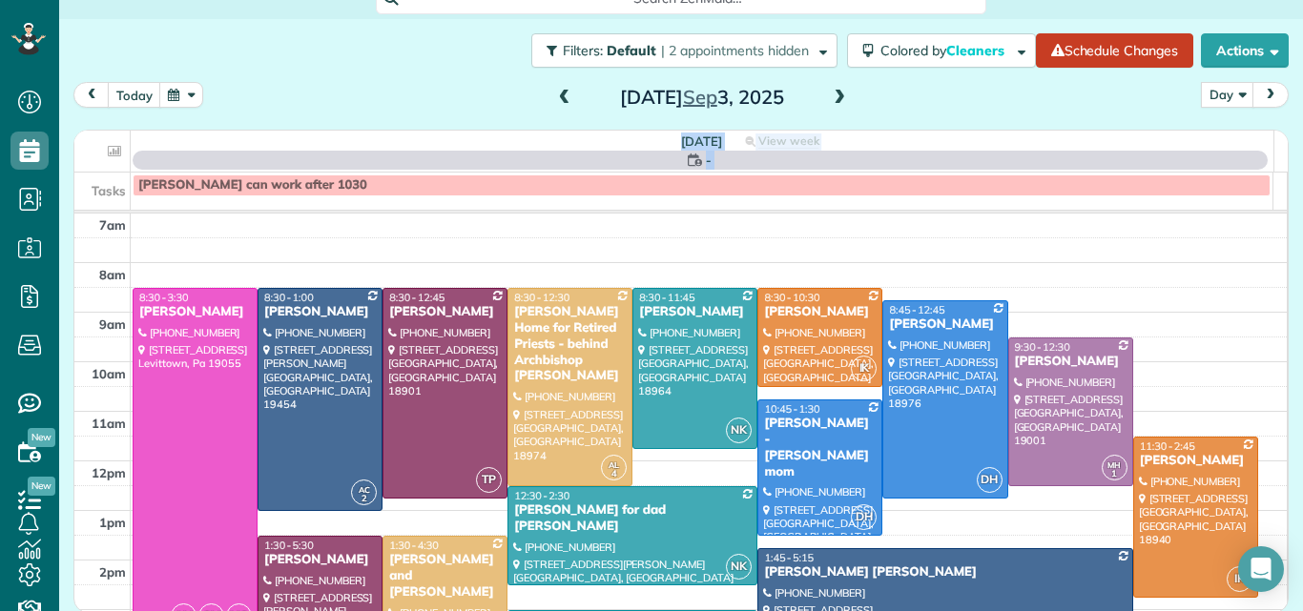
click at [555, 93] on span at bounding box center [564, 98] width 21 height 17
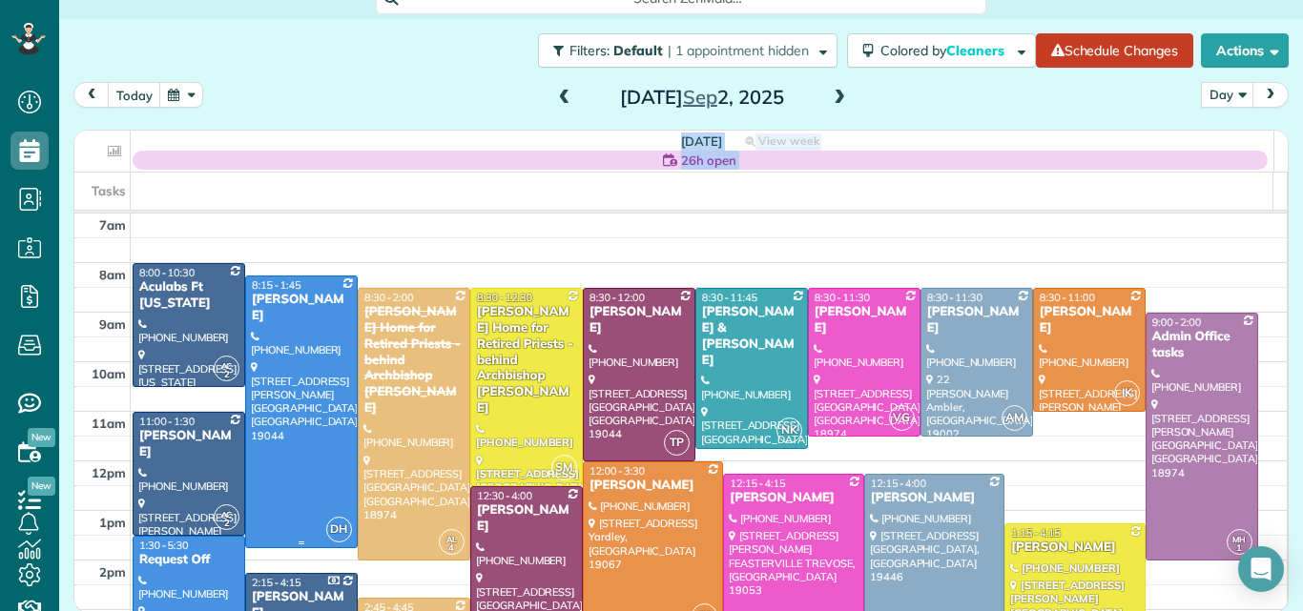
click at [323, 502] on div at bounding box center [301, 412] width 111 height 271
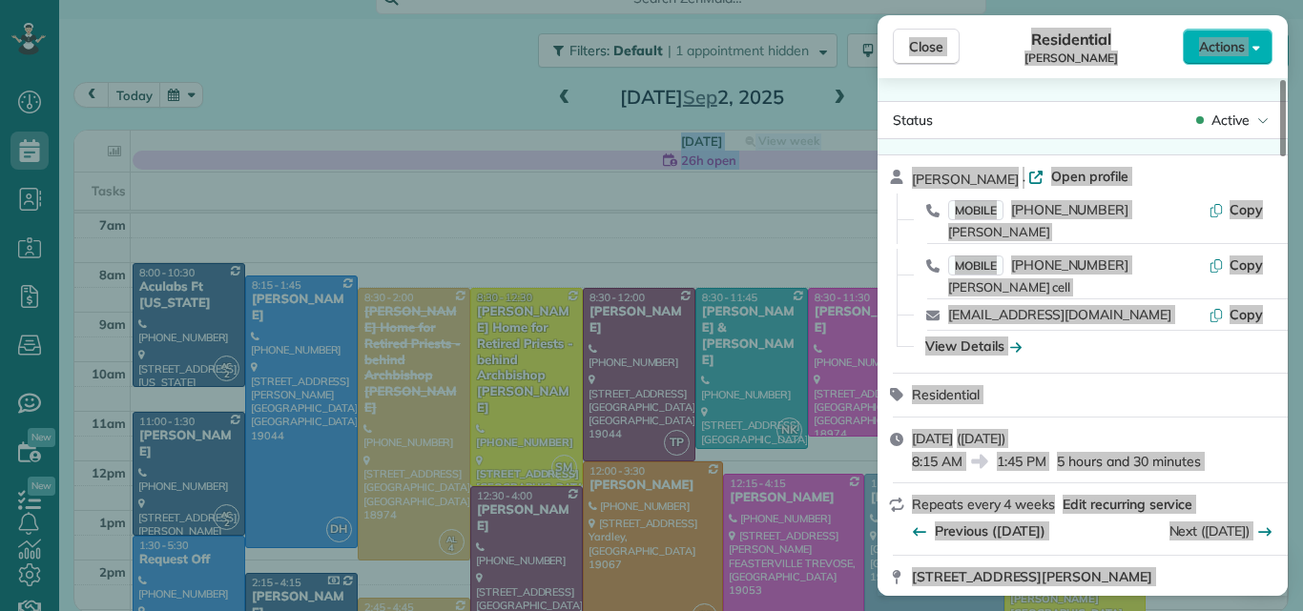
click at [306, 500] on div "Close Residential Nicholas Lepkowski Actions Status Active Nicholas Lepkowski ·…" at bounding box center [651, 305] width 1303 height 611
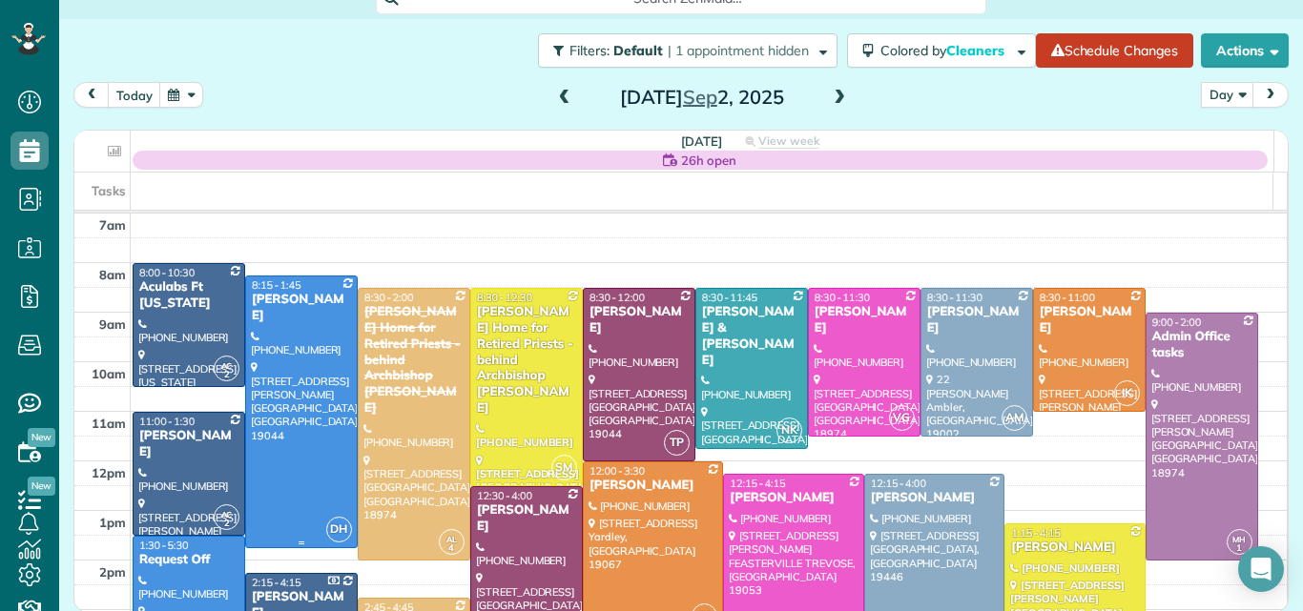
click at [324, 489] on div at bounding box center [301, 412] width 111 height 271
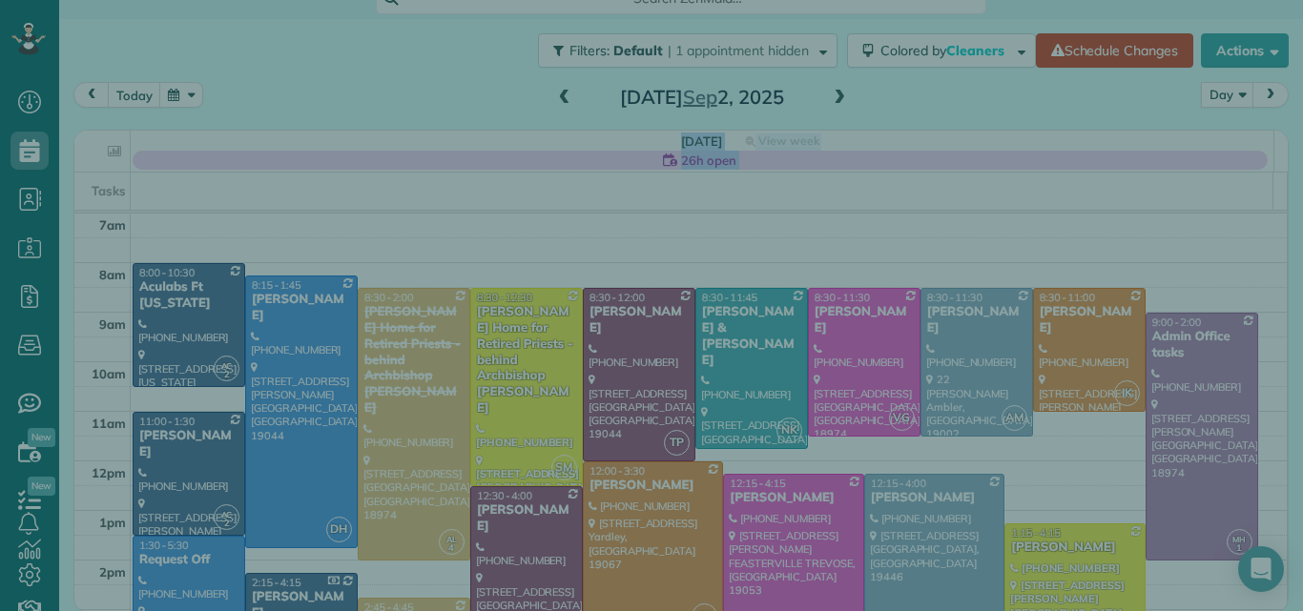
click at [324, 489] on div "Close Residential Nicholas Lepkowski Actions Status Active Nicholas Lepkowski ·…" at bounding box center [651, 305] width 1303 height 611
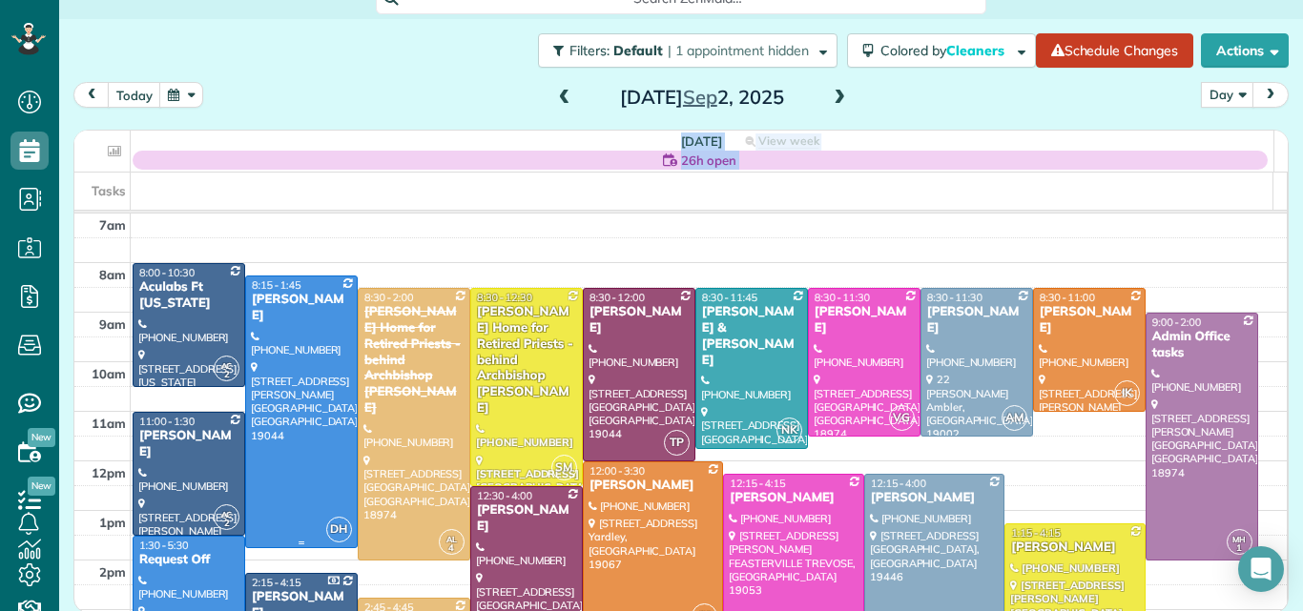
click at [308, 384] on div at bounding box center [301, 412] width 111 height 271
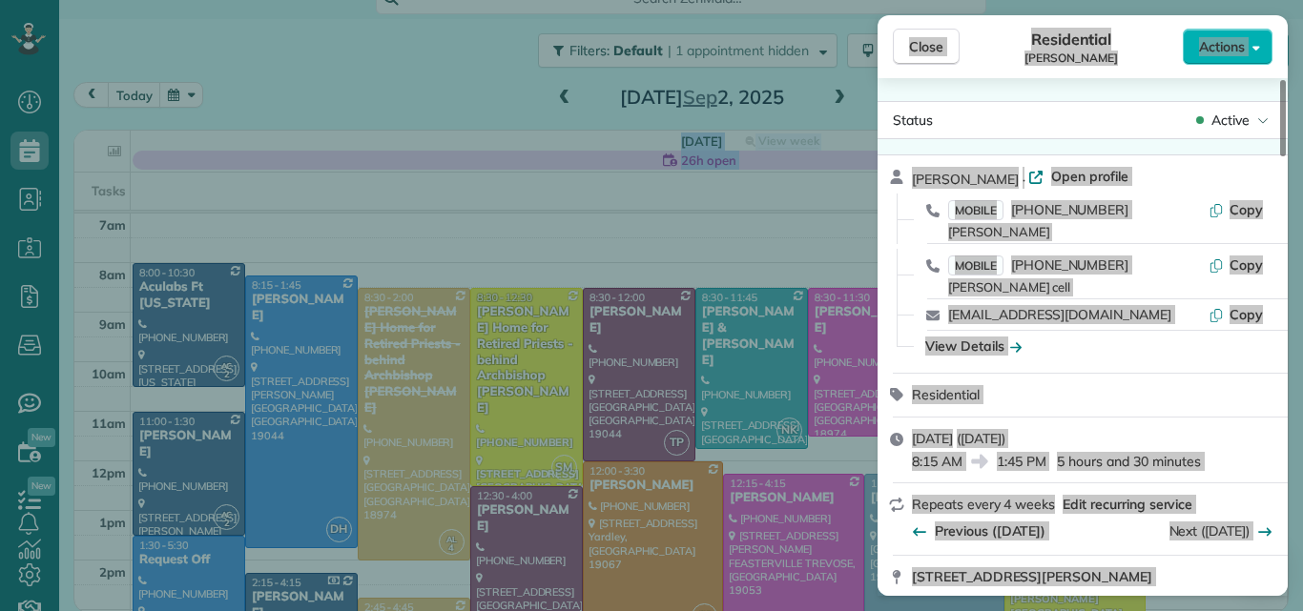
click at [301, 376] on div "Close Residential Nicholas Lepkowski Actions Status Active Nicholas Lepkowski ·…" at bounding box center [651, 305] width 1303 height 611
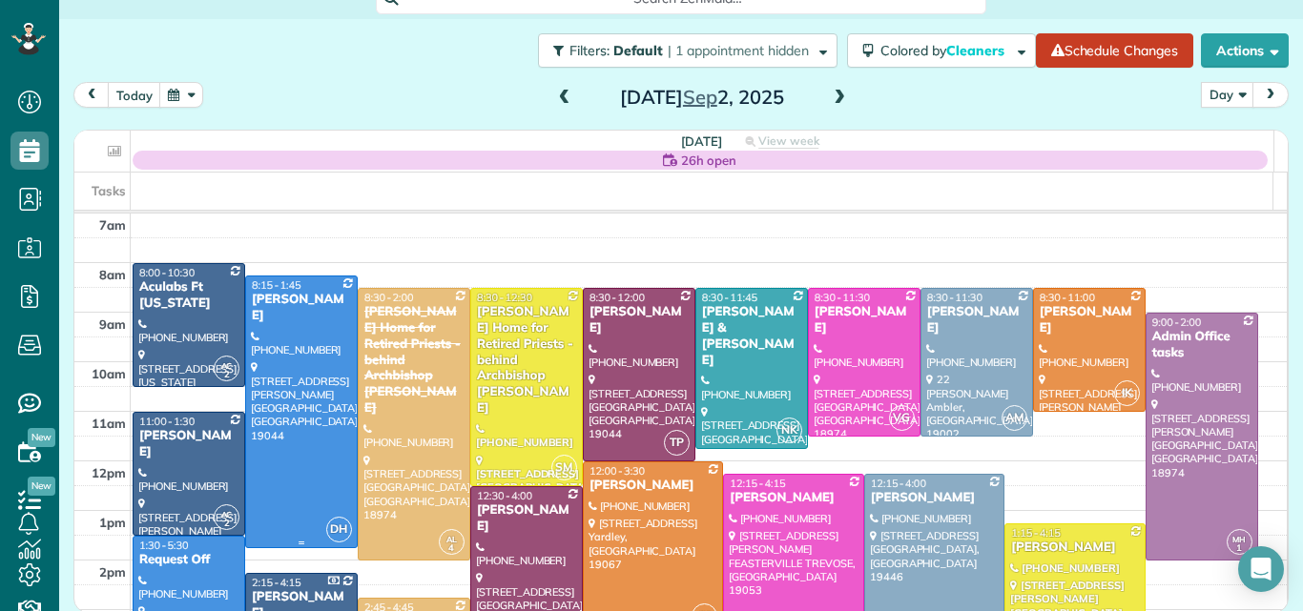
click at [301, 376] on div at bounding box center [301, 412] width 111 height 271
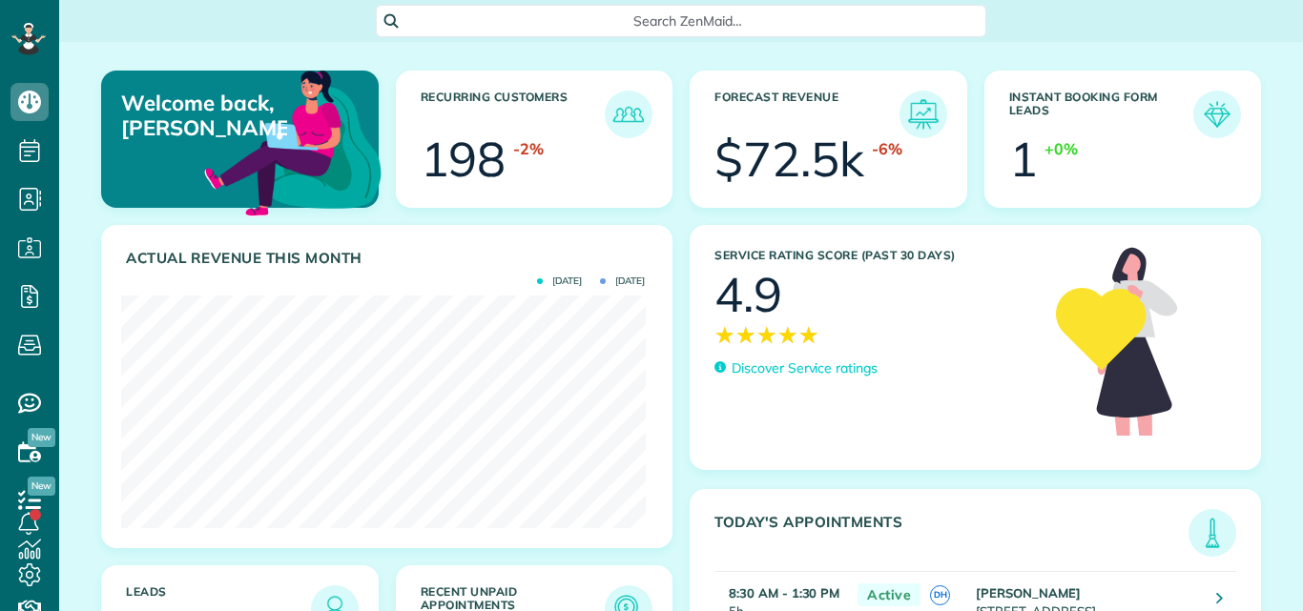
scroll to position [233, 524]
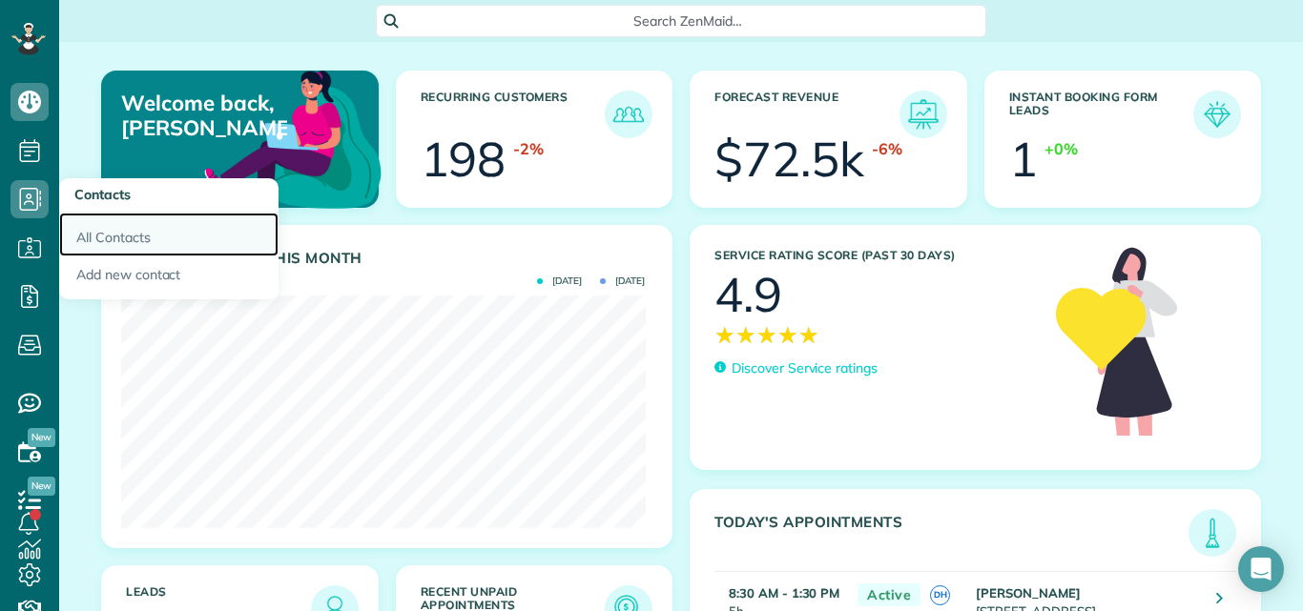
click at [106, 238] on link "All Contacts" at bounding box center [168, 235] width 219 height 44
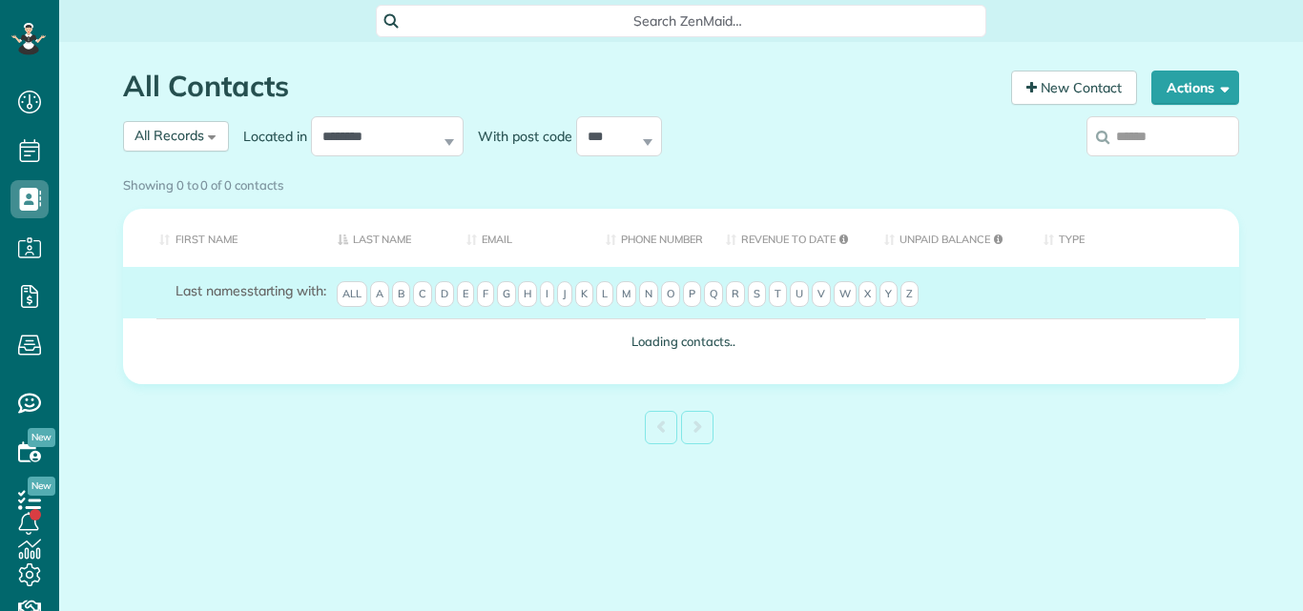
click at [1156, 134] on input "search" at bounding box center [1162, 136] width 153 height 40
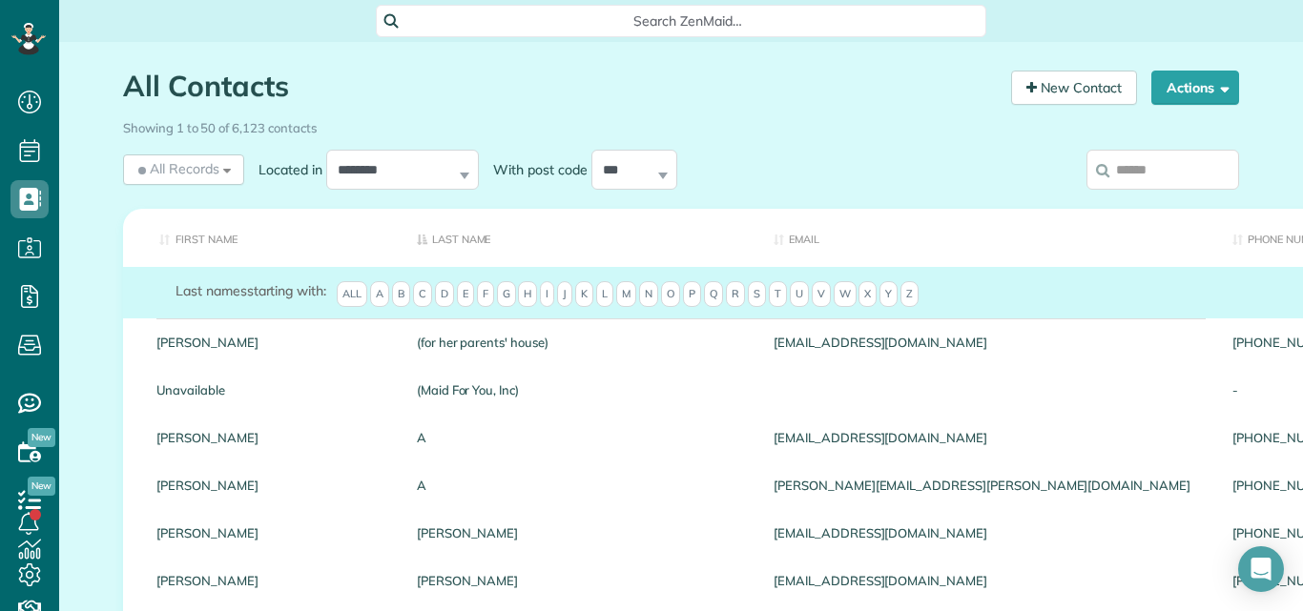
click at [1157, 155] on input "search" at bounding box center [1162, 170] width 153 height 40
click at [1151, 168] on input "search" at bounding box center [1162, 170] width 153 height 40
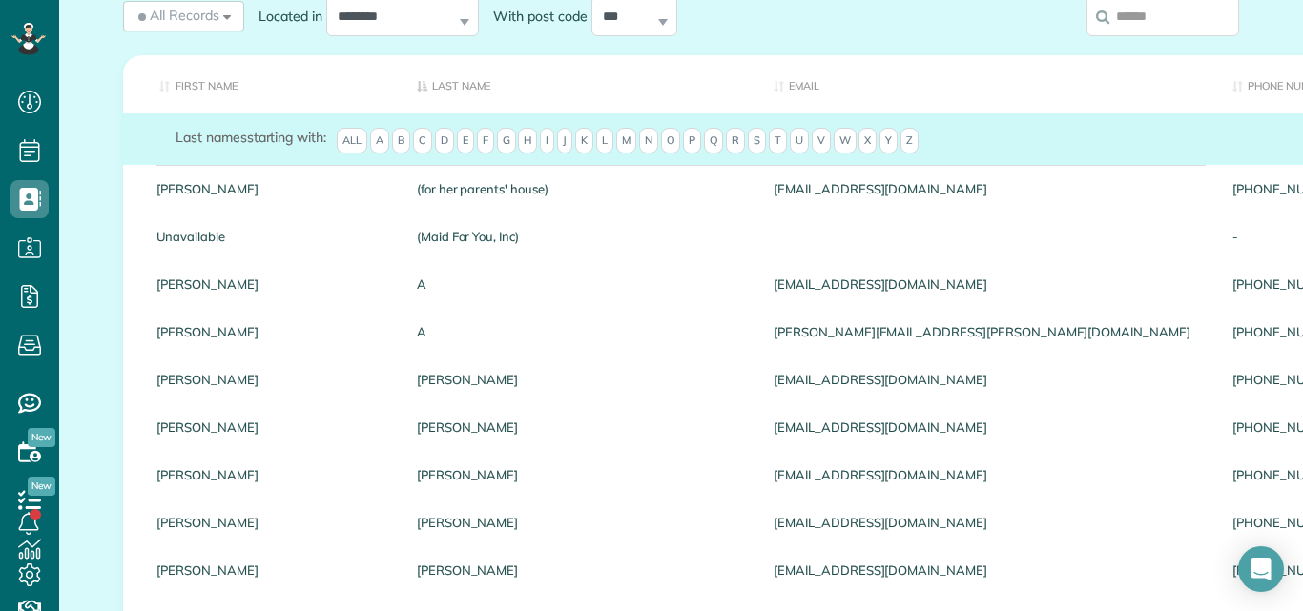
scroll to position [19, 0]
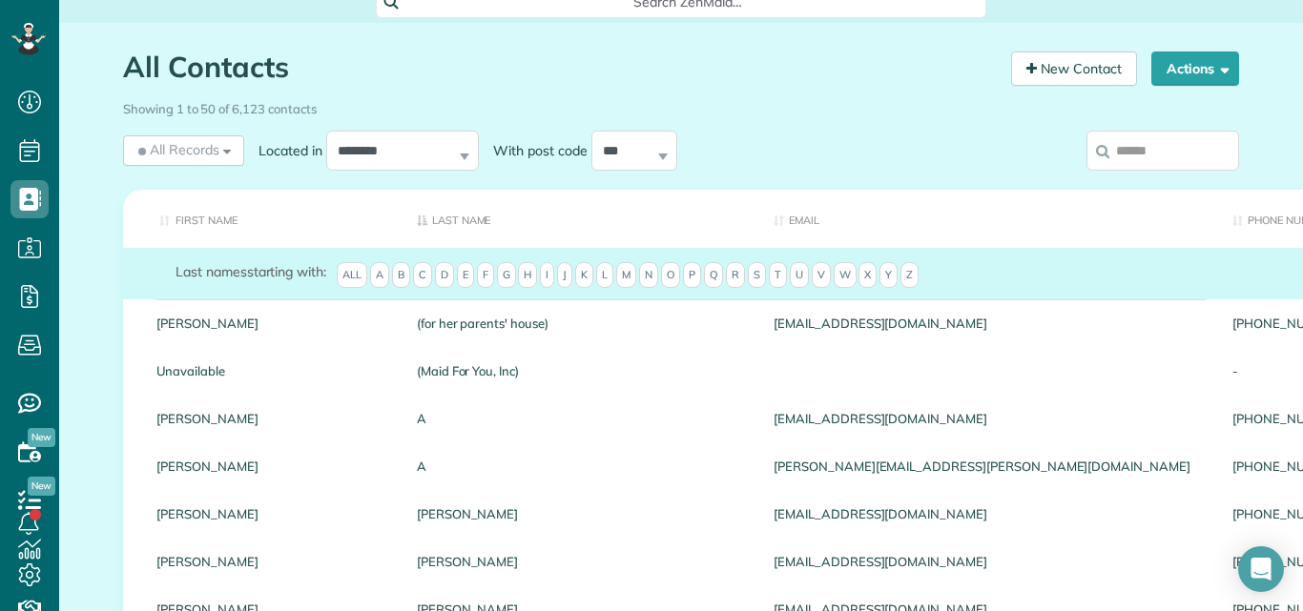
click at [1125, 144] on input "search" at bounding box center [1162, 151] width 153 height 40
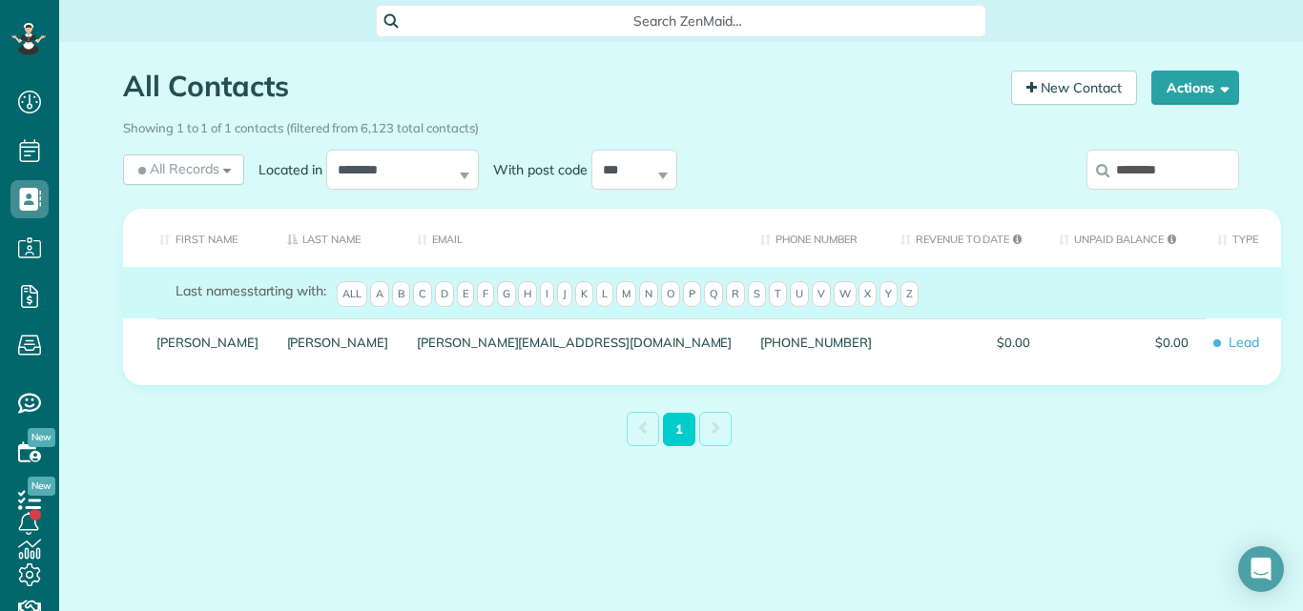
click at [1203, 213] on th "Type" at bounding box center [1242, 238] width 78 height 58
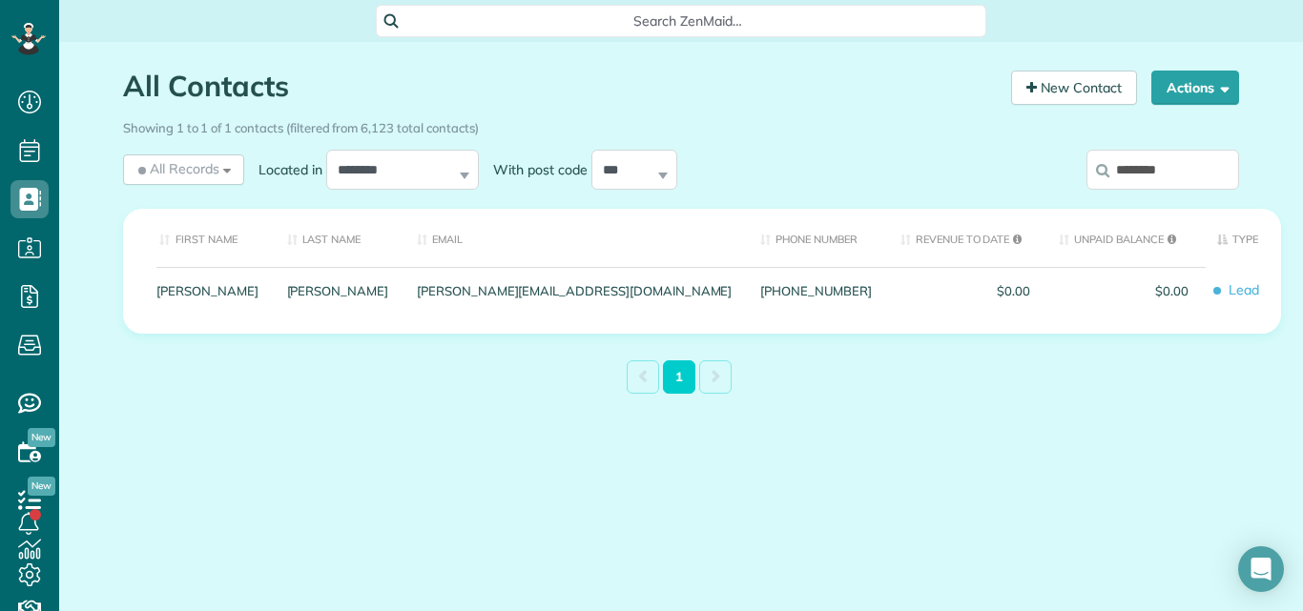
click at [1162, 162] on input "*******" at bounding box center [1162, 170] width 153 height 40
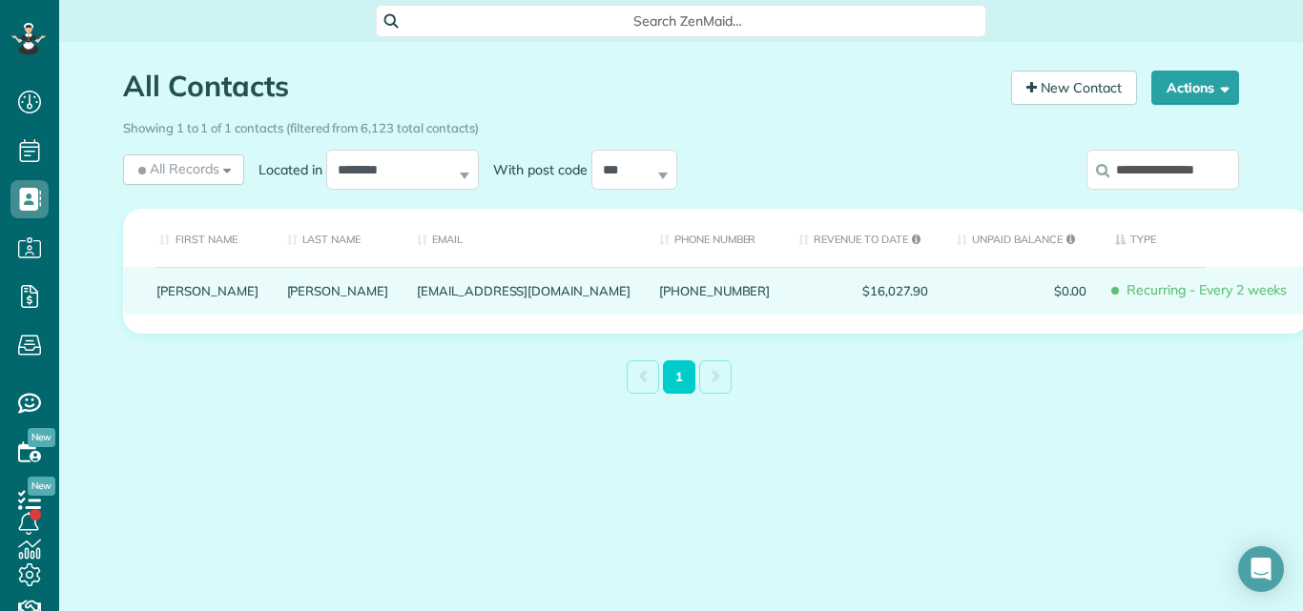
type input "**********"
click at [188, 298] on link "Charles" at bounding box center [207, 290] width 102 height 13
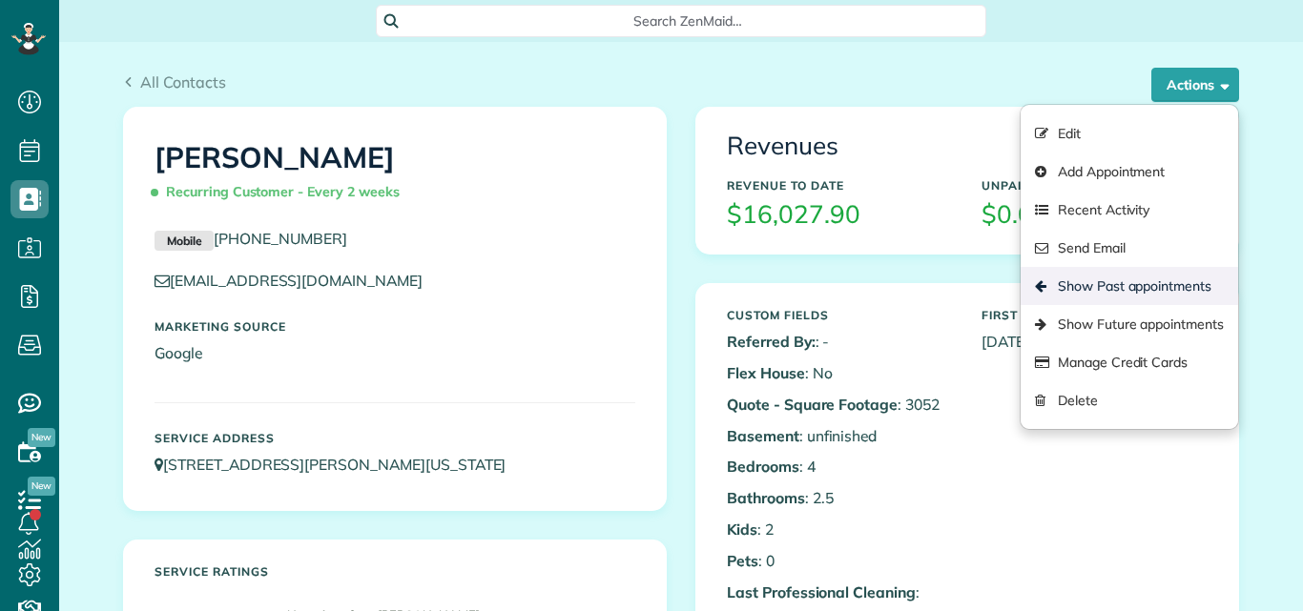
scroll to position [9, 9]
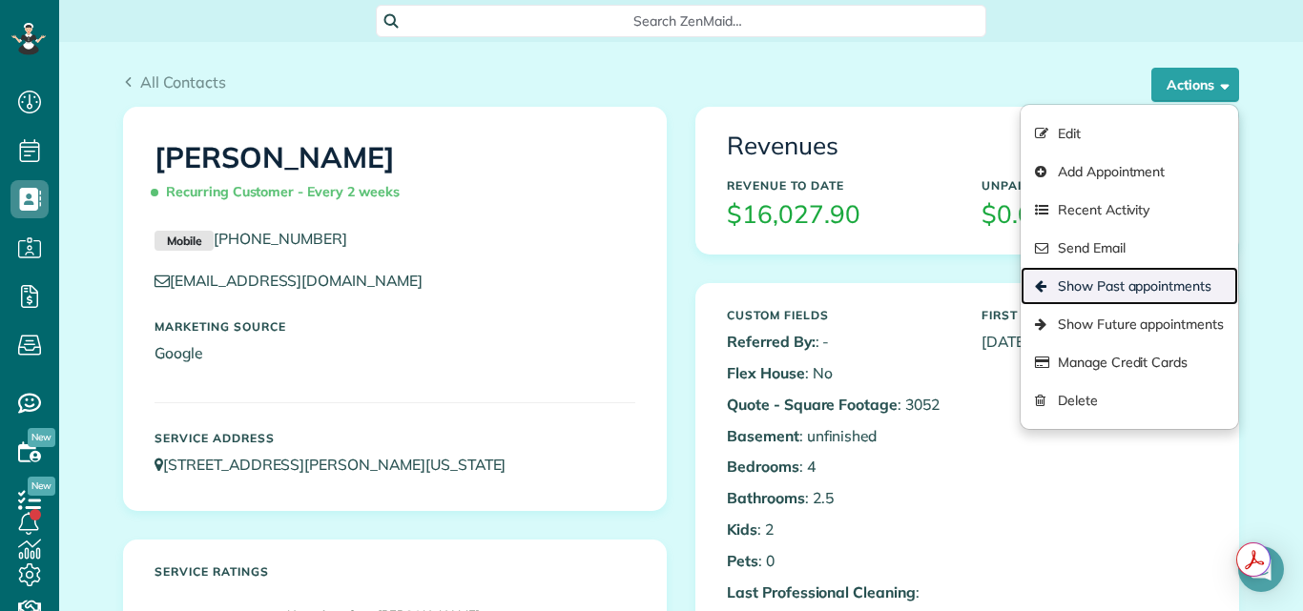
click at [1110, 279] on link "Show Past appointments" at bounding box center [1129, 286] width 217 height 38
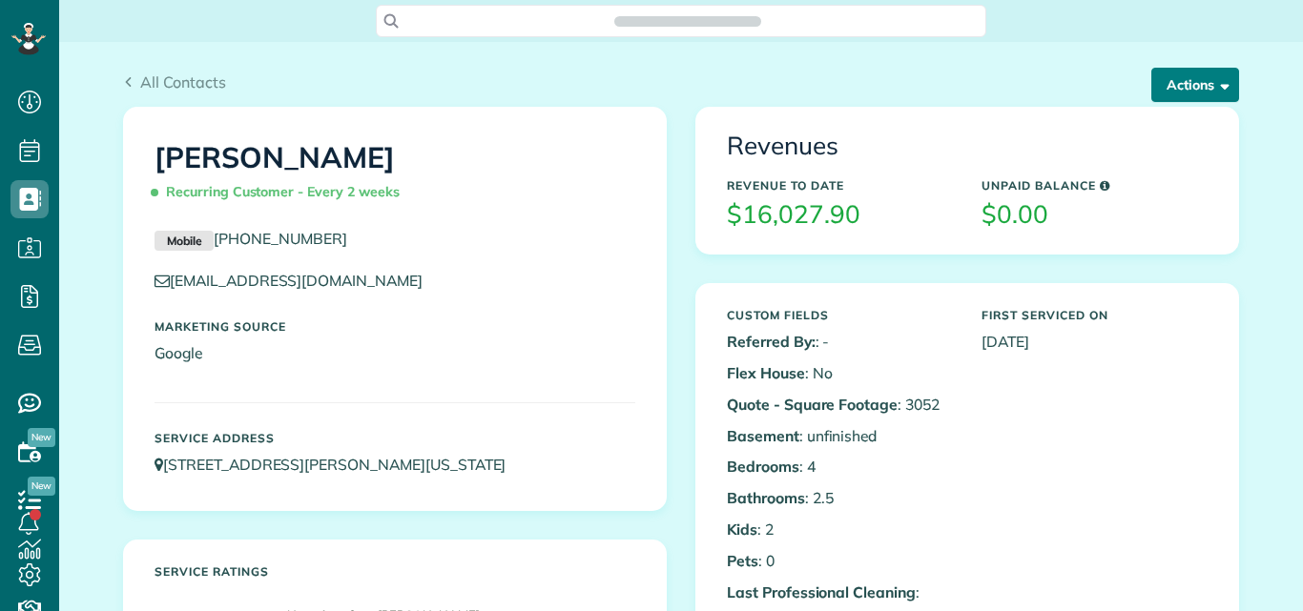
click at [1170, 85] on button "Actions" at bounding box center [1195, 85] width 88 height 34
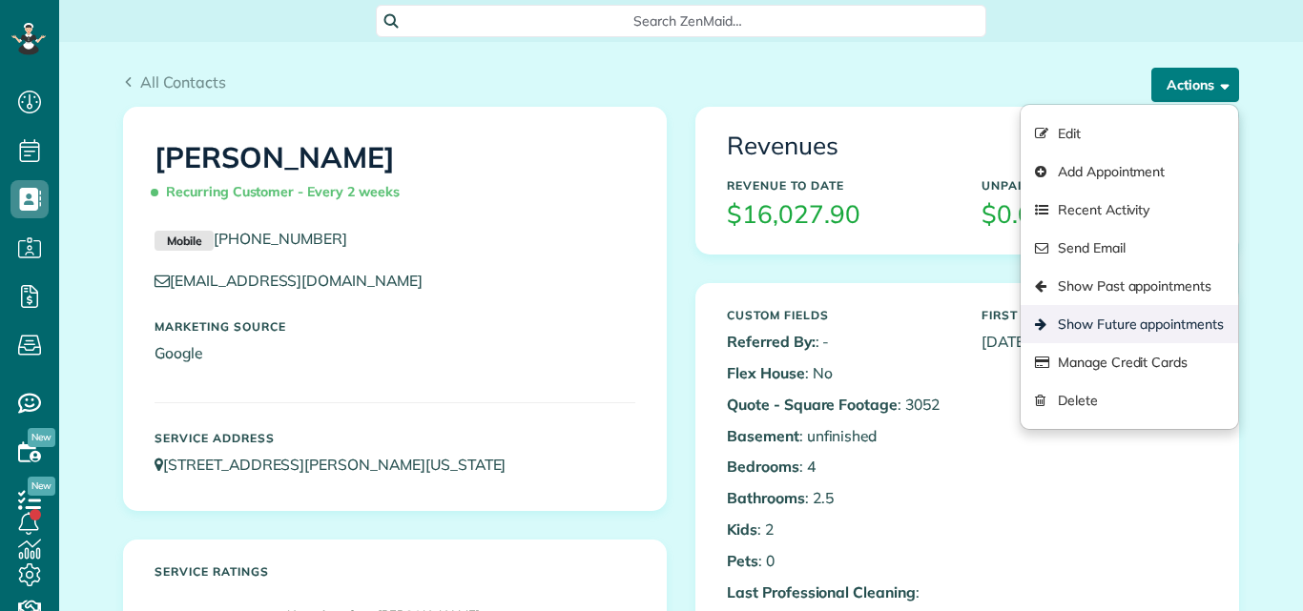
scroll to position [9, 9]
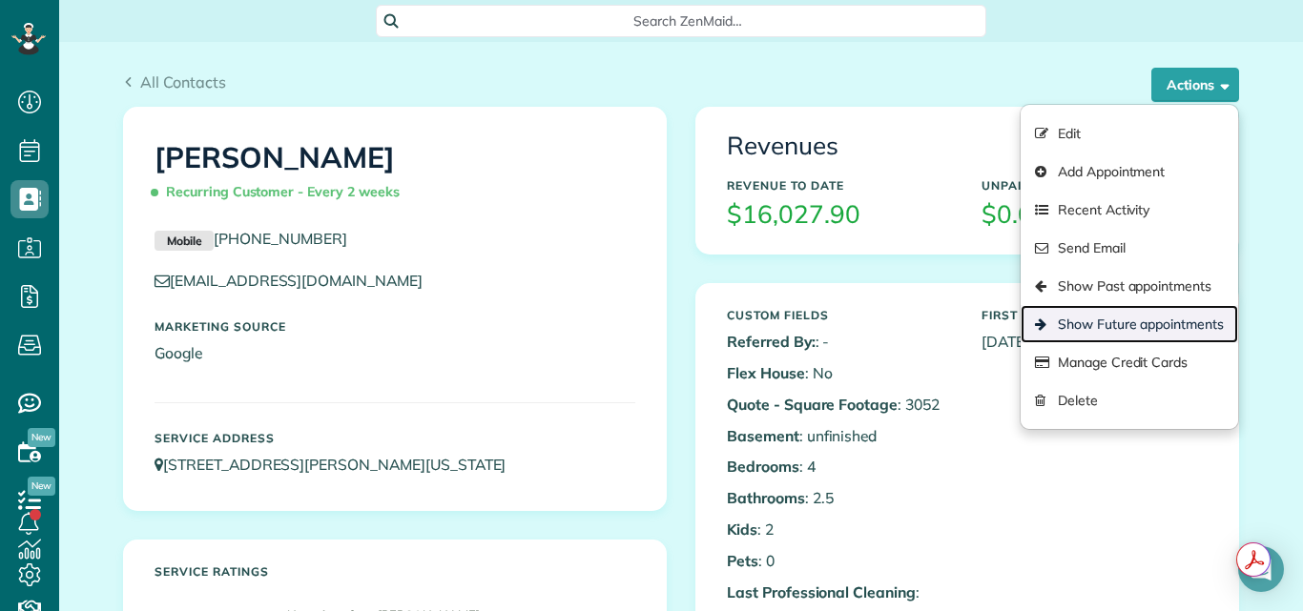
click at [1097, 326] on link "Show Future appointments" at bounding box center [1129, 324] width 217 height 38
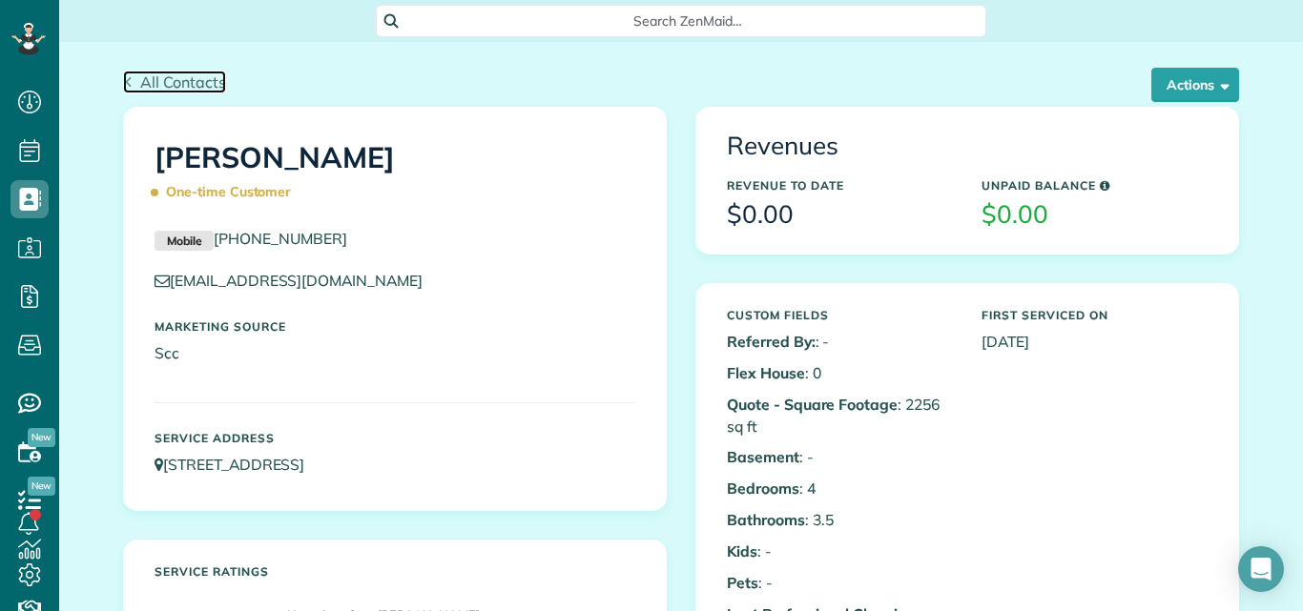
click at [126, 77] on icon at bounding box center [128, 82] width 10 height 10
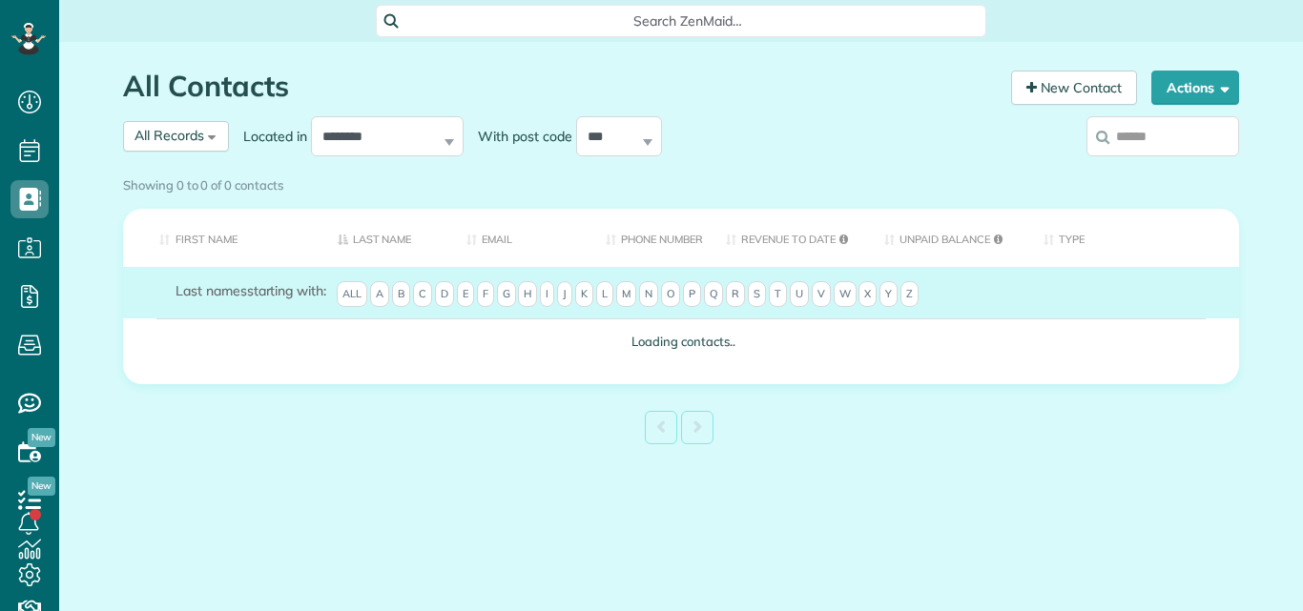
scroll to position [9, 9]
